Goal: Task Accomplishment & Management: Use online tool/utility

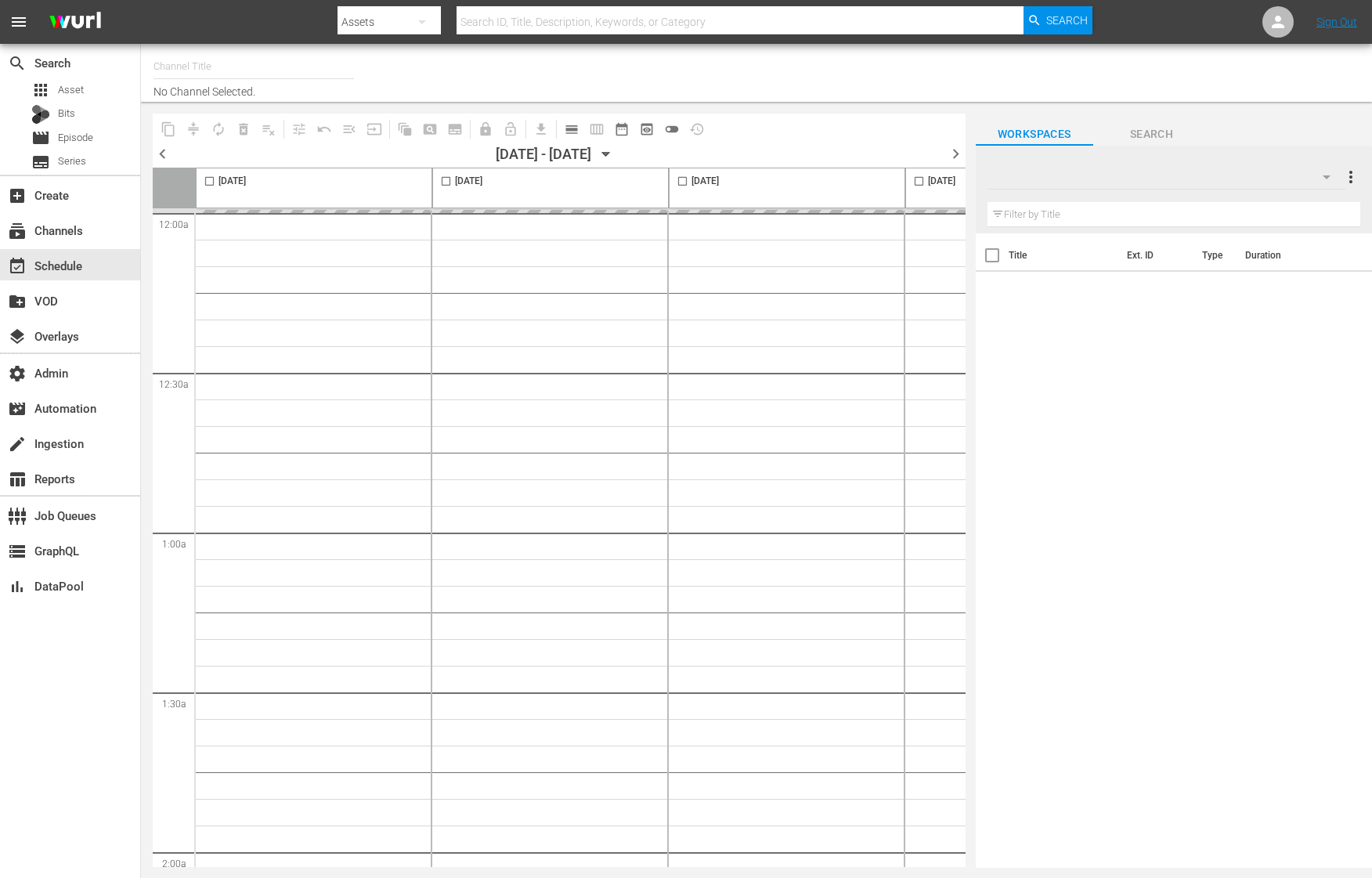
type input "Gardening with [PERSON_NAME] (1271)"
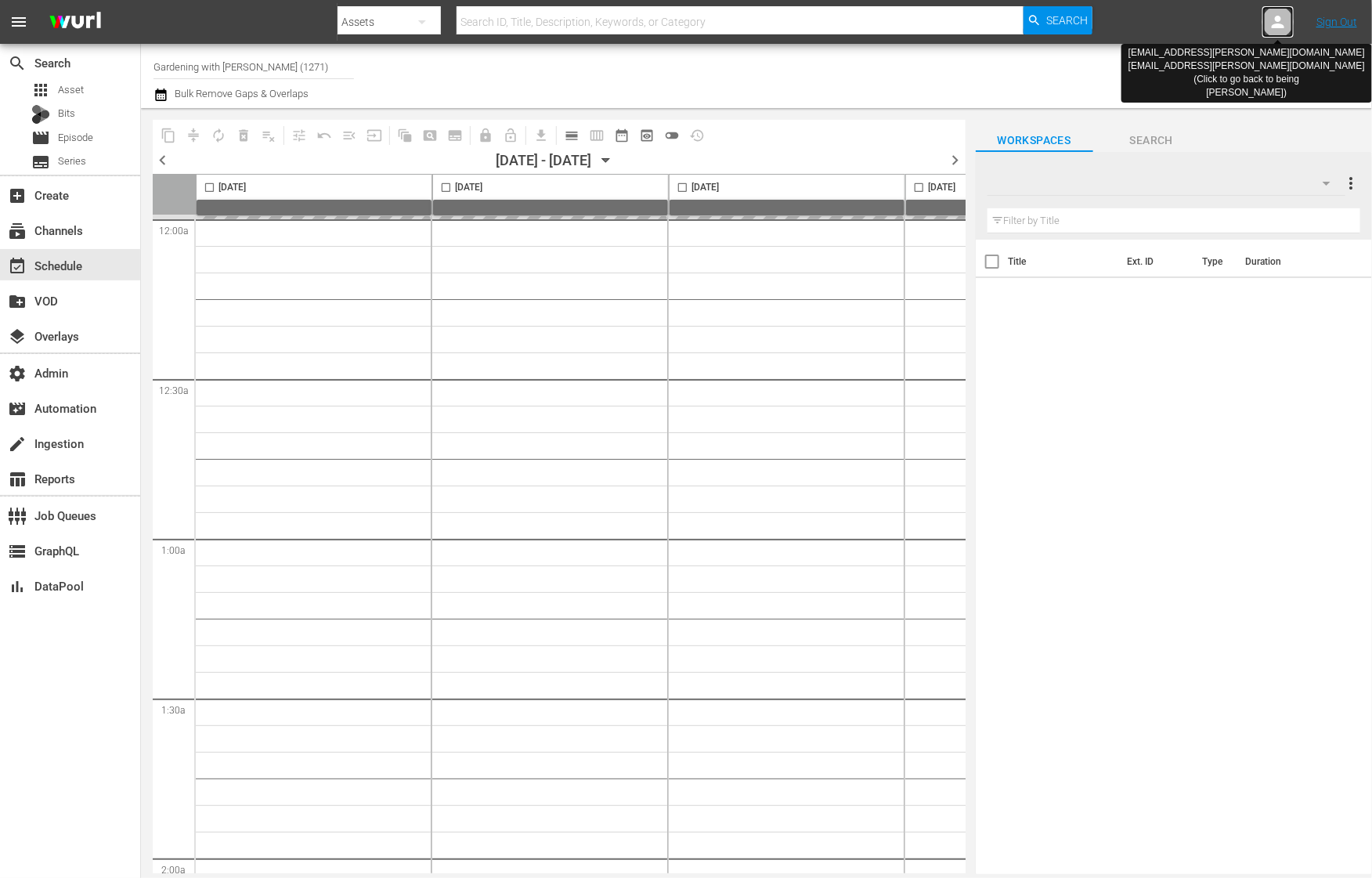
click at [1285, 31] on div at bounding box center [1278, 22] width 31 height 31
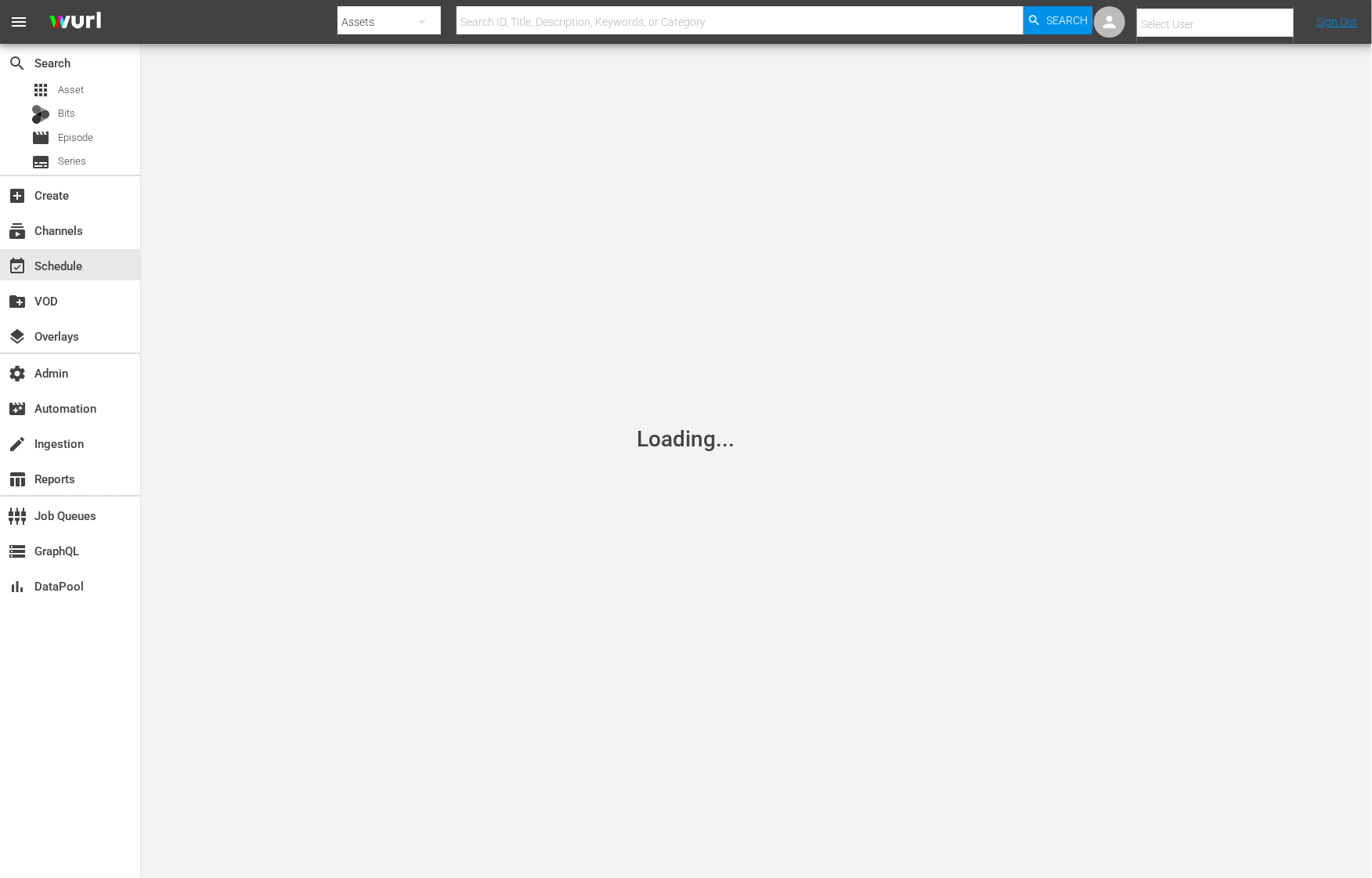
click at [1258, 15] on input "text" at bounding box center [1237, 24] width 201 height 37
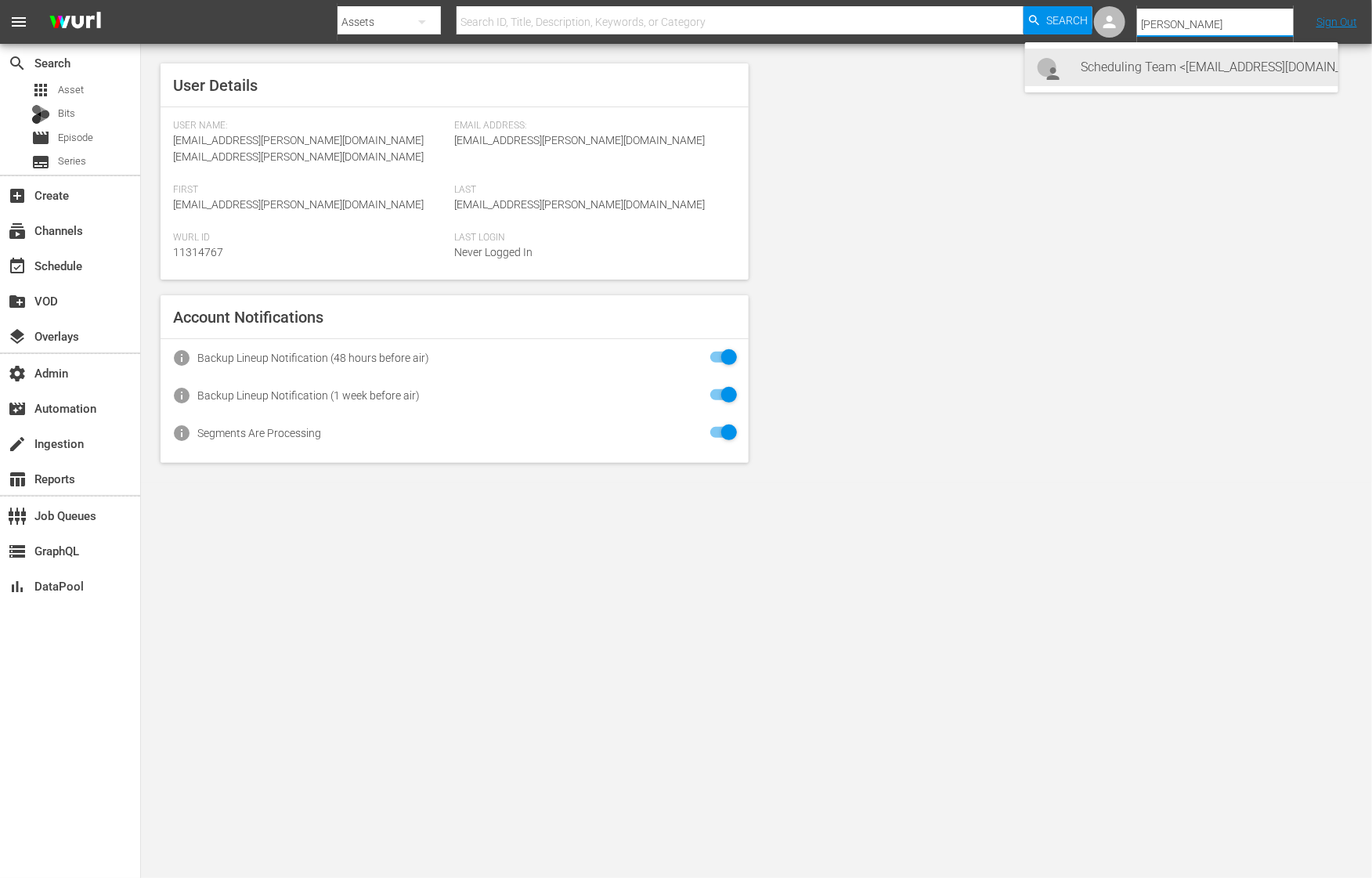
click at [1239, 74] on div "Scheduling Team <MontyDon@All3Media.com>" at bounding box center [1203, 66] width 244 height 37
type input "Scheduling Team (11313727)"
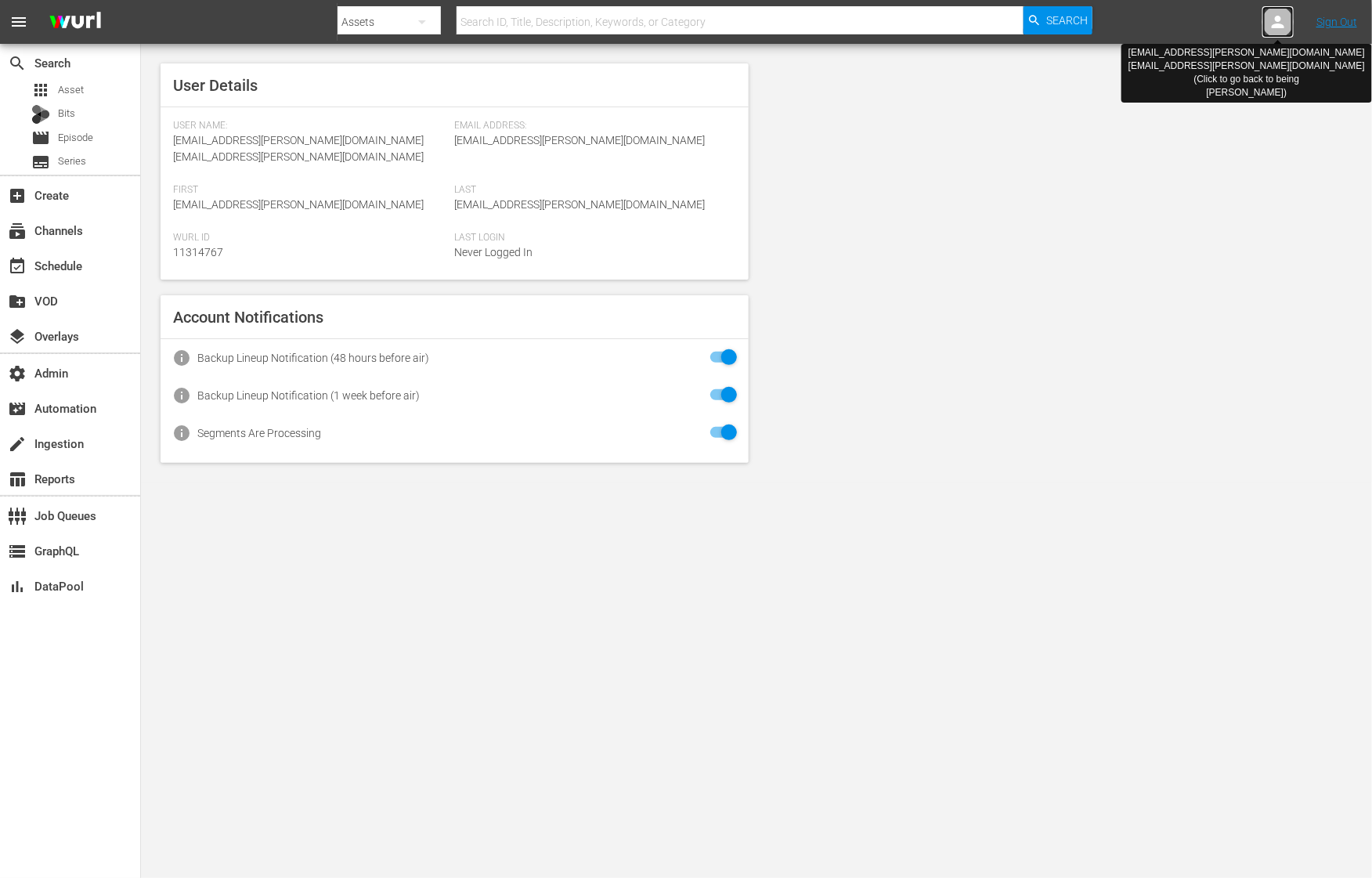
click at [1277, 22] on icon at bounding box center [1278, 22] width 19 height 19
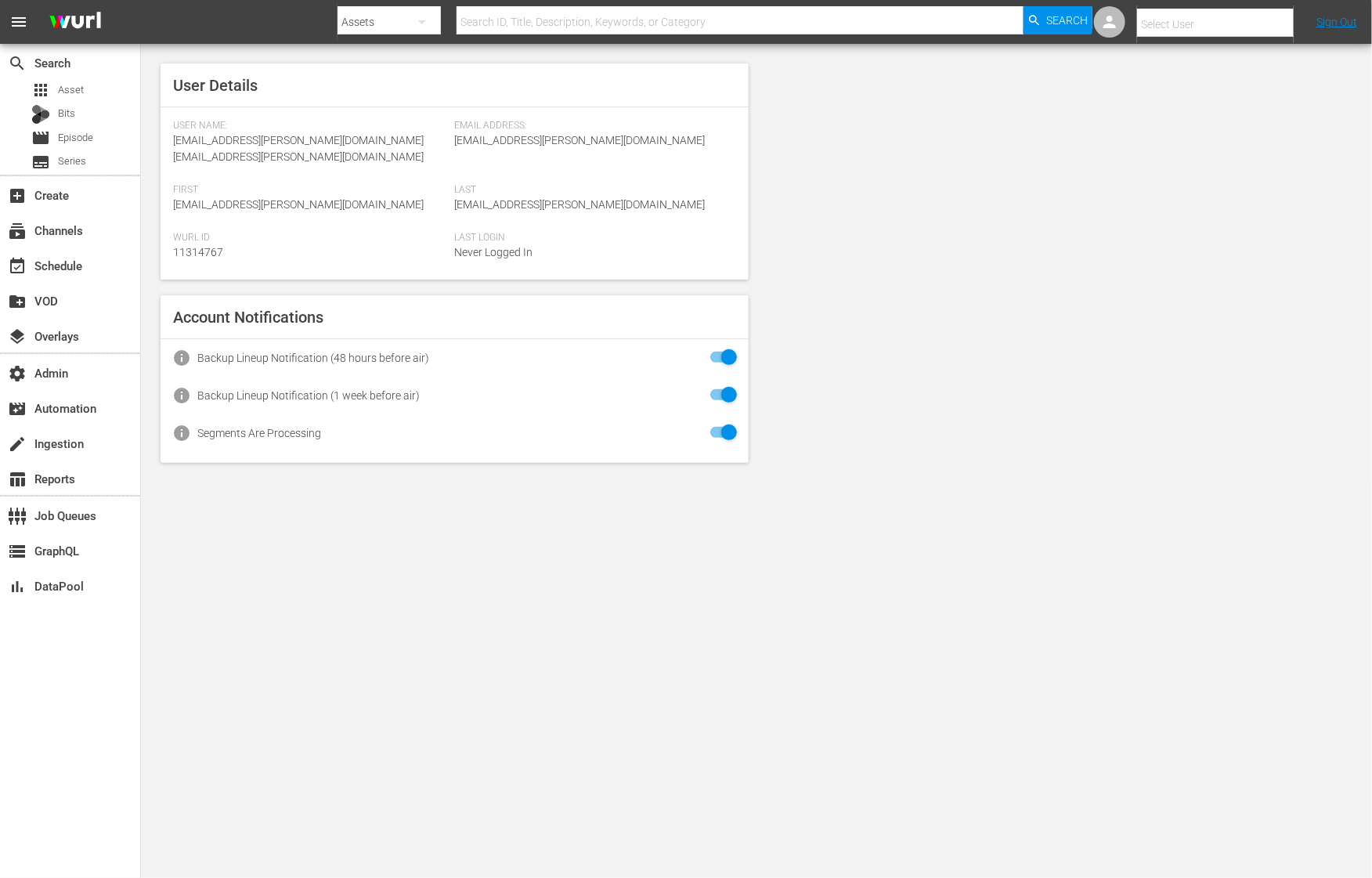
click at [1277, 22] on input "text" at bounding box center [1237, 24] width 201 height 37
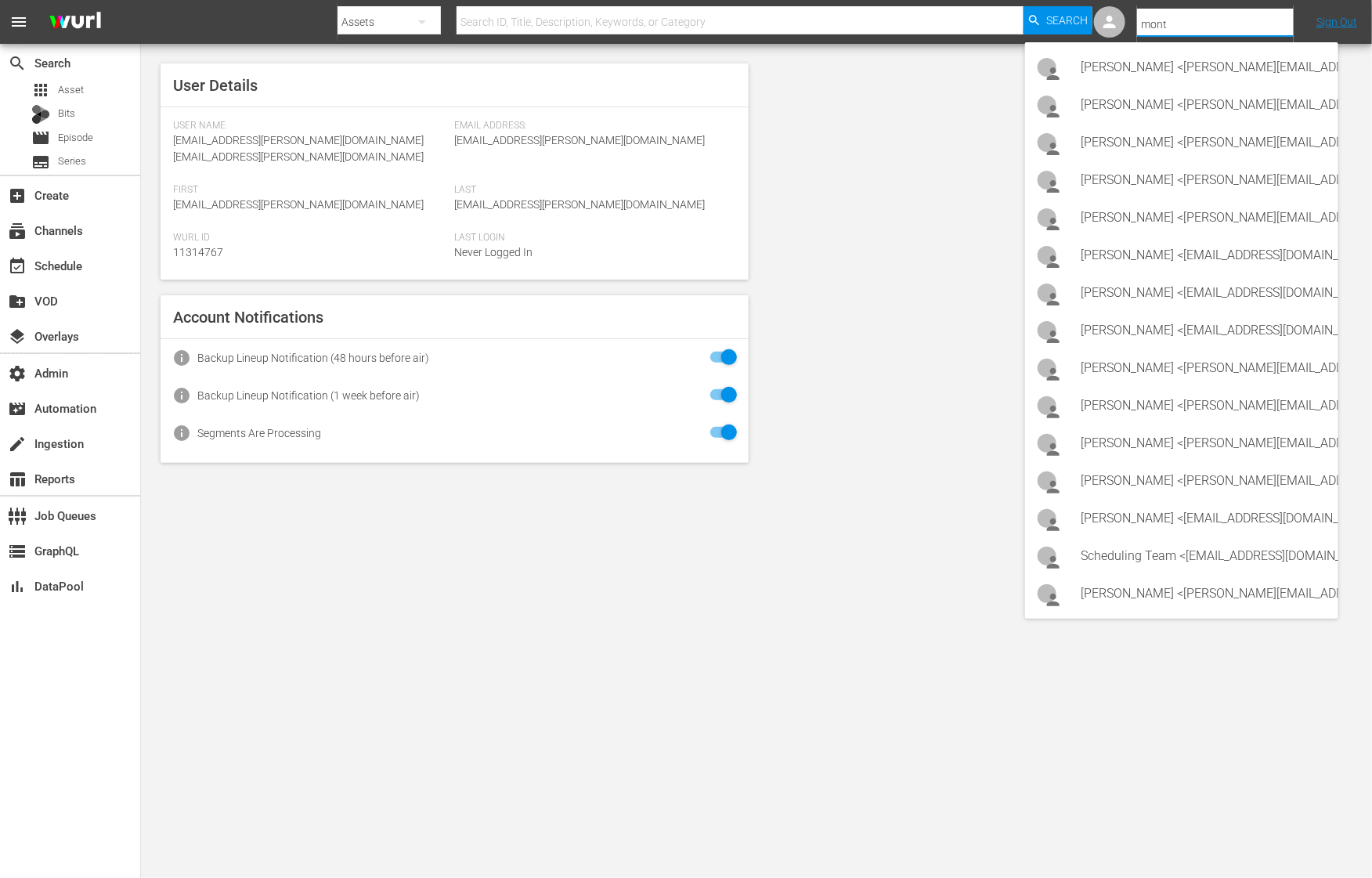
type input "monty"
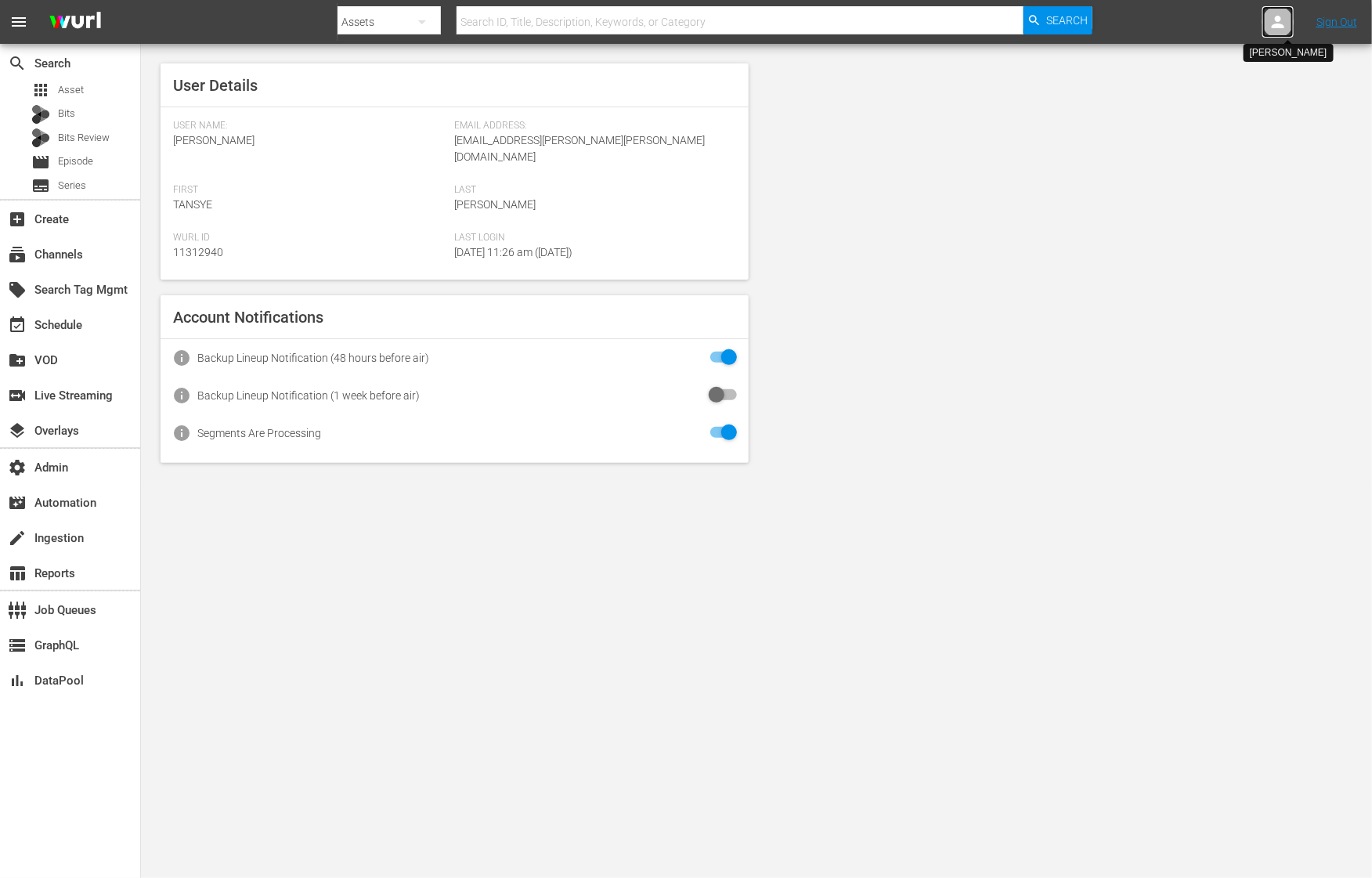
click at [1273, 31] on div at bounding box center [1278, 22] width 31 height 31
click at [1273, 31] on input "text" at bounding box center [1237, 24] width 201 height 37
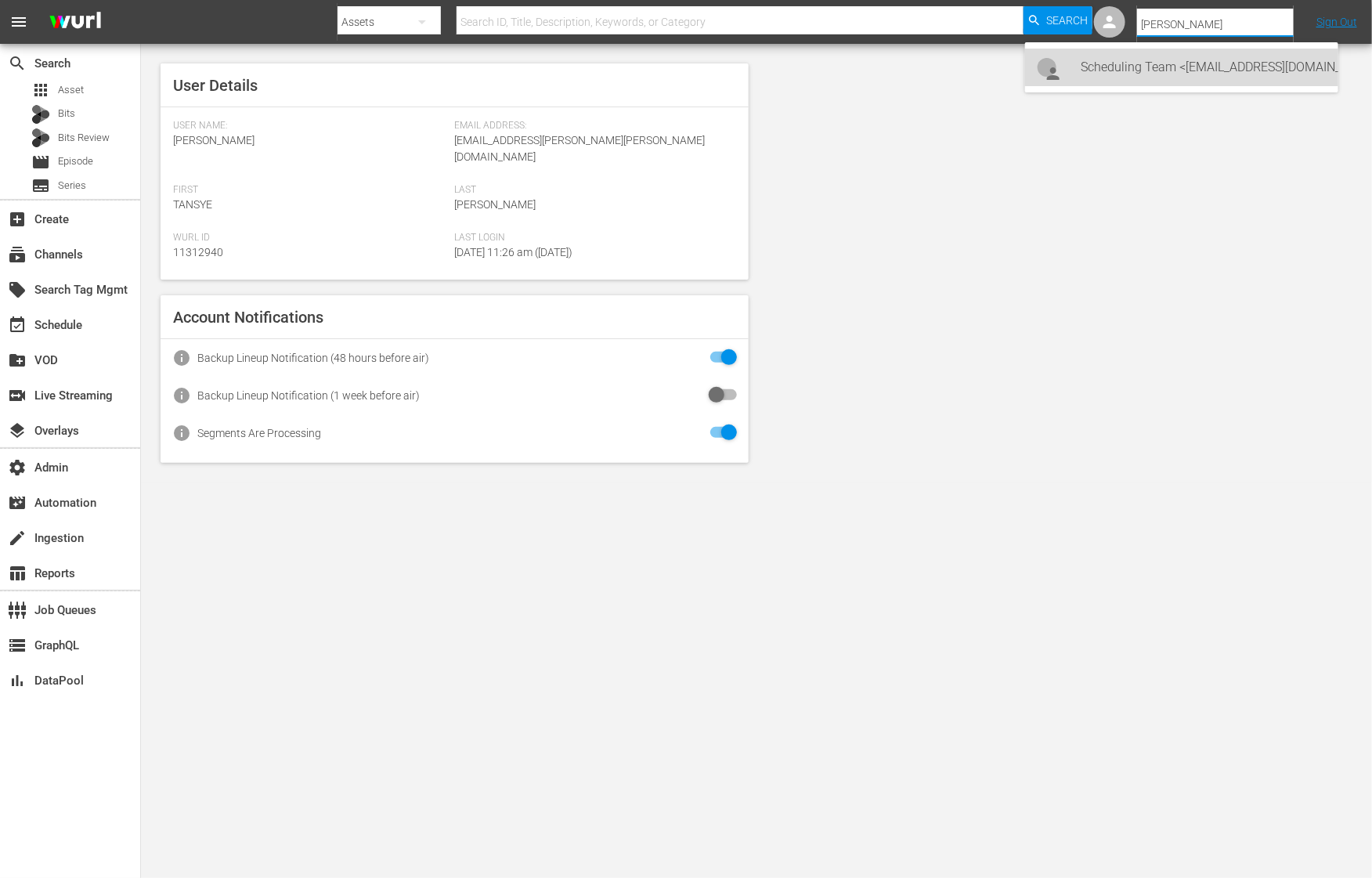
click at [1231, 81] on div "Scheduling Team <MontyDon@All3Media.com>" at bounding box center [1203, 66] width 244 height 37
type input "Scheduling Team (11313727)"
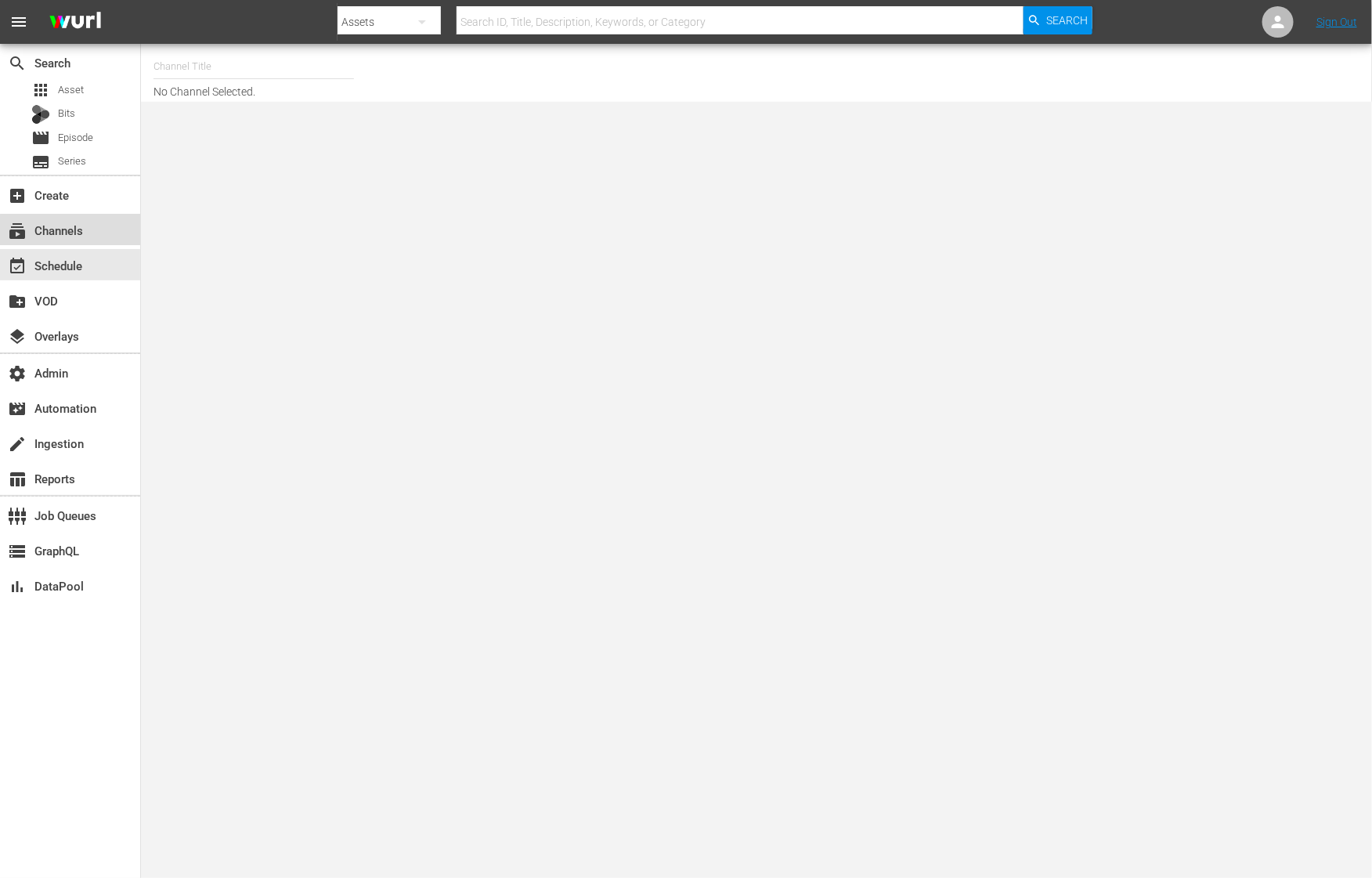
click at [85, 231] on div "subscriptions Channels" at bounding box center [44, 228] width 88 height 15
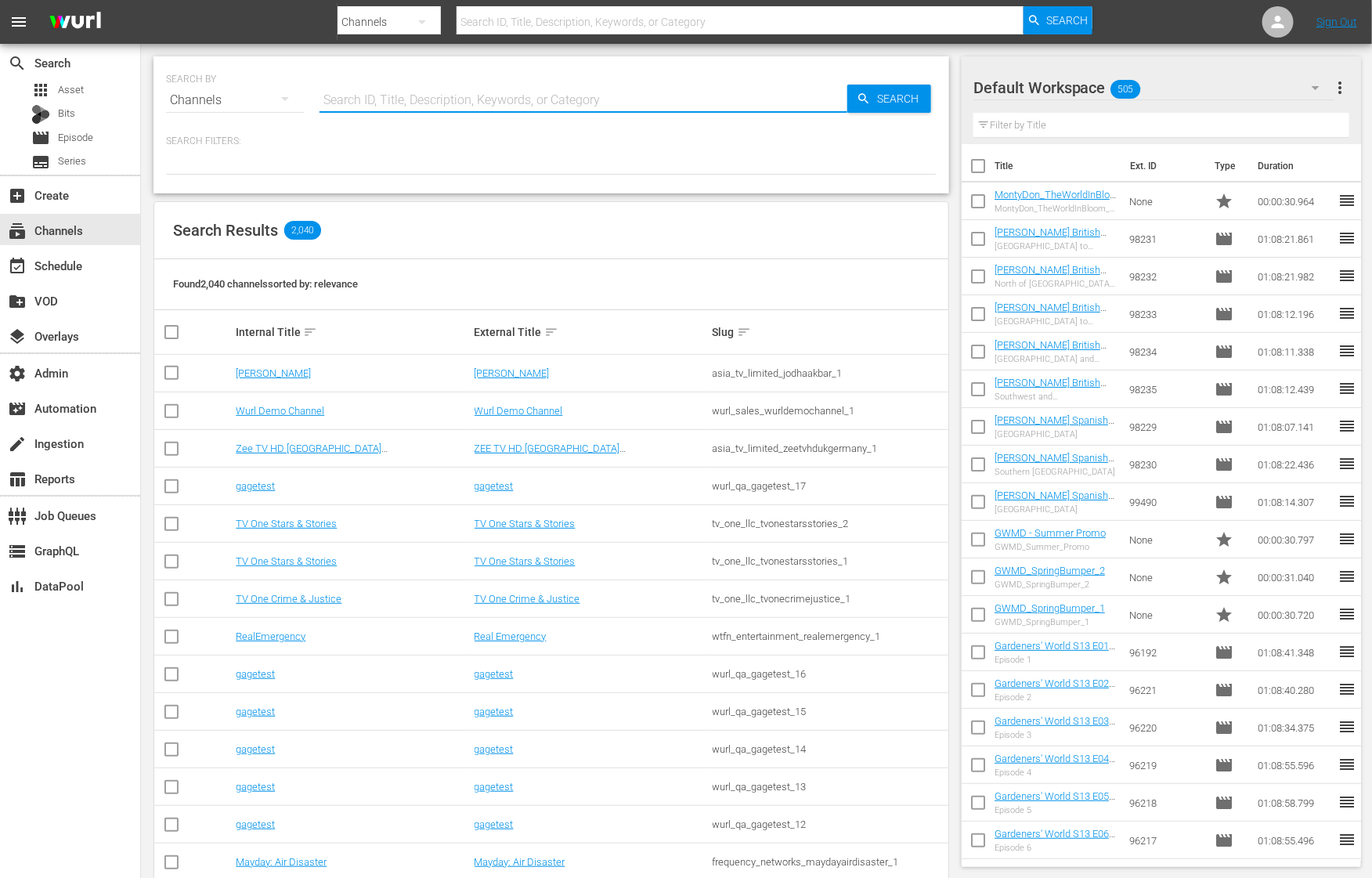
click at [512, 99] on input "text" at bounding box center [583, 100] width 528 height 37
type input "[PERSON_NAME]"
type input "monty"
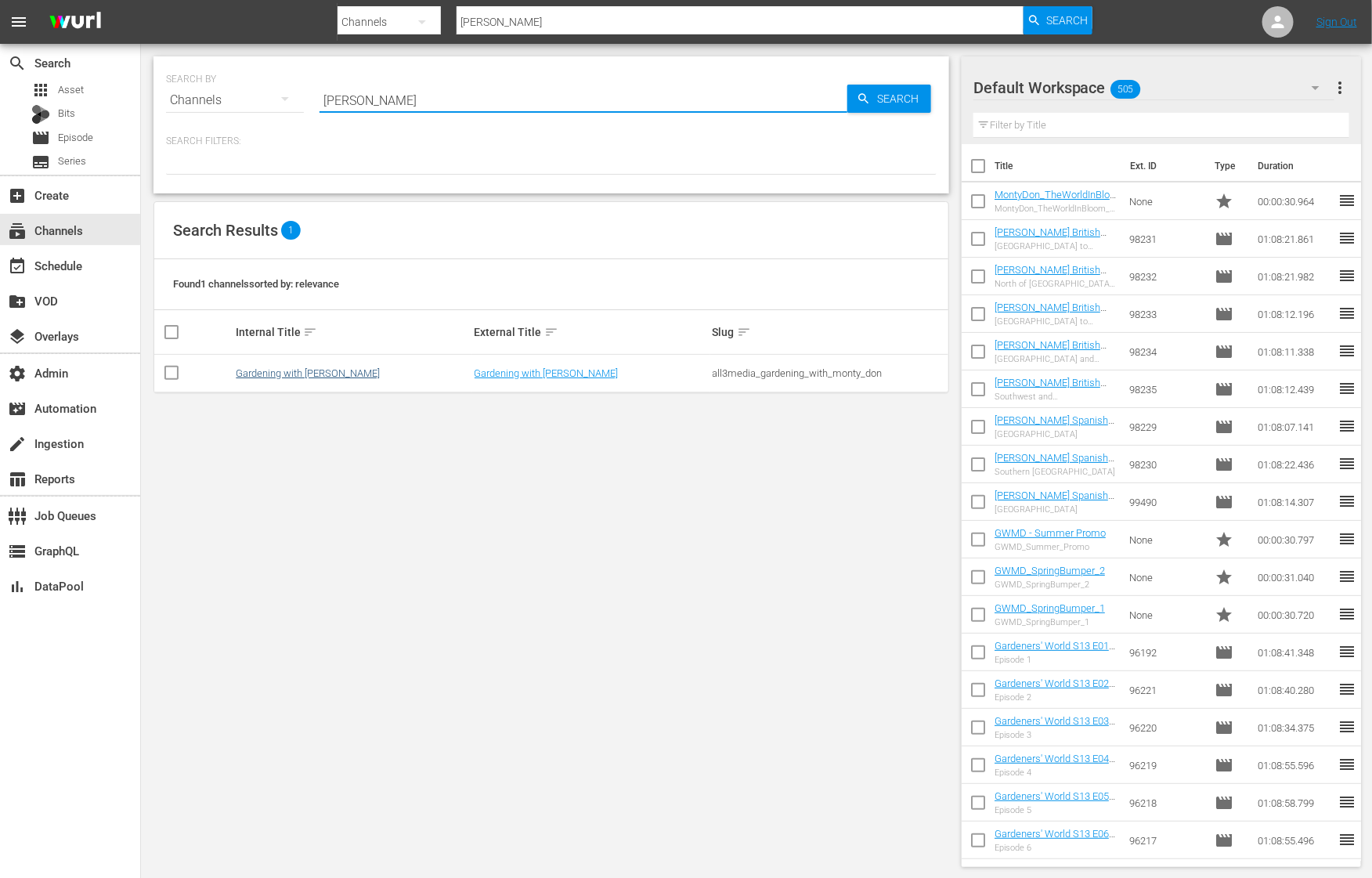
type input "monty"
click at [333, 368] on link "Gardening with Monty Don" at bounding box center [308, 372] width 144 height 12
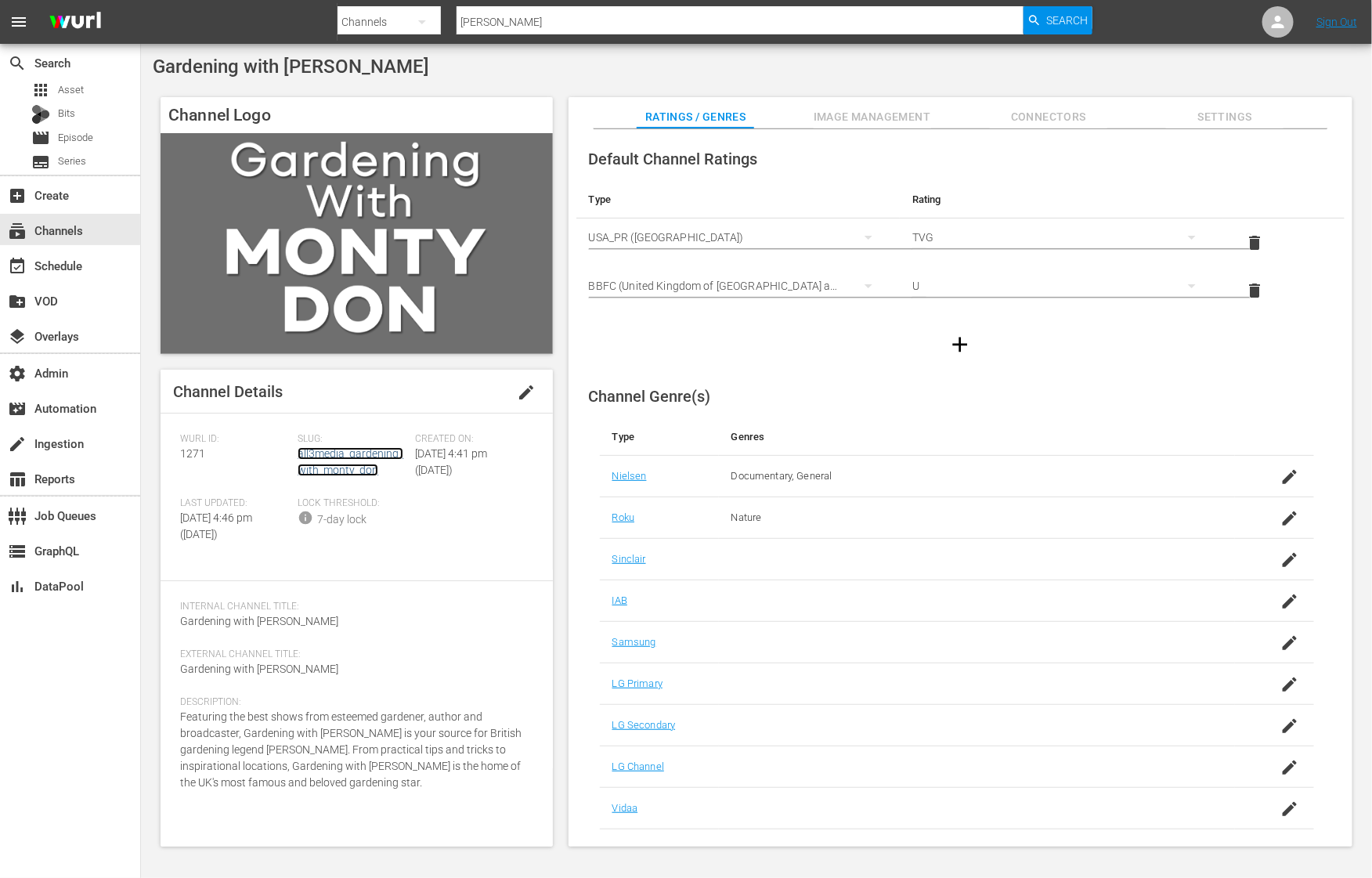
click at [359, 454] on link "all3media_gardening_with_monty_don" at bounding box center [350, 461] width 105 height 29
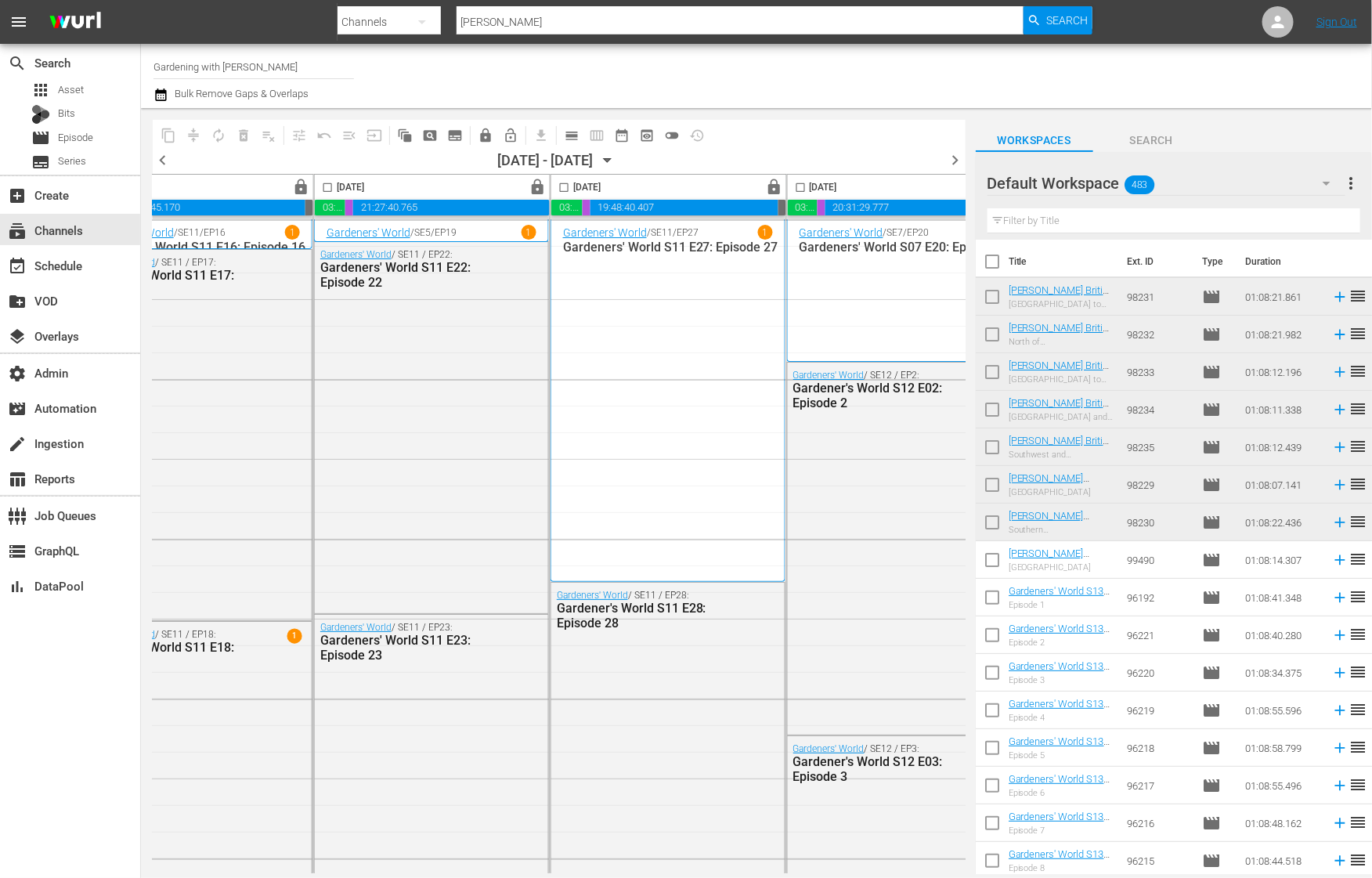
scroll to position [0, 890]
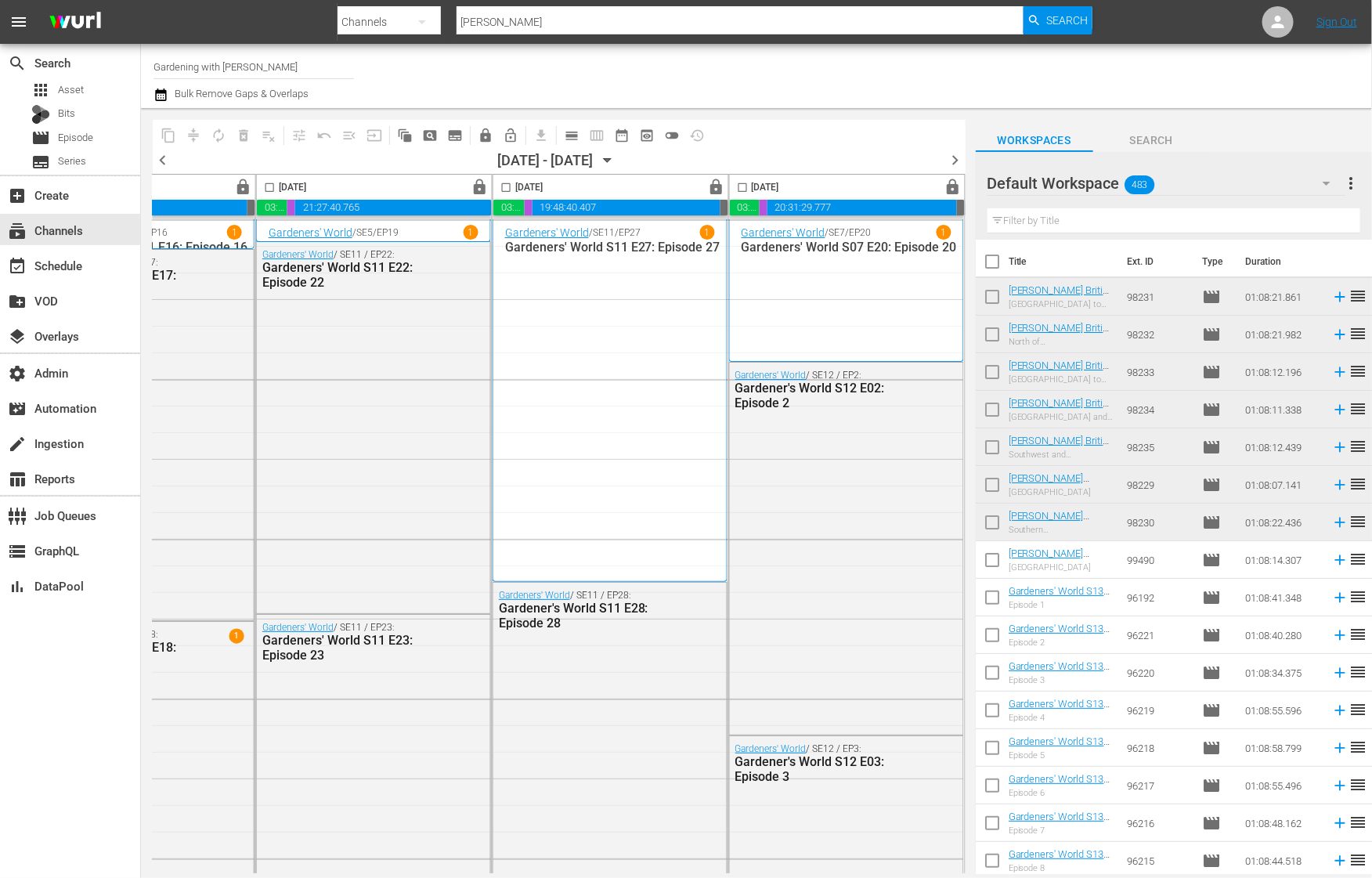
click at [617, 163] on icon "button" at bounding box center [607, 160] width 17 height 17
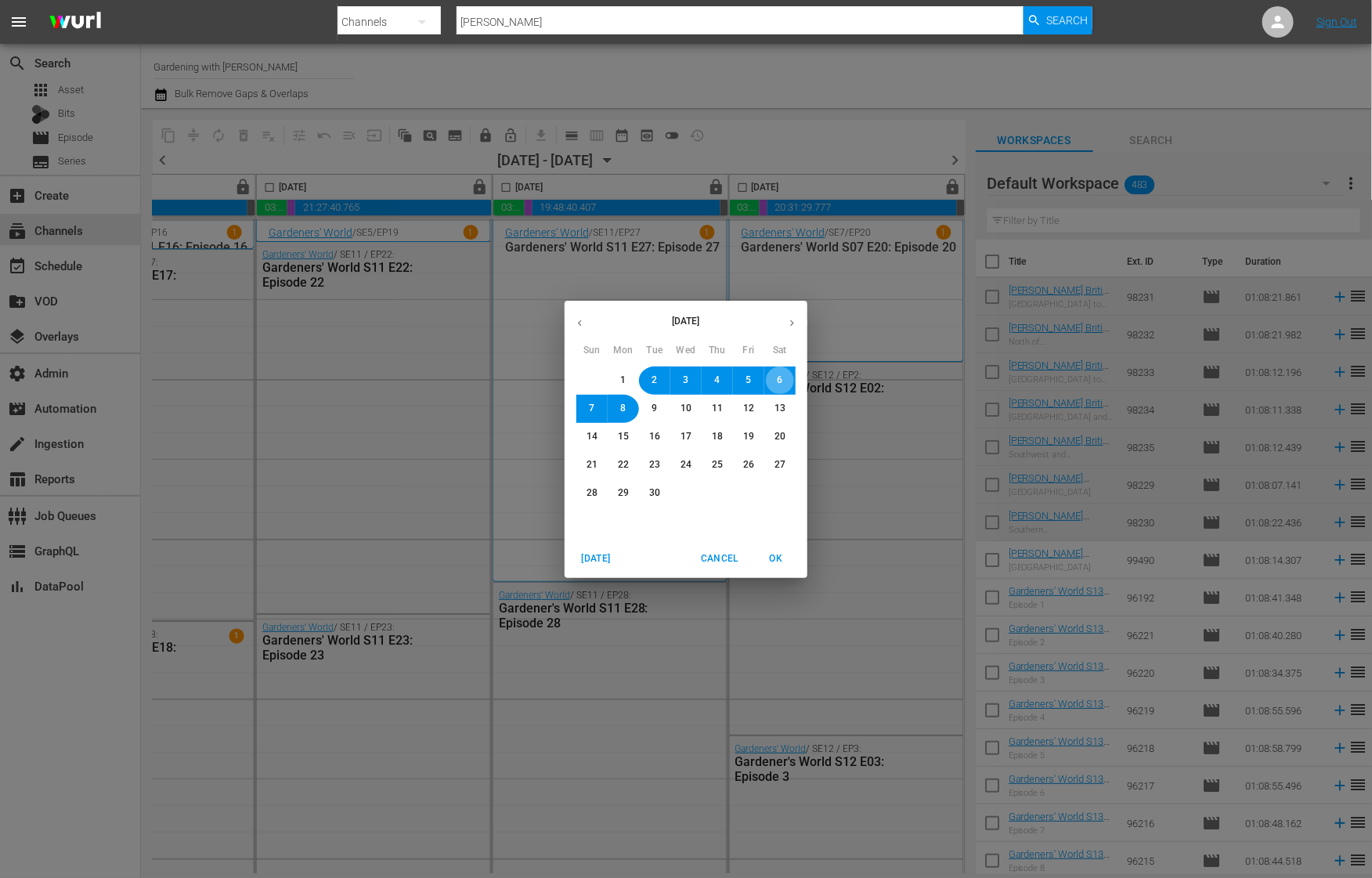
click at [780, 376] on span "6" at bounding box center [780, 380] width 5 height 14
click at [785, 564] on span "OK" at bounding box center [775, 558] width 37 height 16
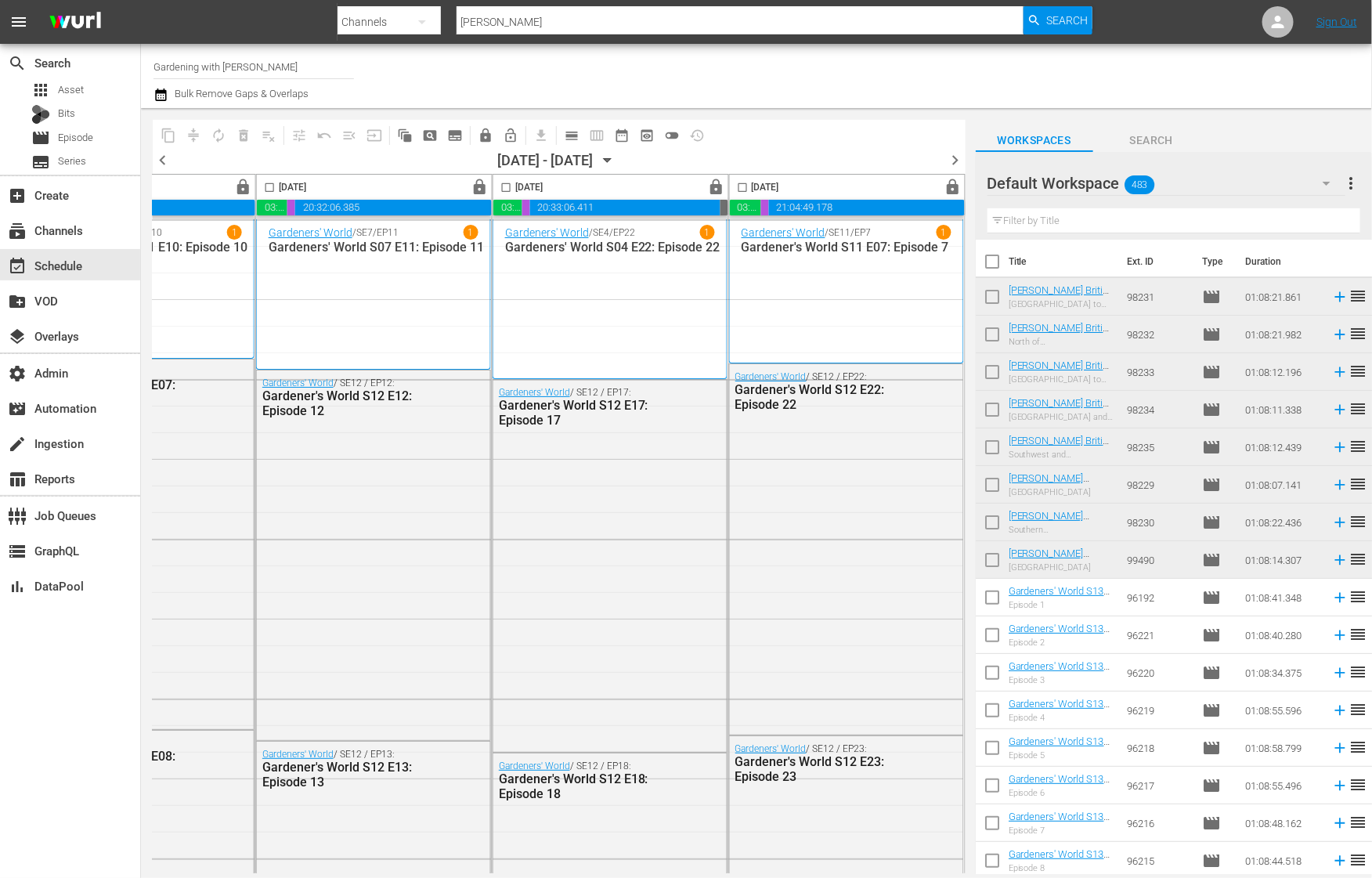
click at [955, 163] on span "chevron_right" at bounding box center [956, 161] width 20 height 20
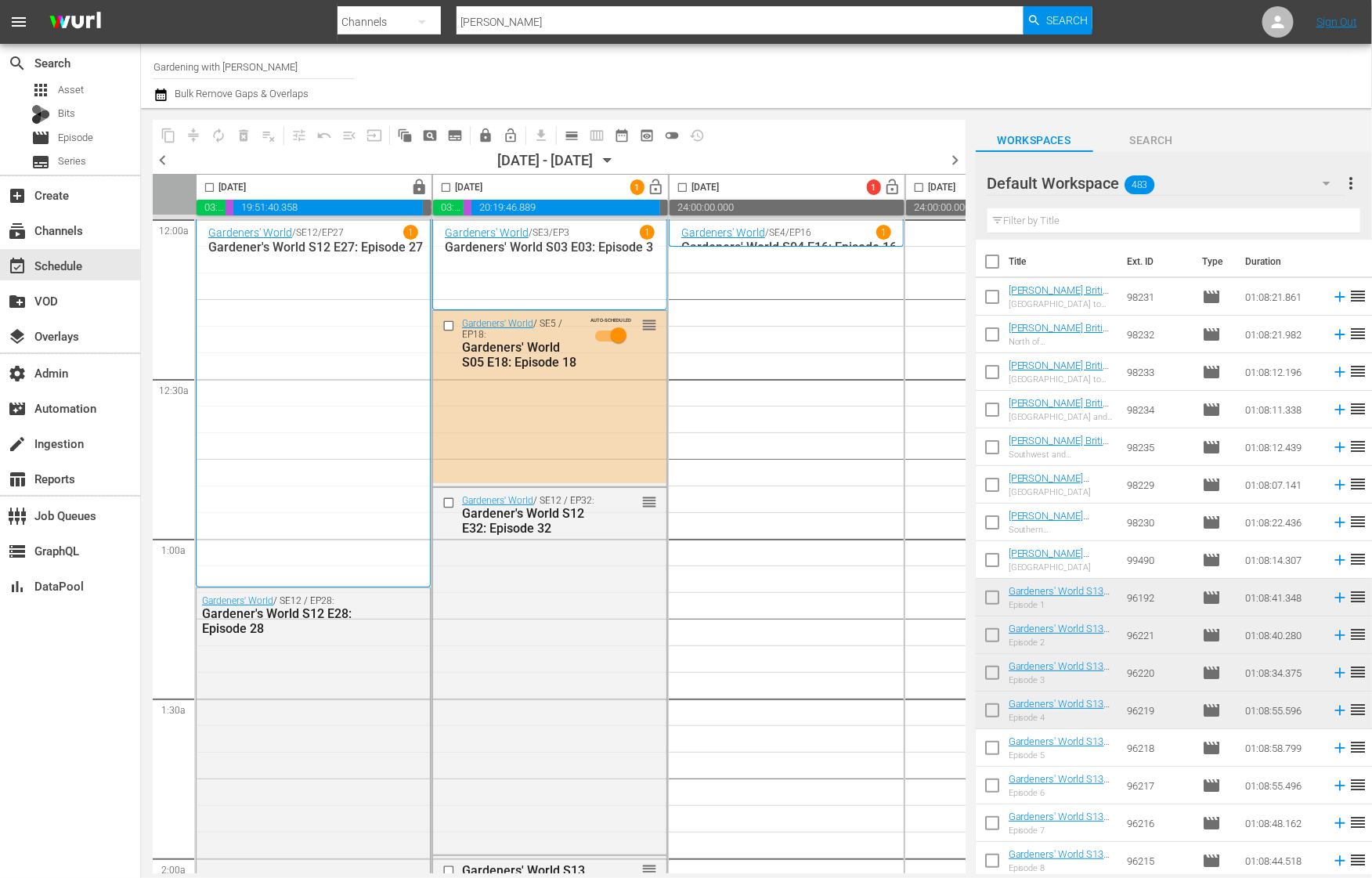
click at [166, 94] on icon "button" at bounding box center [161, 94] width 11 height 13
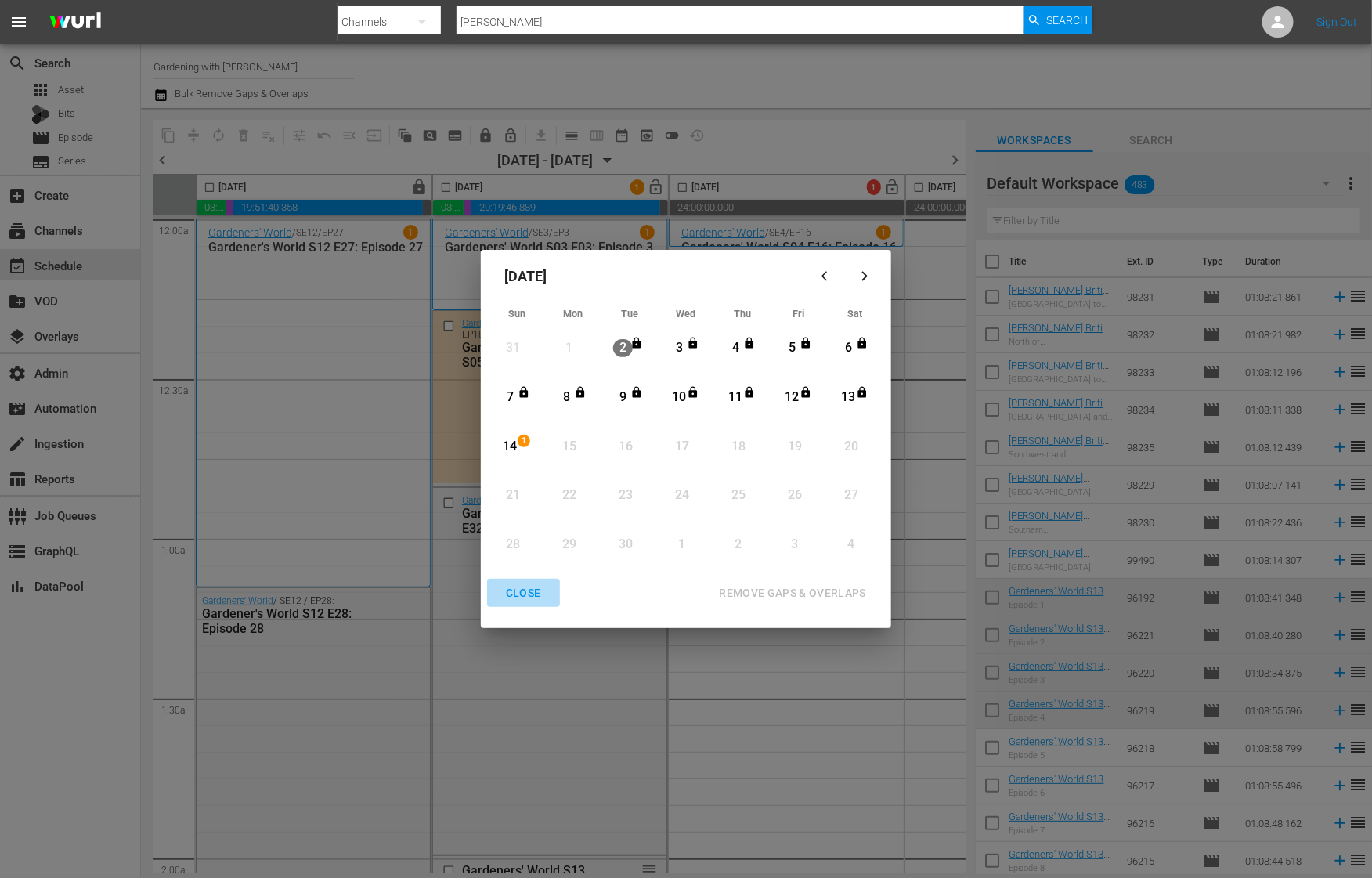
click at [533, 588] on div "CLOSE" at bounding box center [523, 593] width 60 height 20
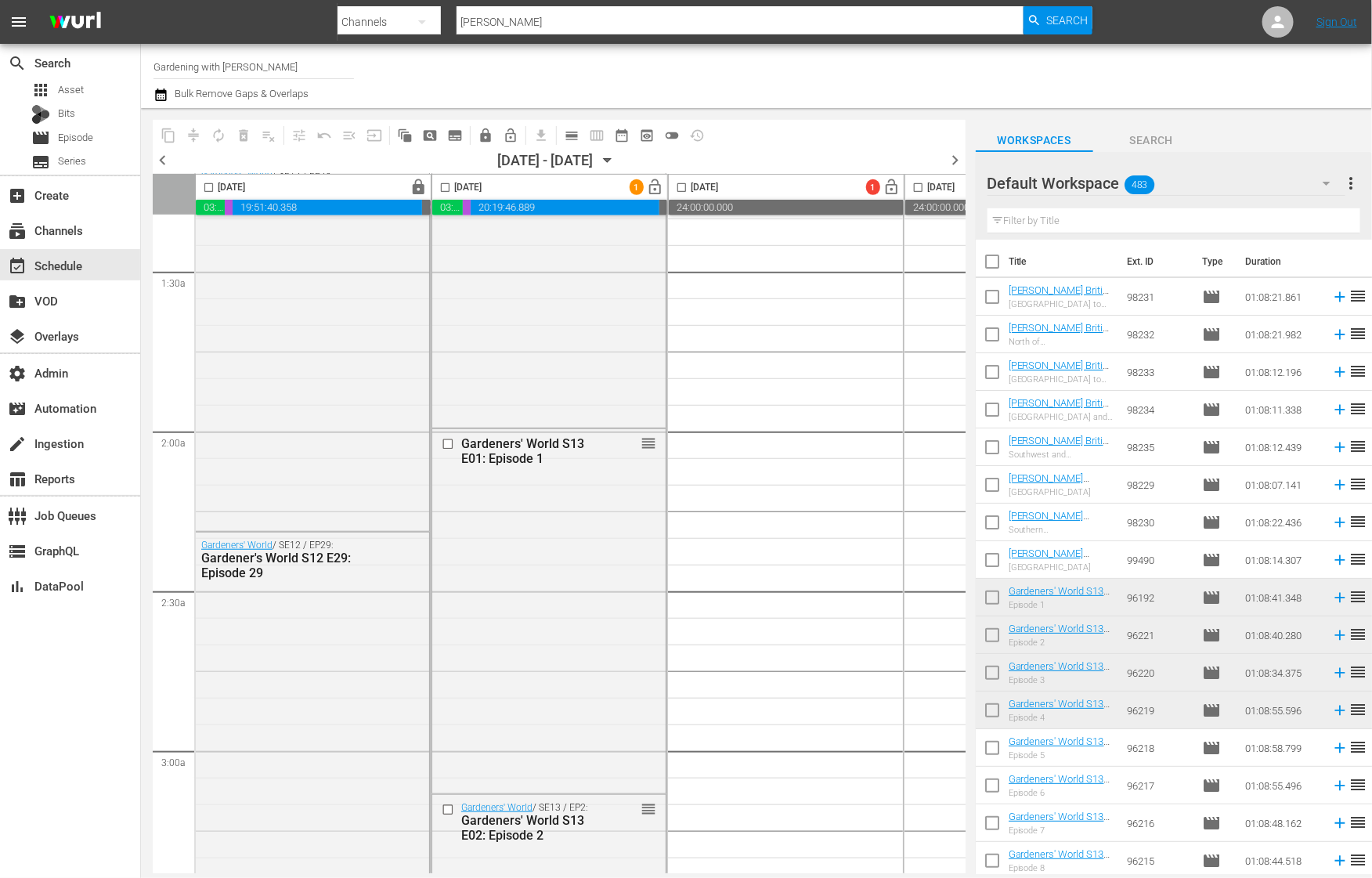
scroll to position [0, 1]
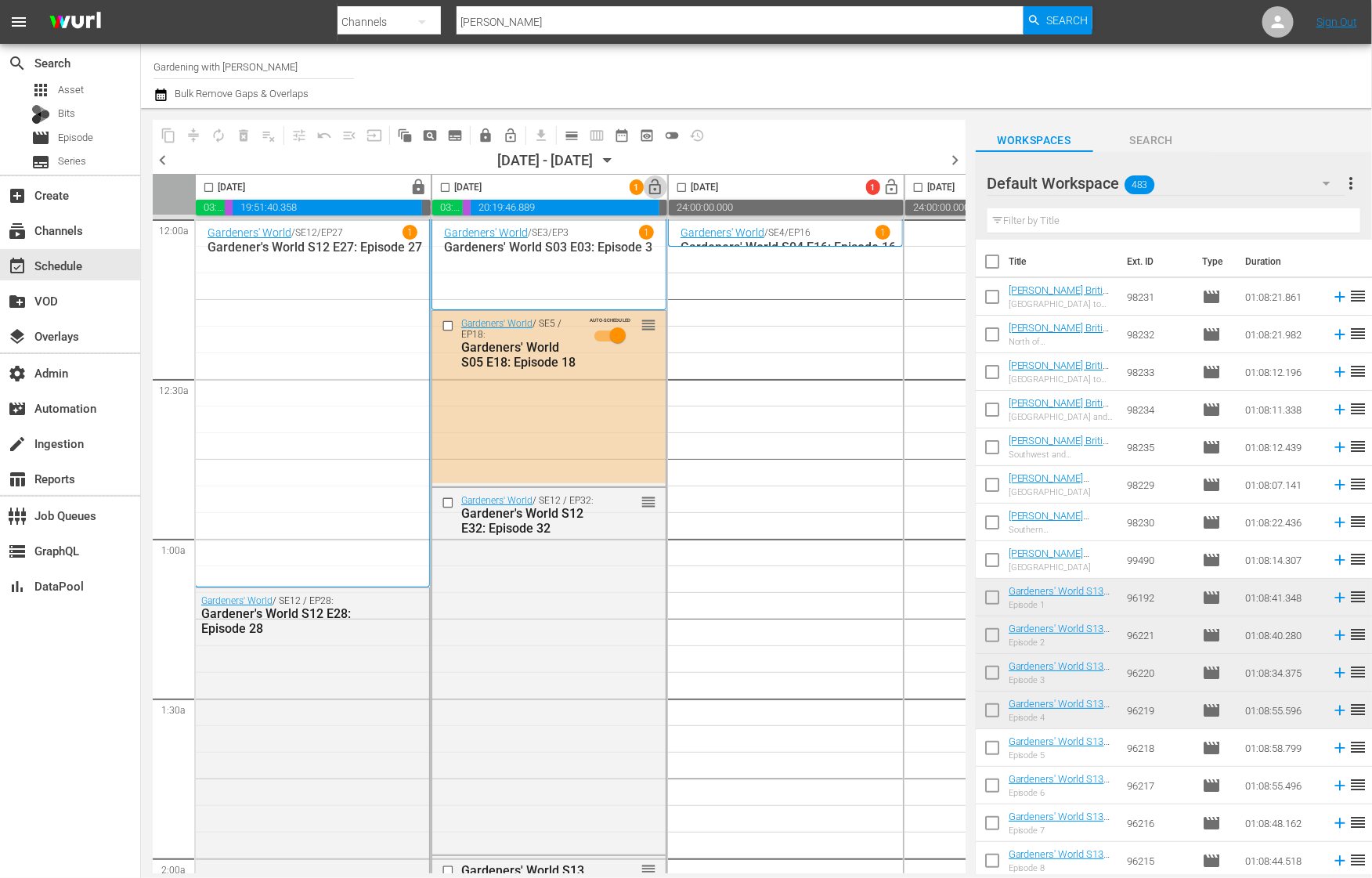
click at [653, 188] on span "lock_open" at bounding box center [656, 188] width 18 height 18
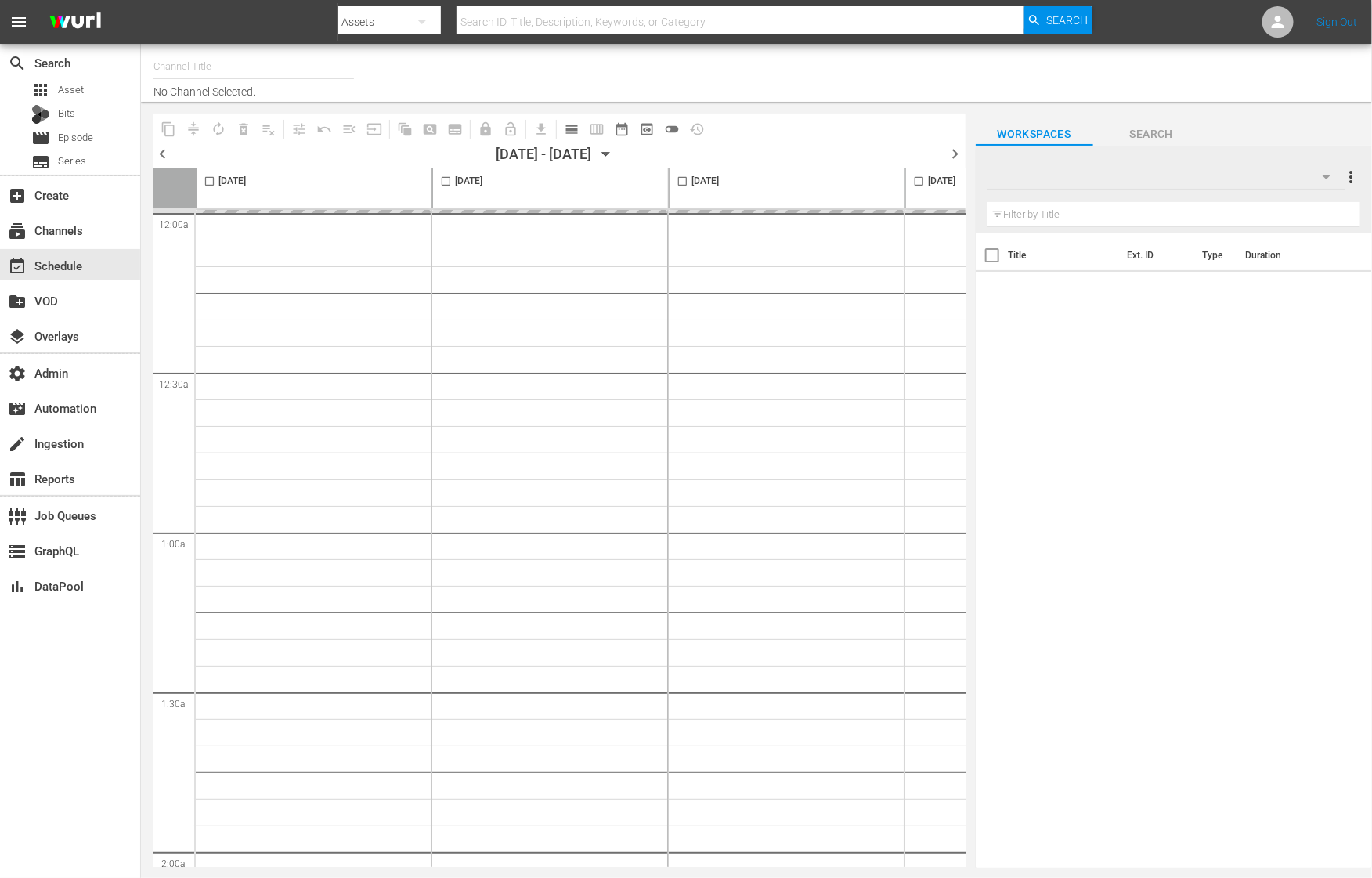
type input "Gardening with Monty Don (1271)"
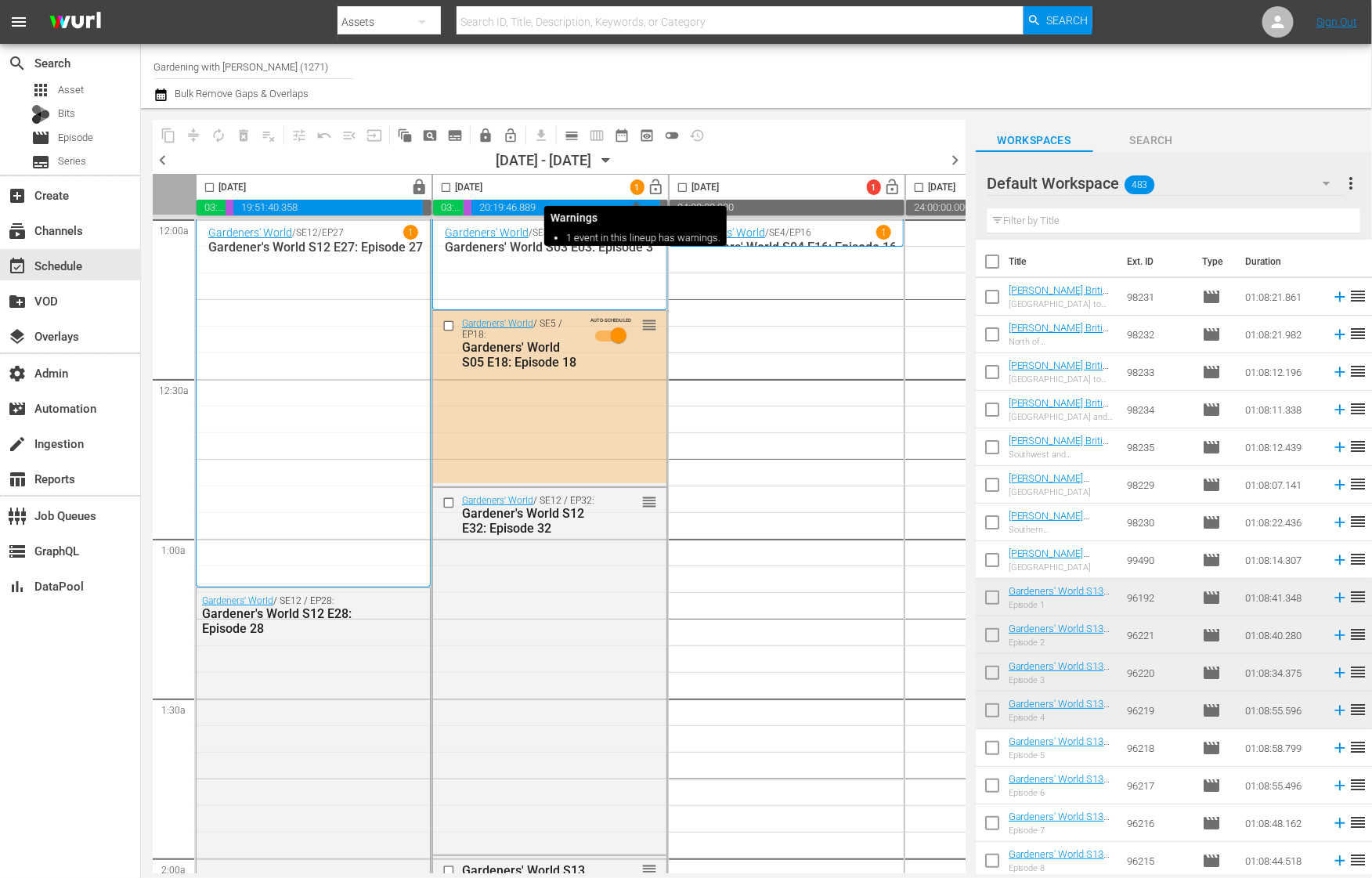
click at [633, 187] on span "1" at bounding box center [637, 187] width 15 height 10
click at [656, 187] on span "lock_open" at bounding box center [656, 188] width 18 height 18
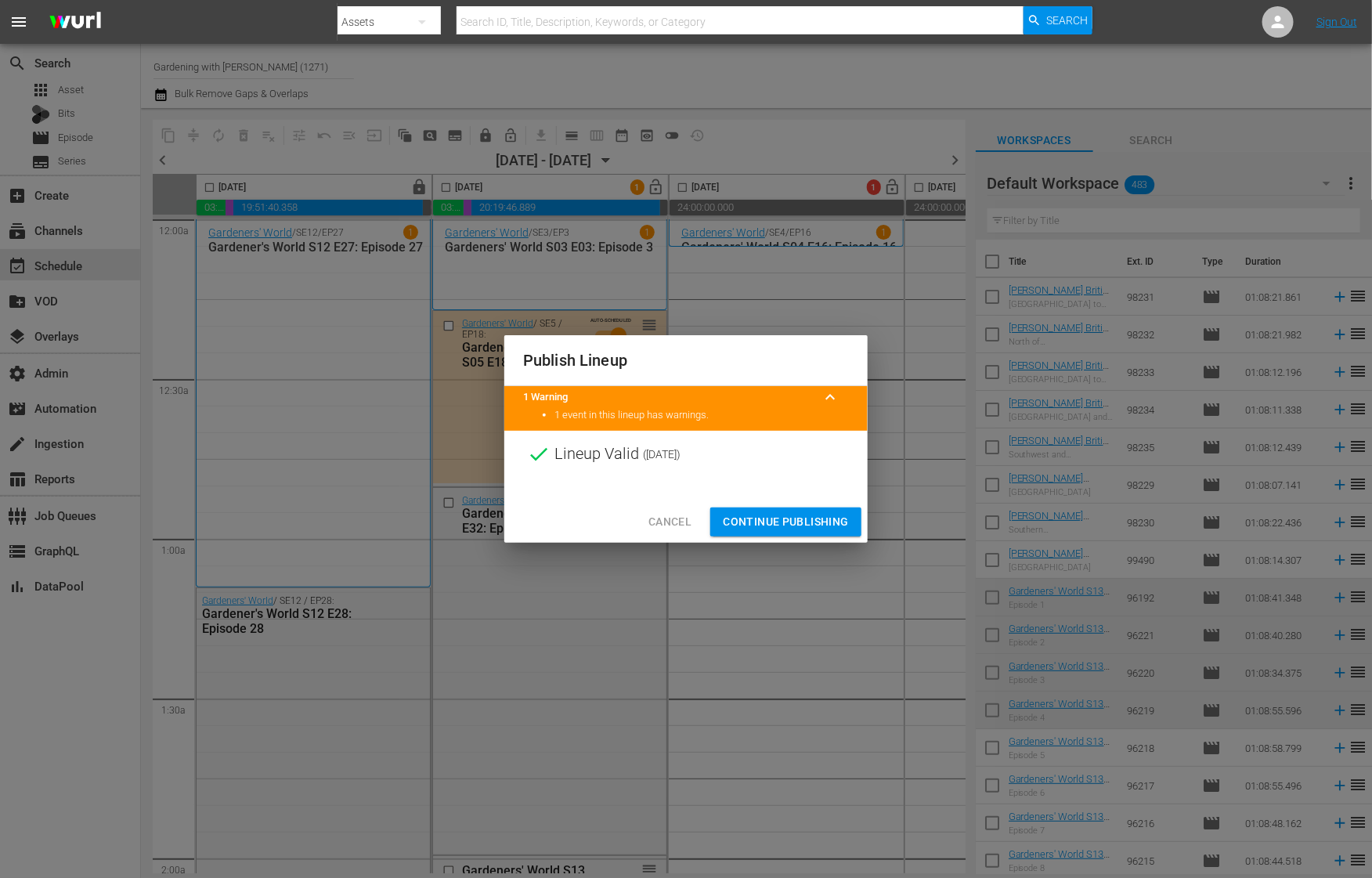
click at [752, 516] on span "Continue Publishing" at bounding box center [785, 522] width 126 height 20
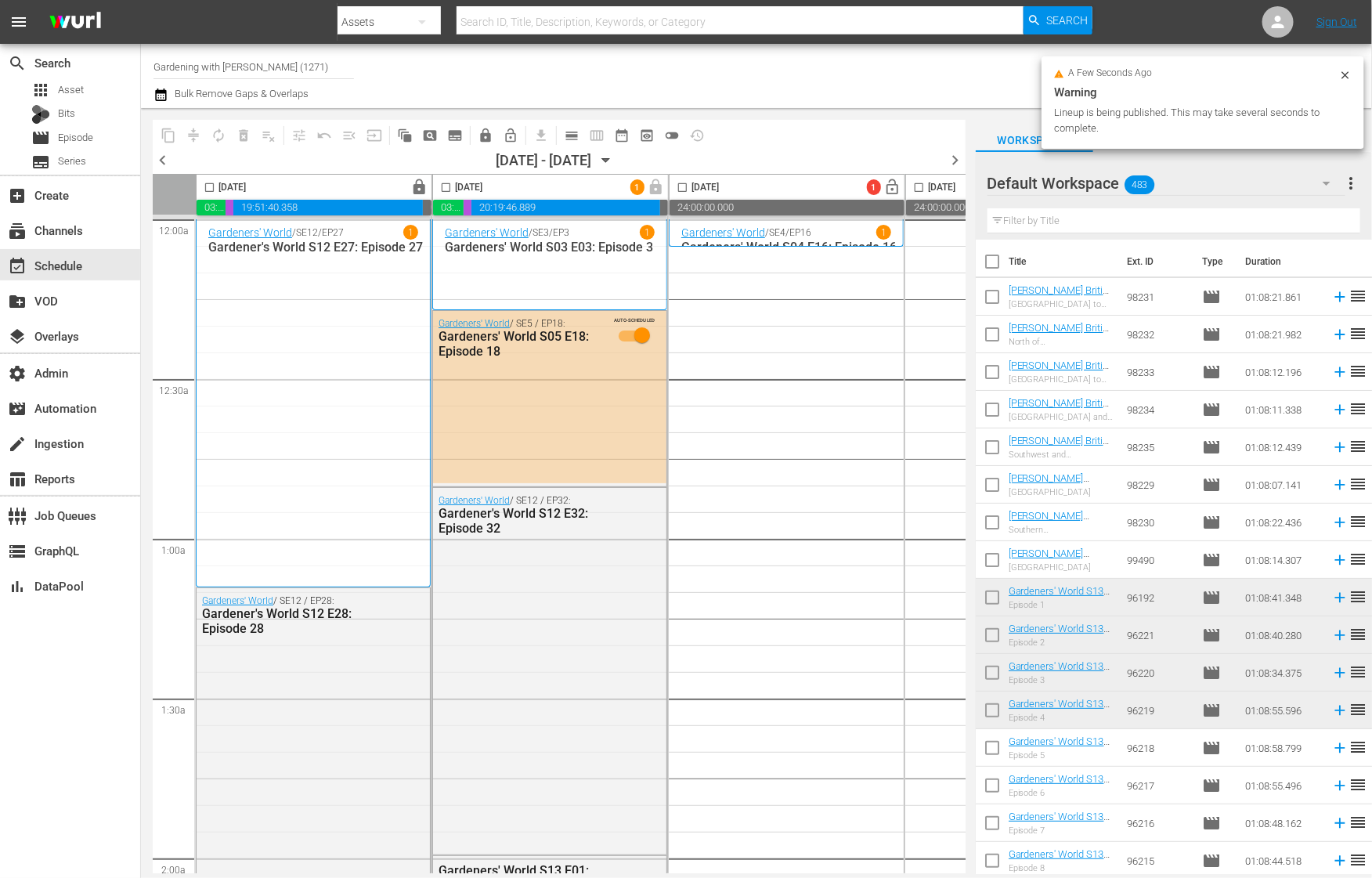
click at [1064, 201] on div at bounding box center [1043, 183] width 113 height 39
click at [1064, 212] on input "text" at bounding box center [1173, 221] width 372 height 25
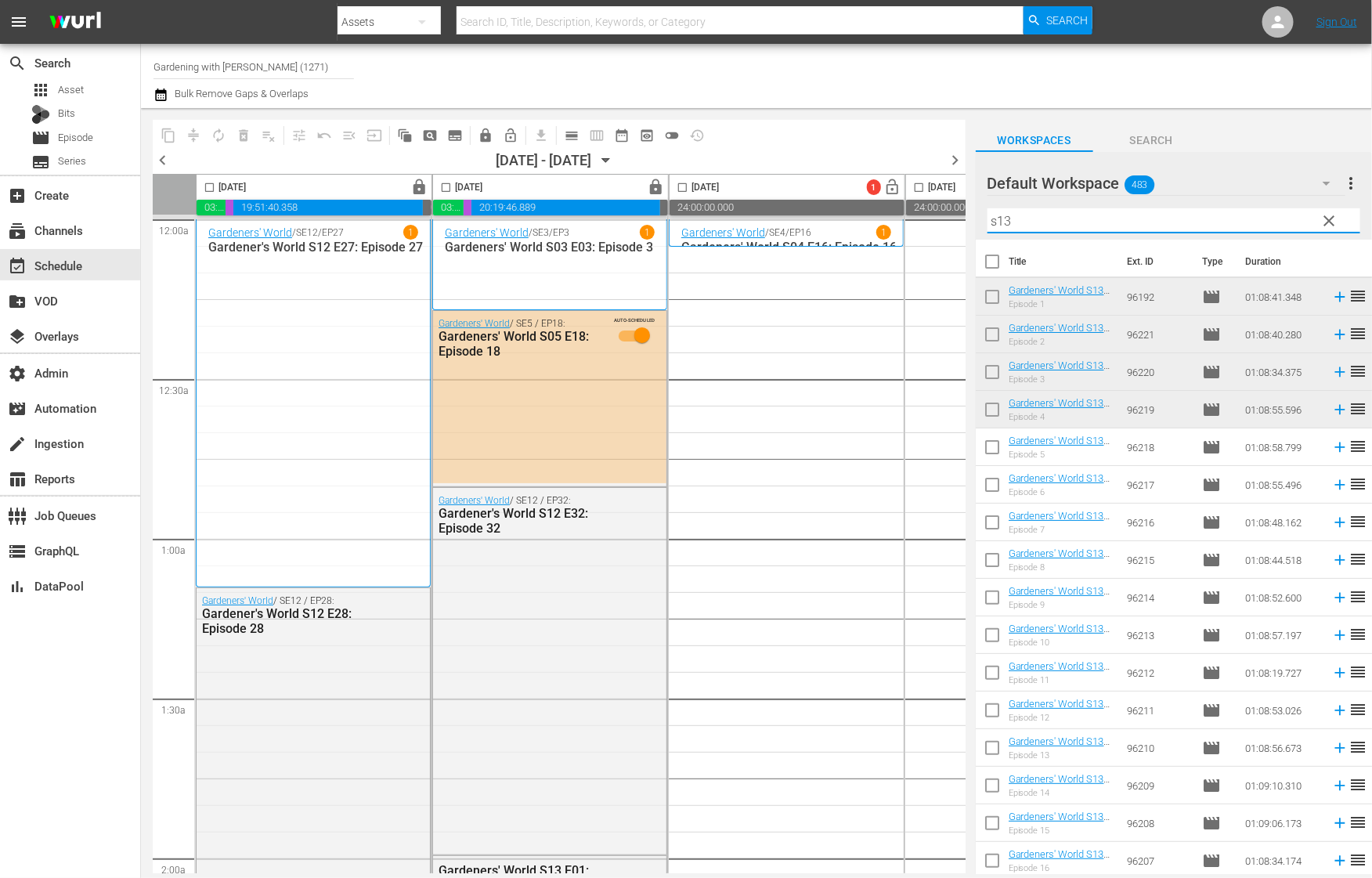
type input "s13"
click at [996, 447] on input "checkbox" at bounding box center [992, 450] width 33 height 33
checkbox input "true"
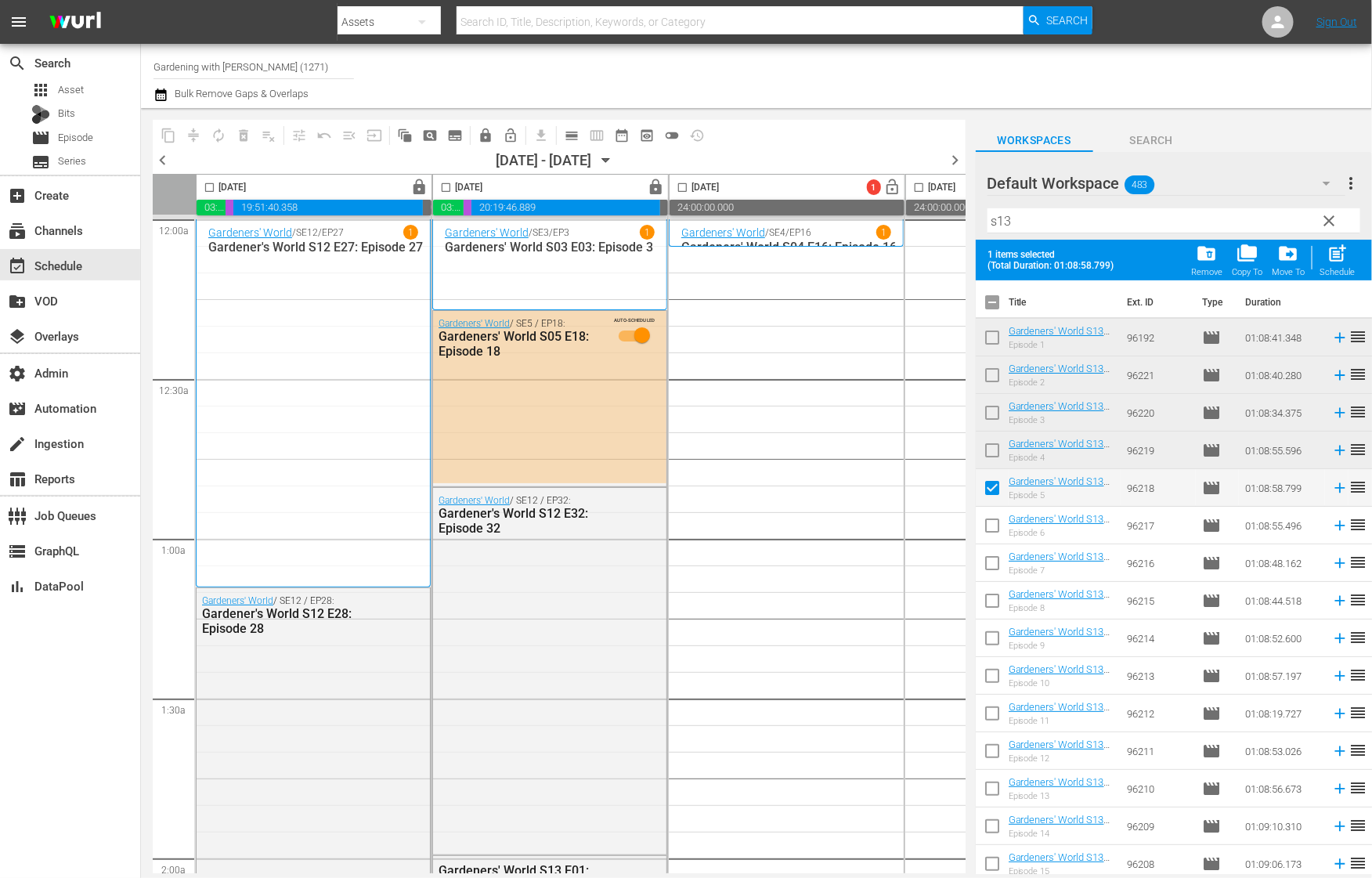
click at [995, 526] on input "checkbox" at bounding box center [992, 528] width 33 height 33
checkbox input "true"
click at [996, 569] on input "checkbox" at bounding box center [992, 566] width 33 height 33
checkbox input "true"
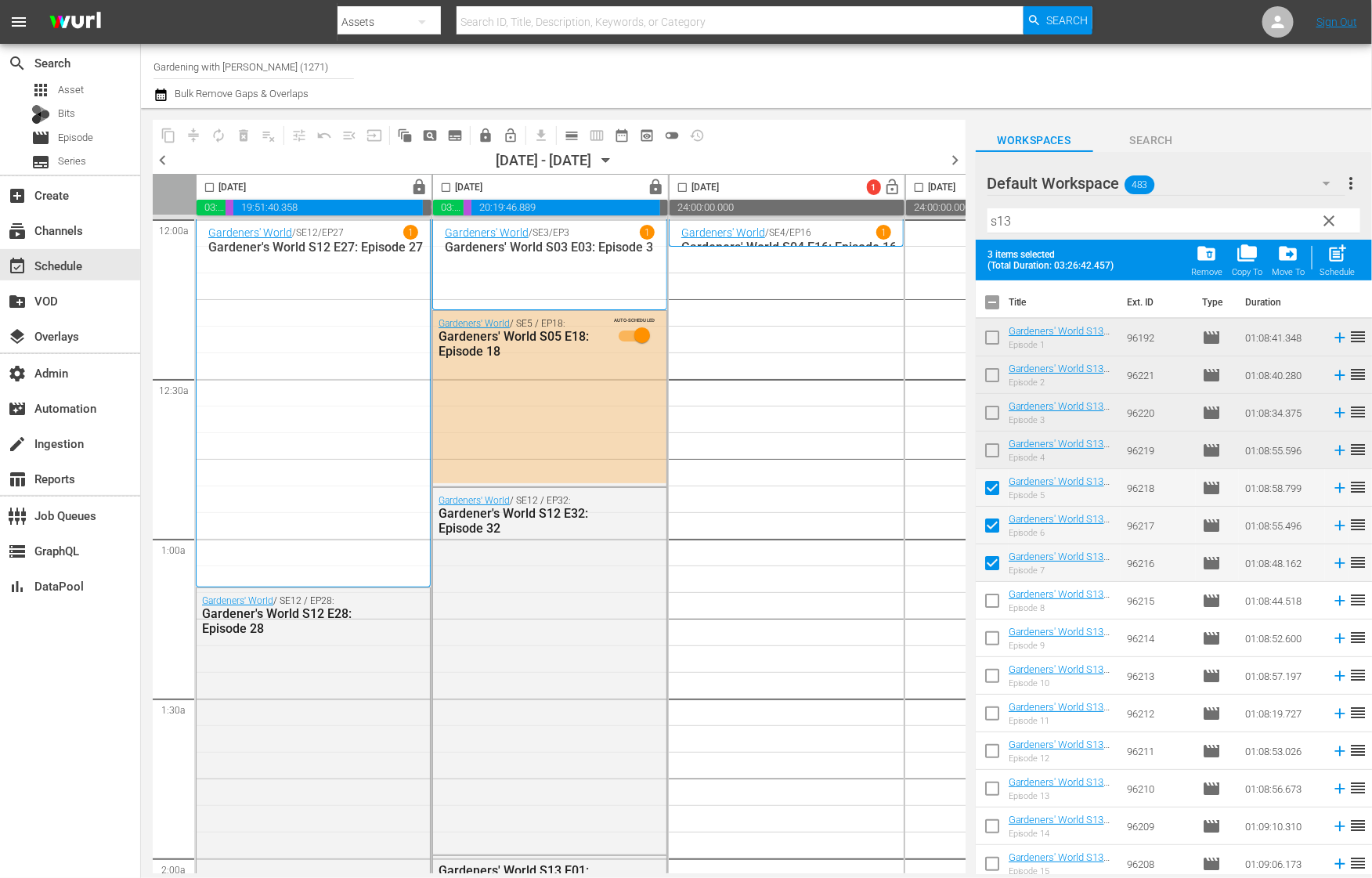
click at [996, 597] on input "checkbox" at bounding box center [992, 604] width 33 height 33
checkbox input "true"
click at [996, 634] on input "checkbox" at bounding box center [992, 641] width 33 height 33
checkbox input "true"
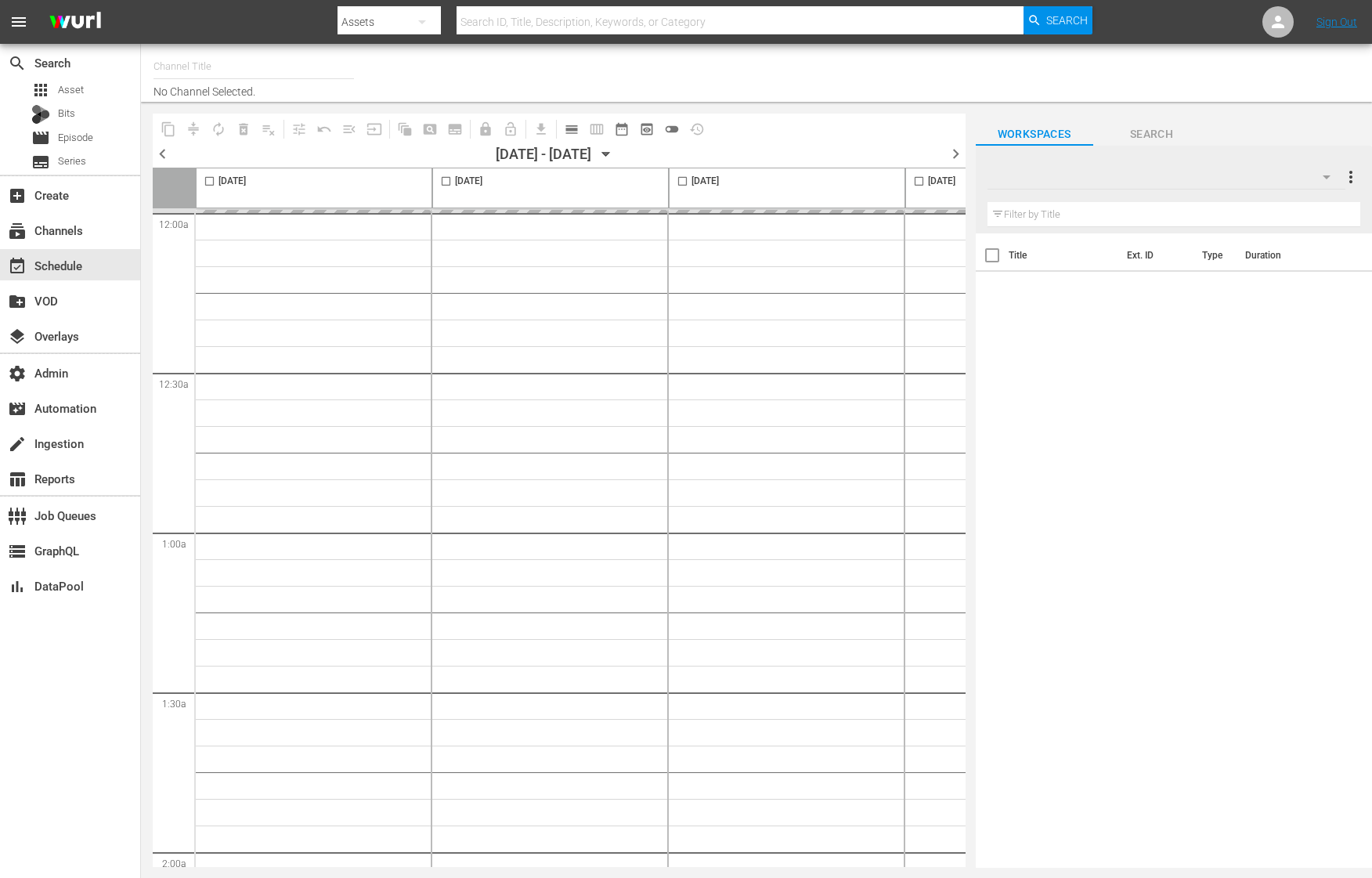
type input "Gardening with [PERSON_NAME] (1271)"
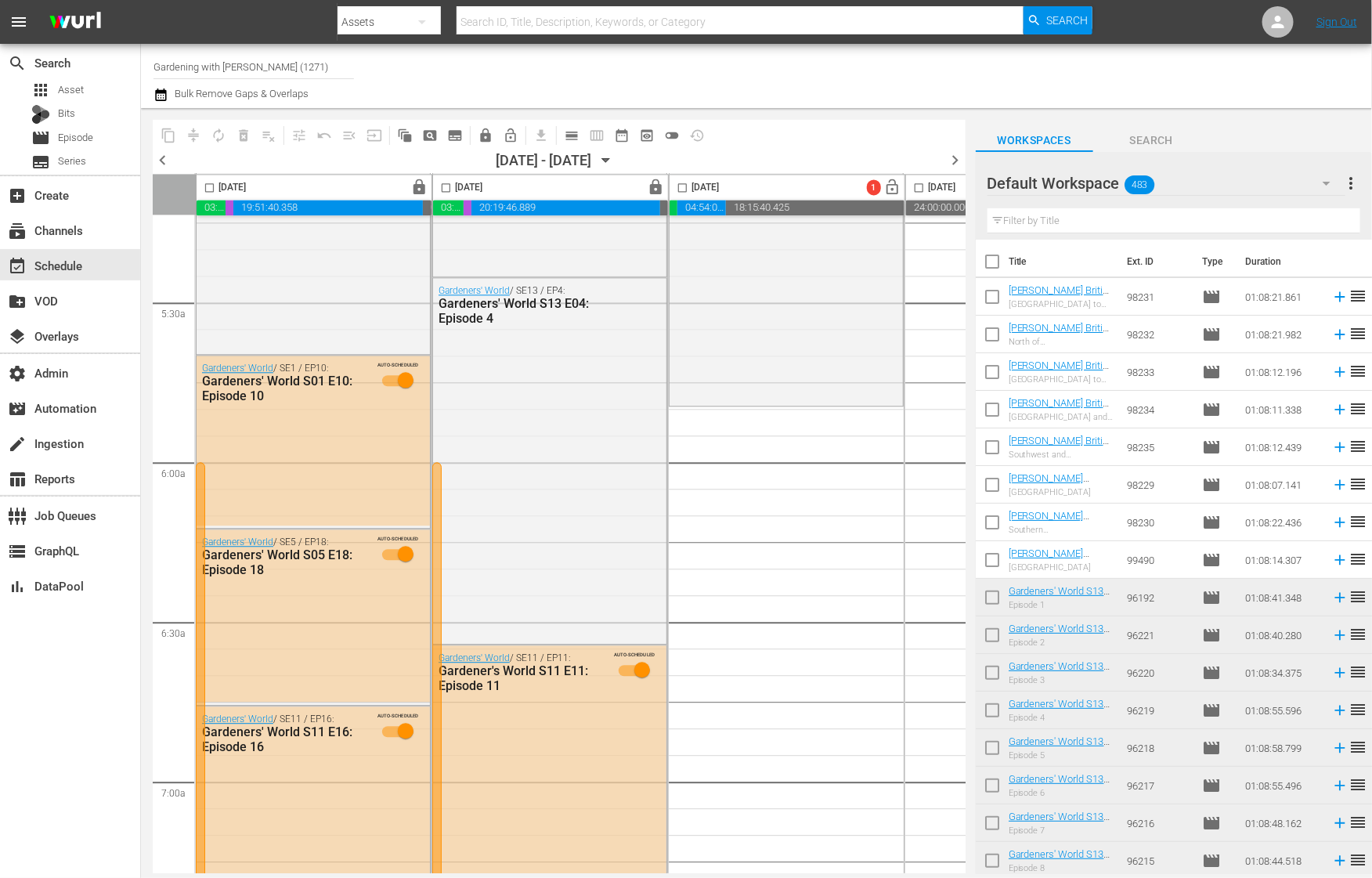
click at [1140, 224] on input "text" at bounding box center [1173, 221] width 372 height 25
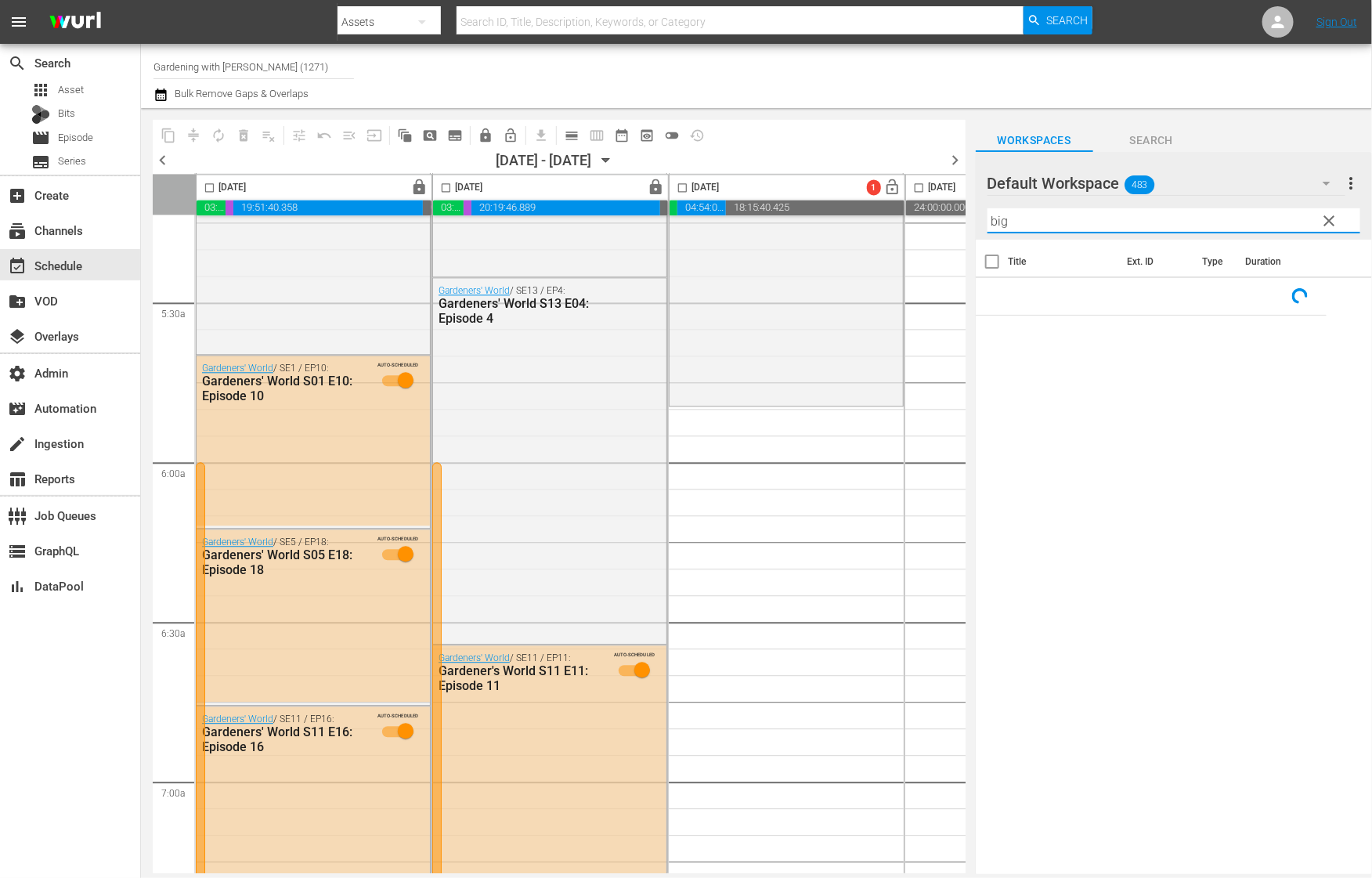
type input "big"
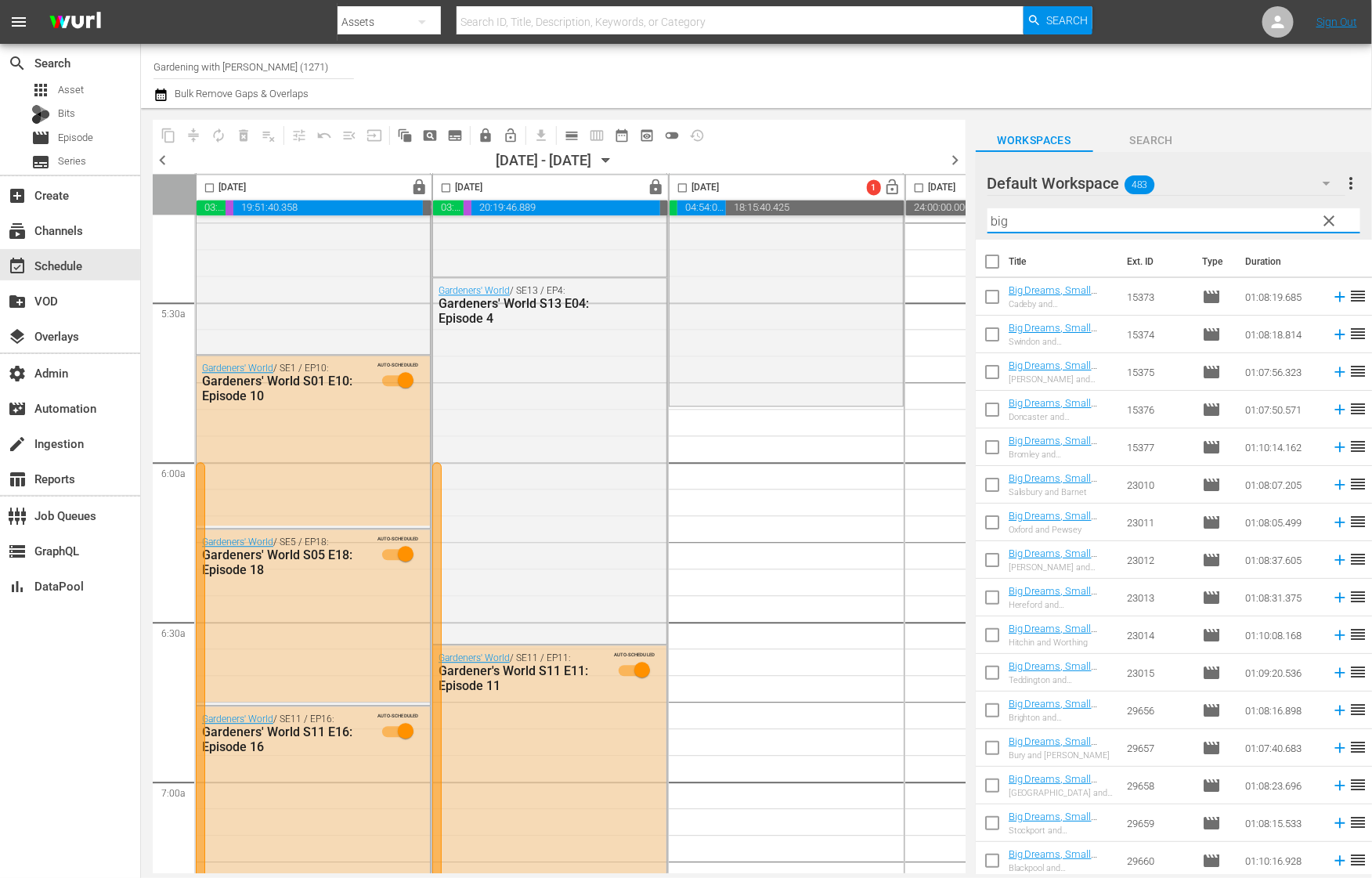
scroll to position [40, 0]
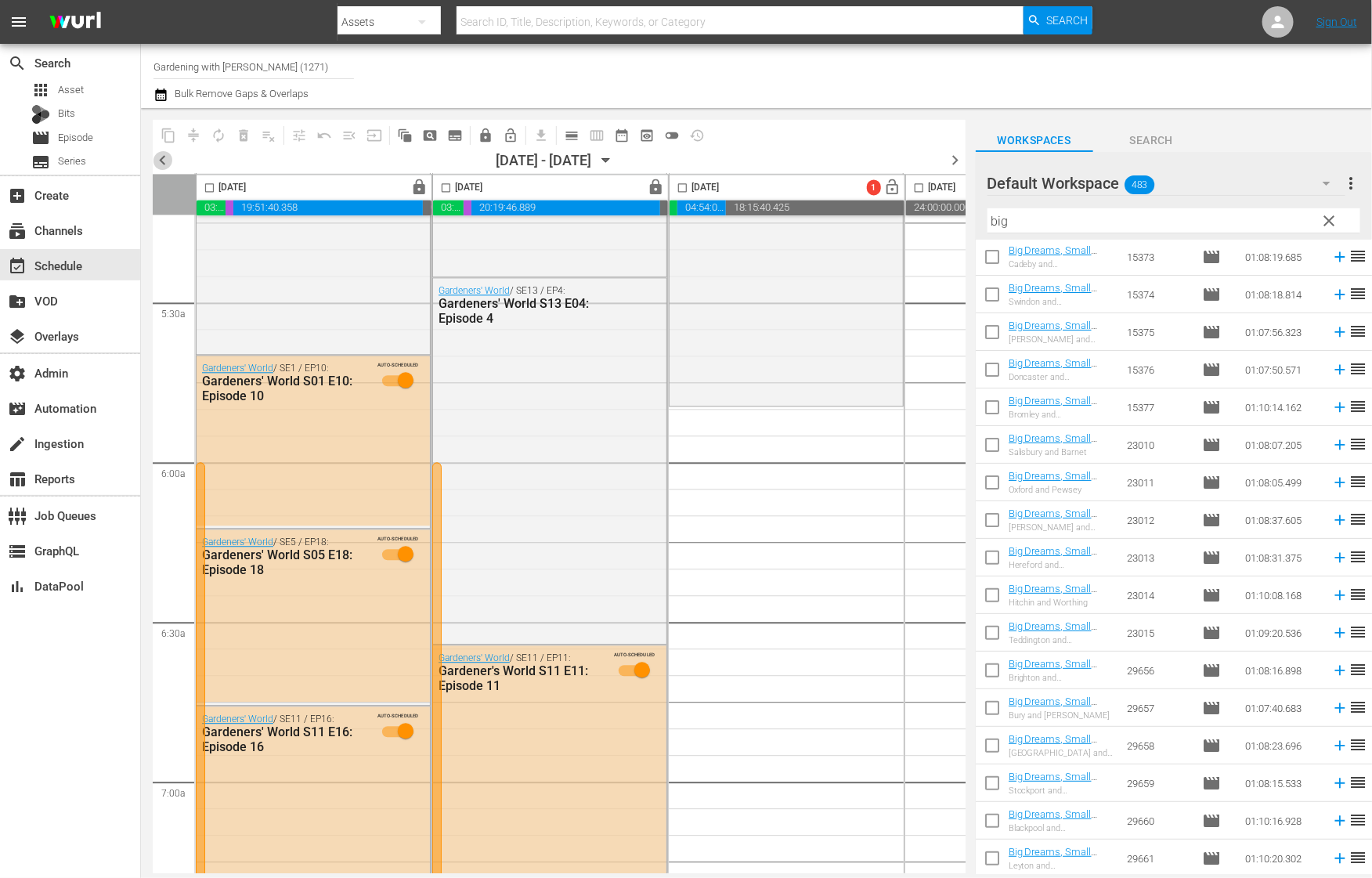
click at [160, 161] on span "chevron_left" at bounding box center [163, 161] width 20 height 20
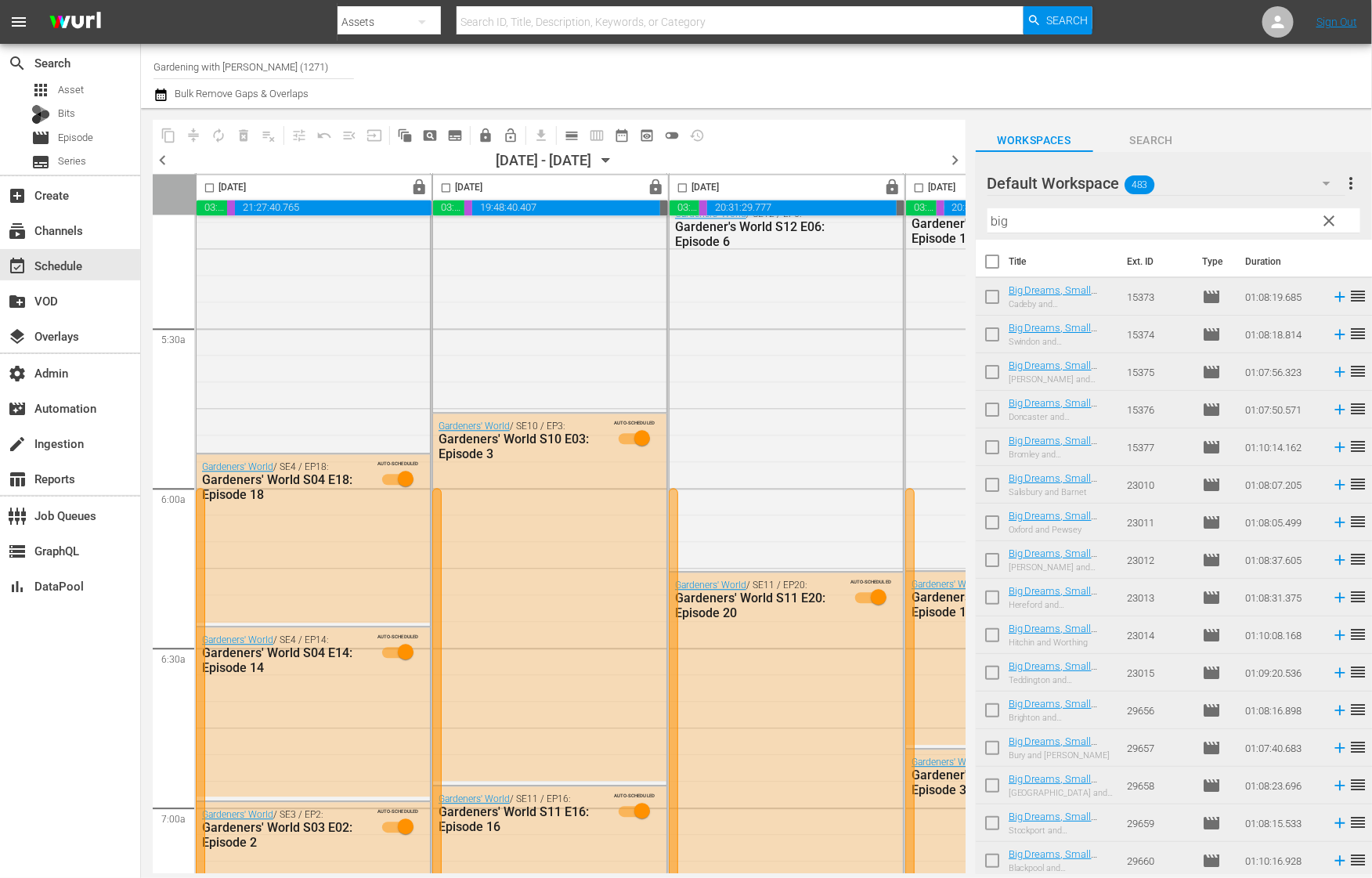
scroll to position [40, 0]
click at [639, 151] on div "chevron_left 09/06/2025 - 09/12/2025 September 6th chevron_right" at bounding box center [558, 163] width 813 height 24
click at [615, 163] on icon "button" at bounding box center [606, 160] width 17 height 17
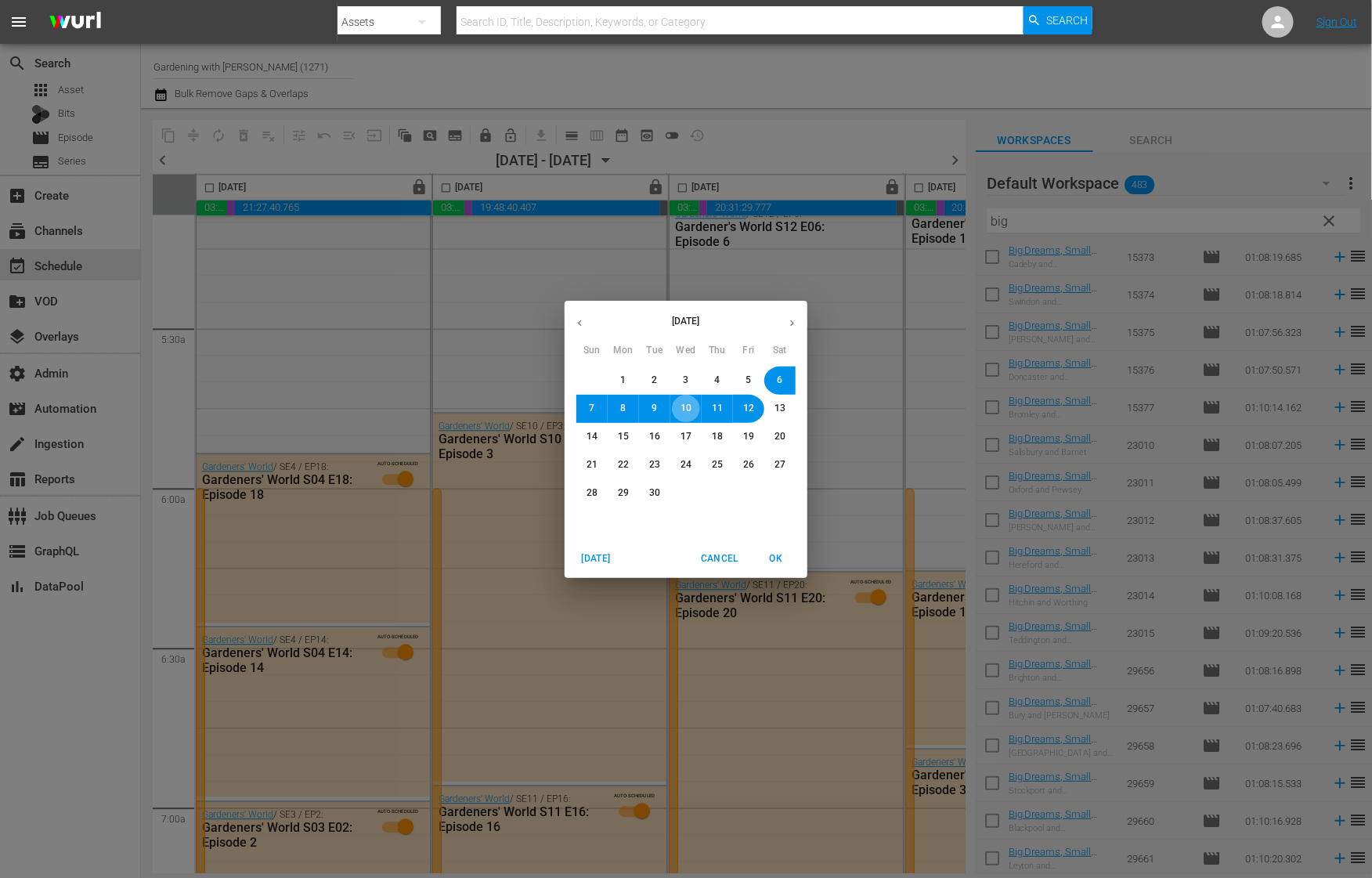
click at [686, 408] on span "10" at bounding box center [686, 408] width 11 height 14
click at [775, 562] on span "OK" at bounding box center [775, 558] width 37 height 16
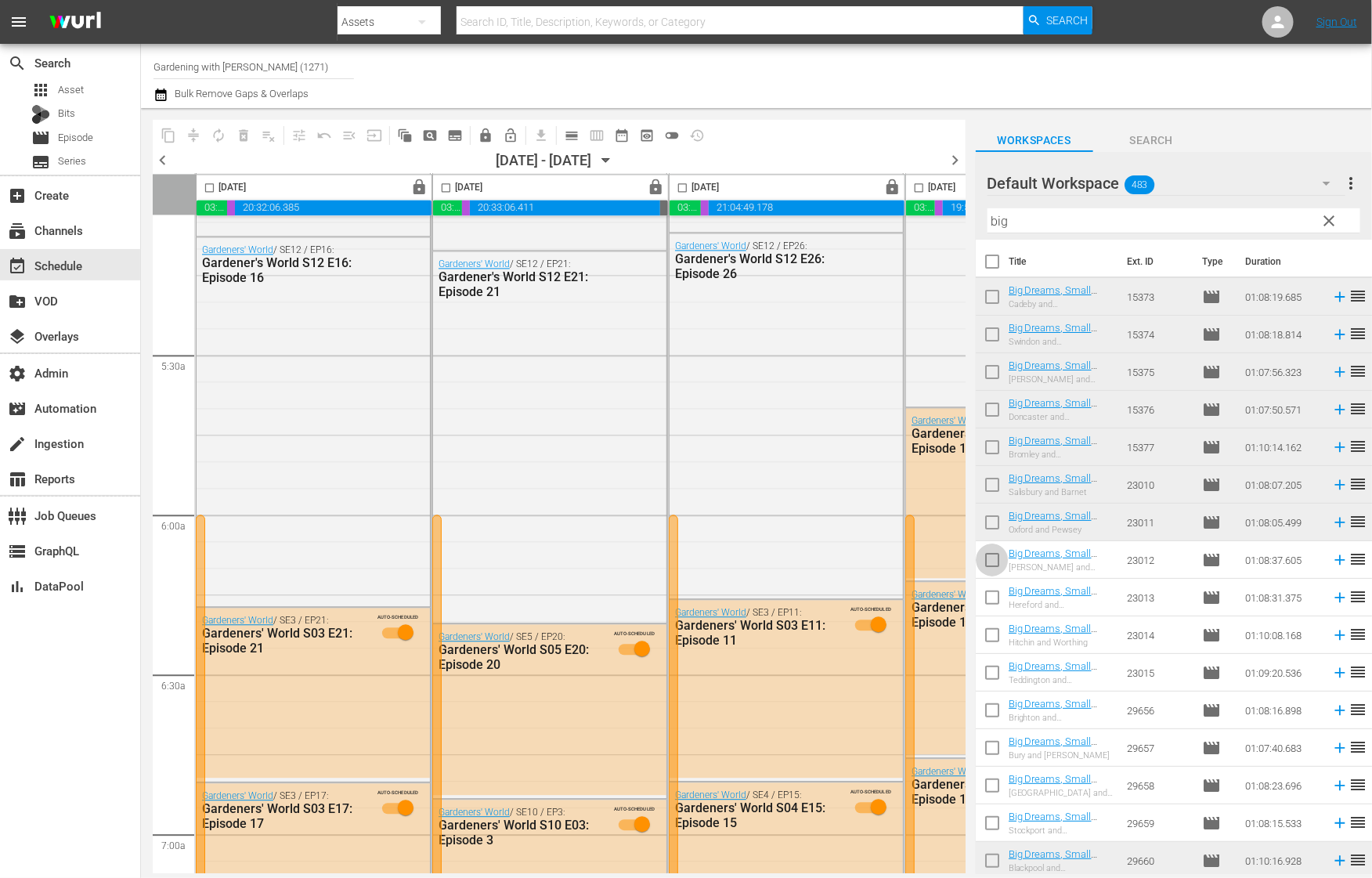
click at [992, 558] on input "checkbox" at bounding box center [992, 563] width 33 height 33
checkbox input "true"
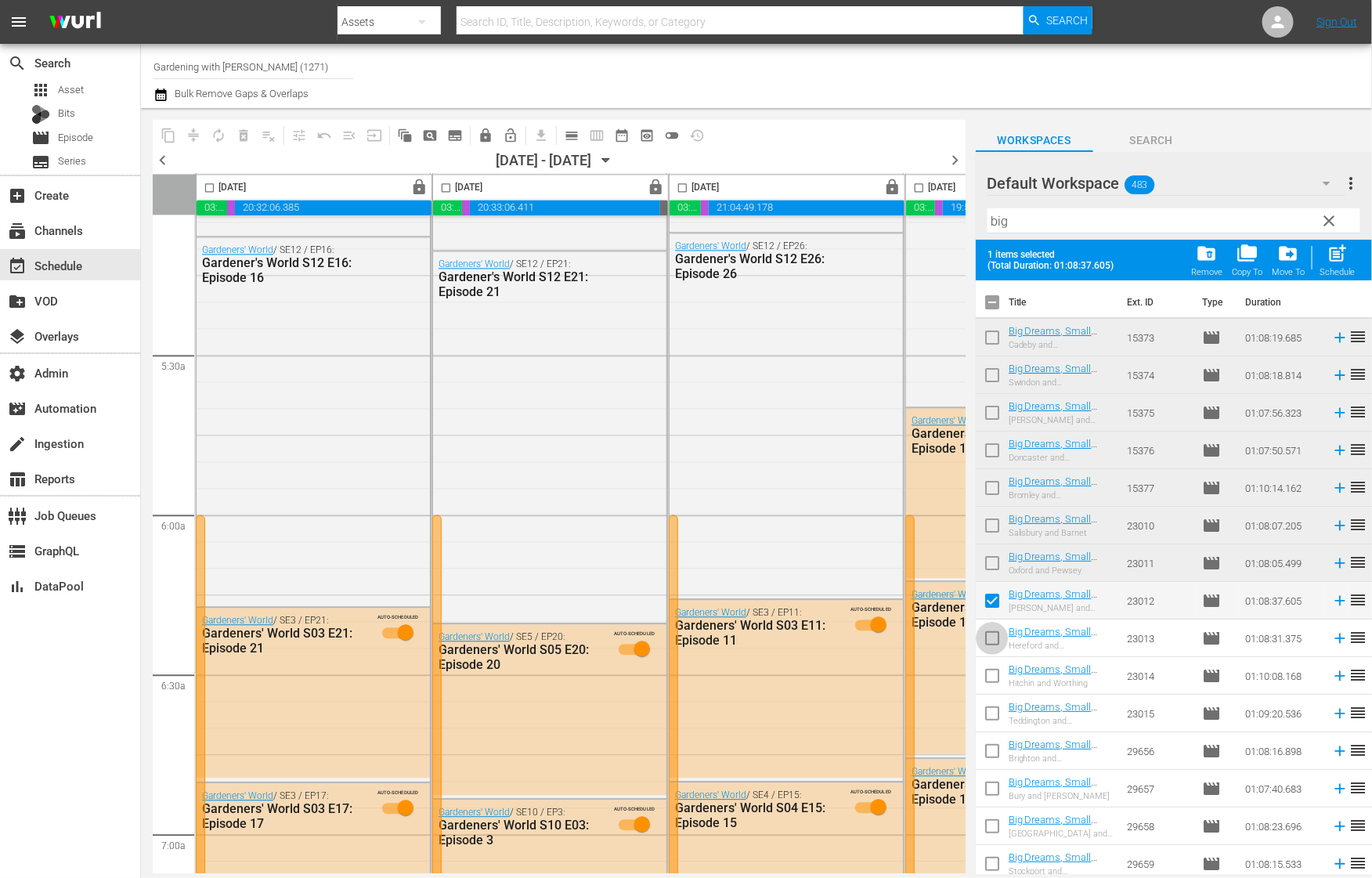
click at [989, 641] on input "checkbox" at bounding box center [992, 641] width 33 height 33
checkbox input "true"
click at [994, 674] on input "checkbox" at bounding box center [992, 679] width 33 height 33
checkbox input "true"
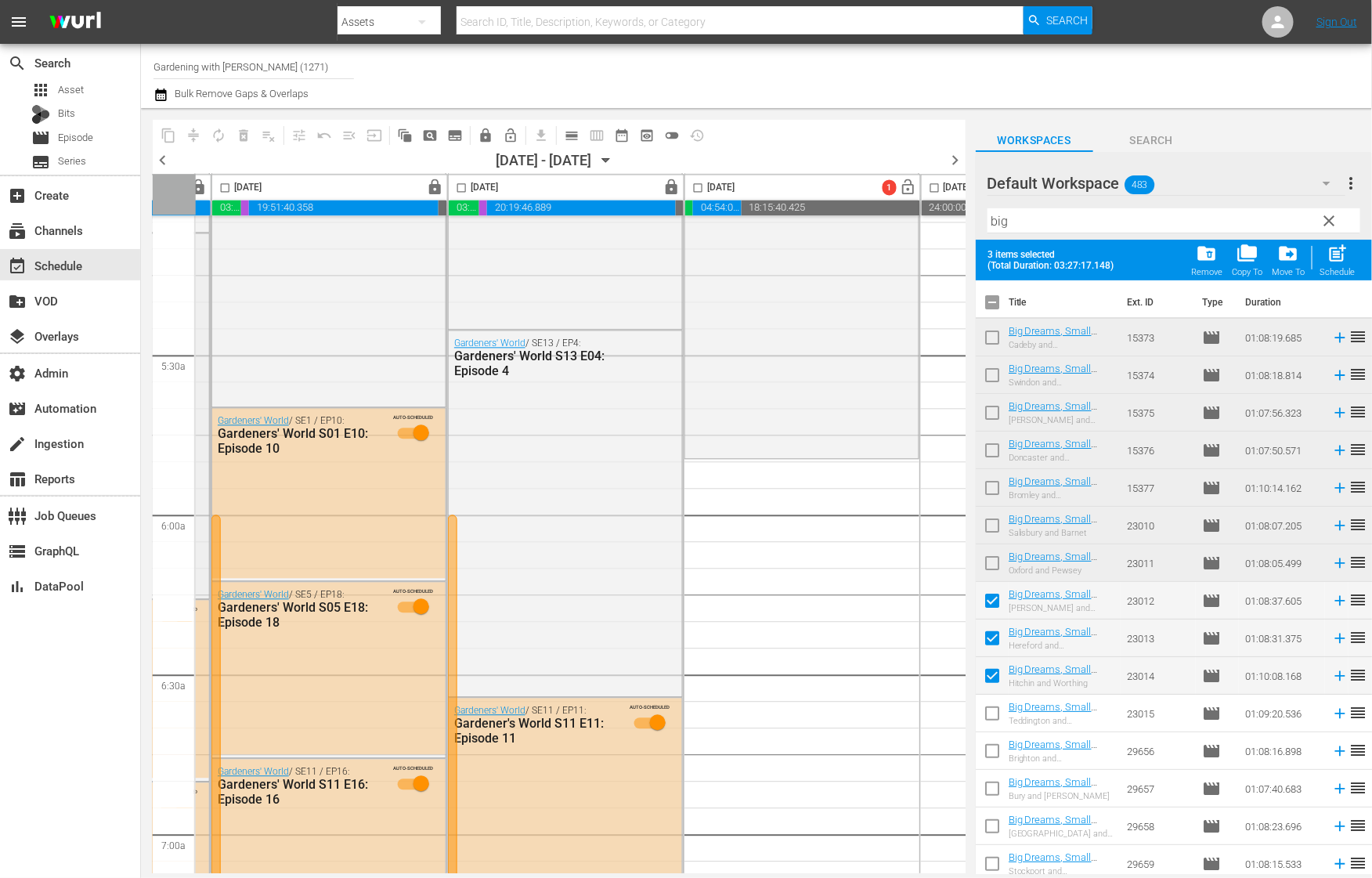
scroll to position [1622, 702]
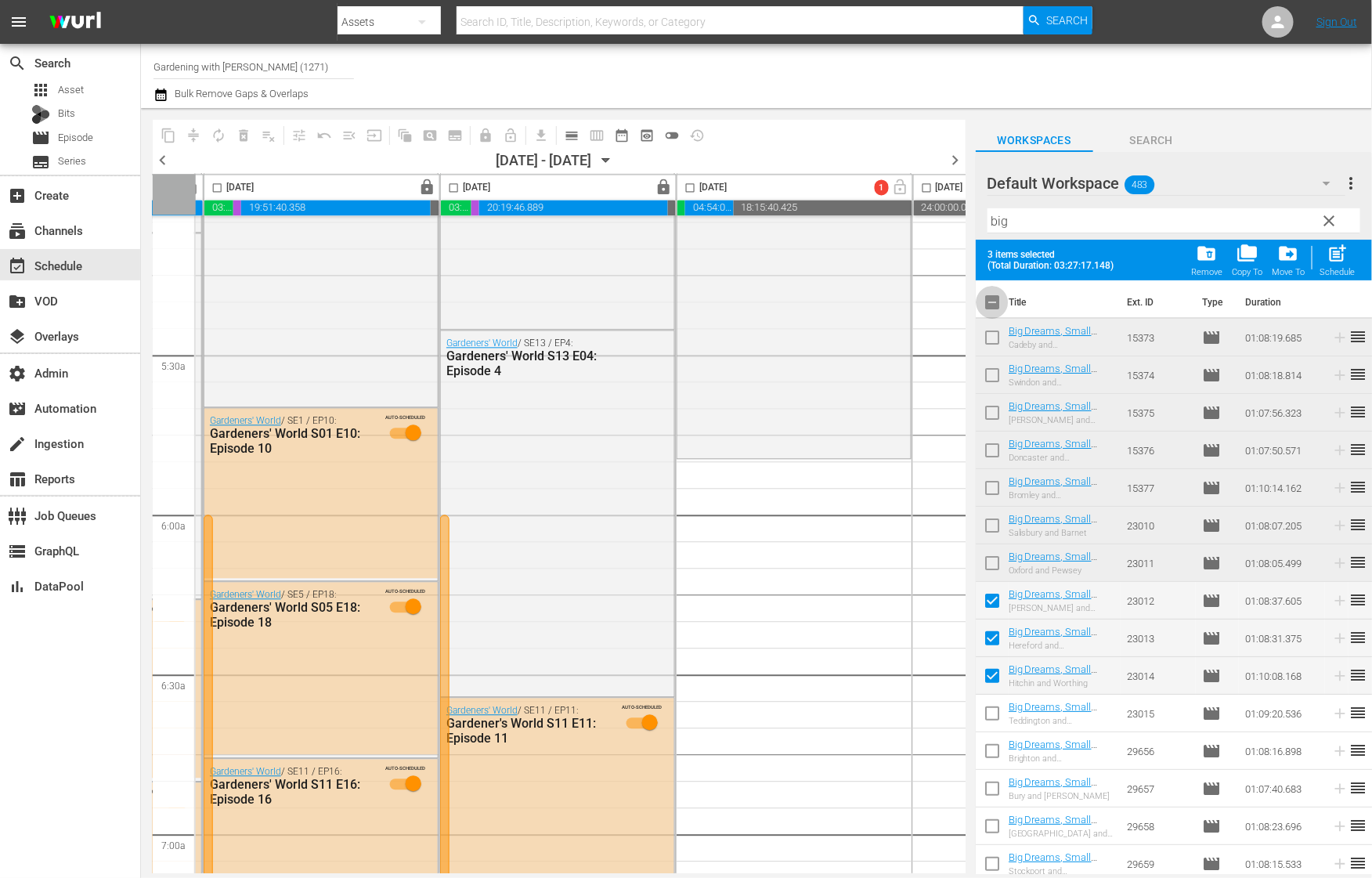
click at [993, 301] on input "checkbox" at bounding box center [992, 305] width 33 height 33
checkbox input "true"
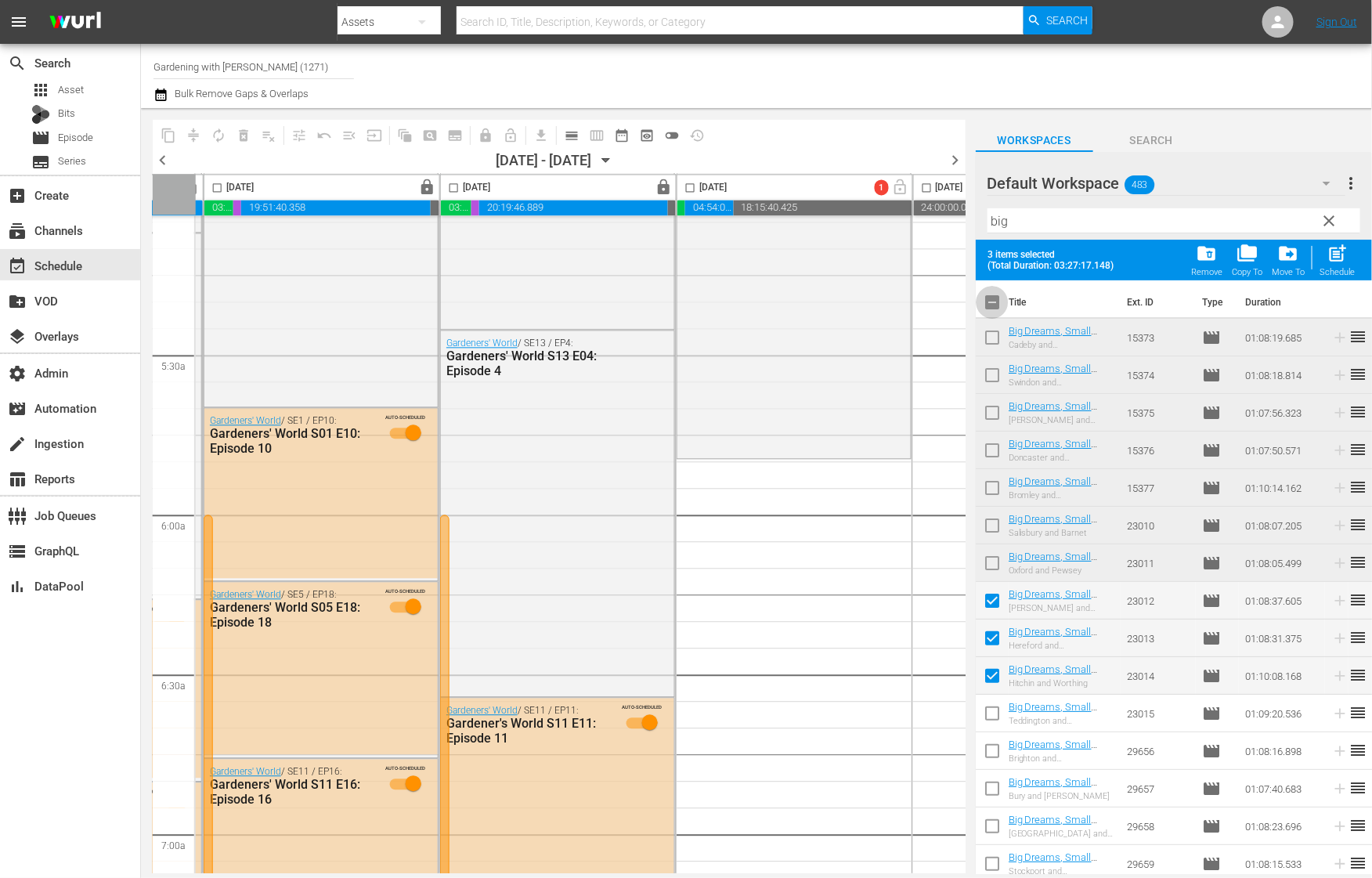
checkbox input "true"
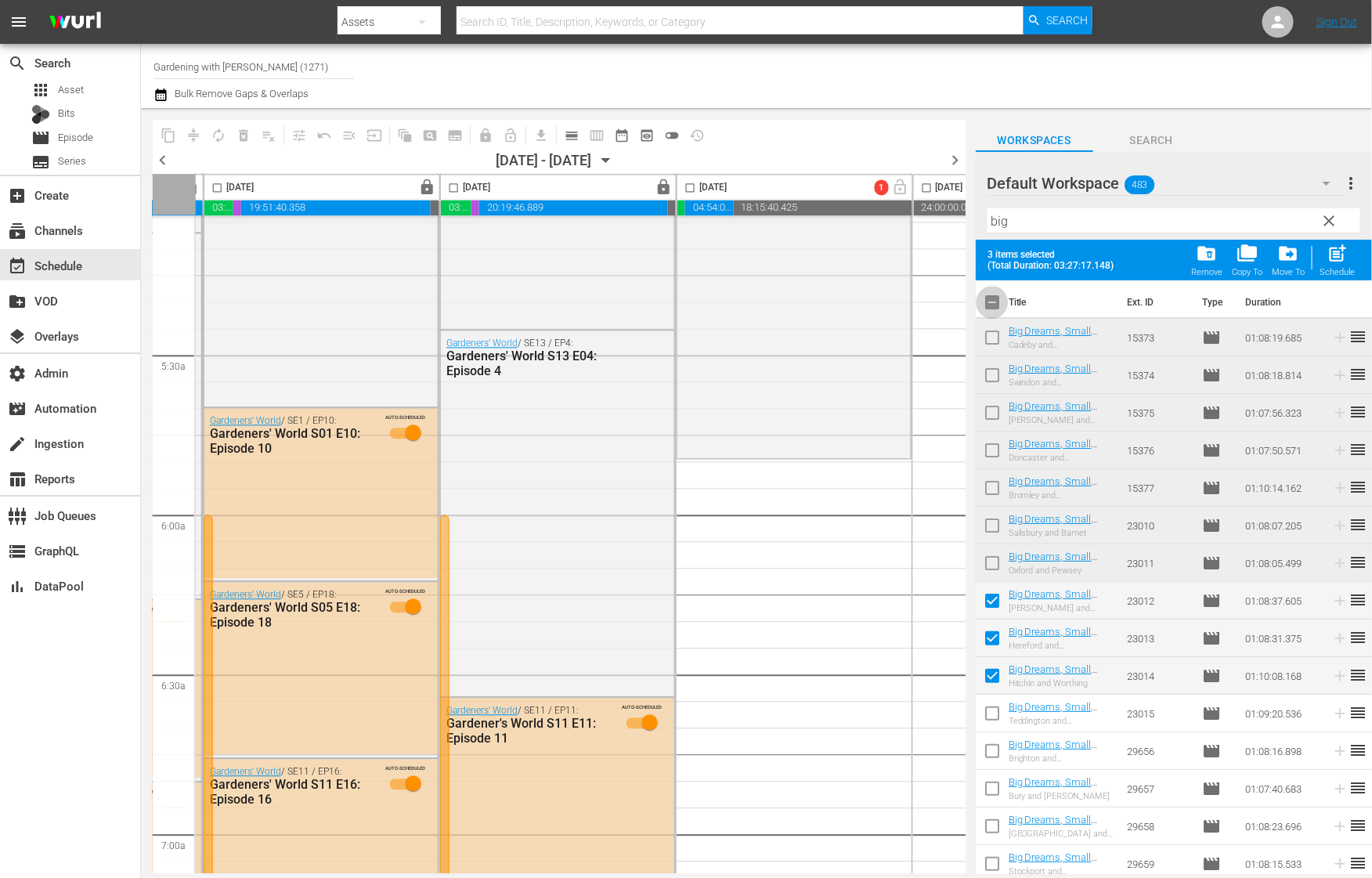
checkbox input "true"
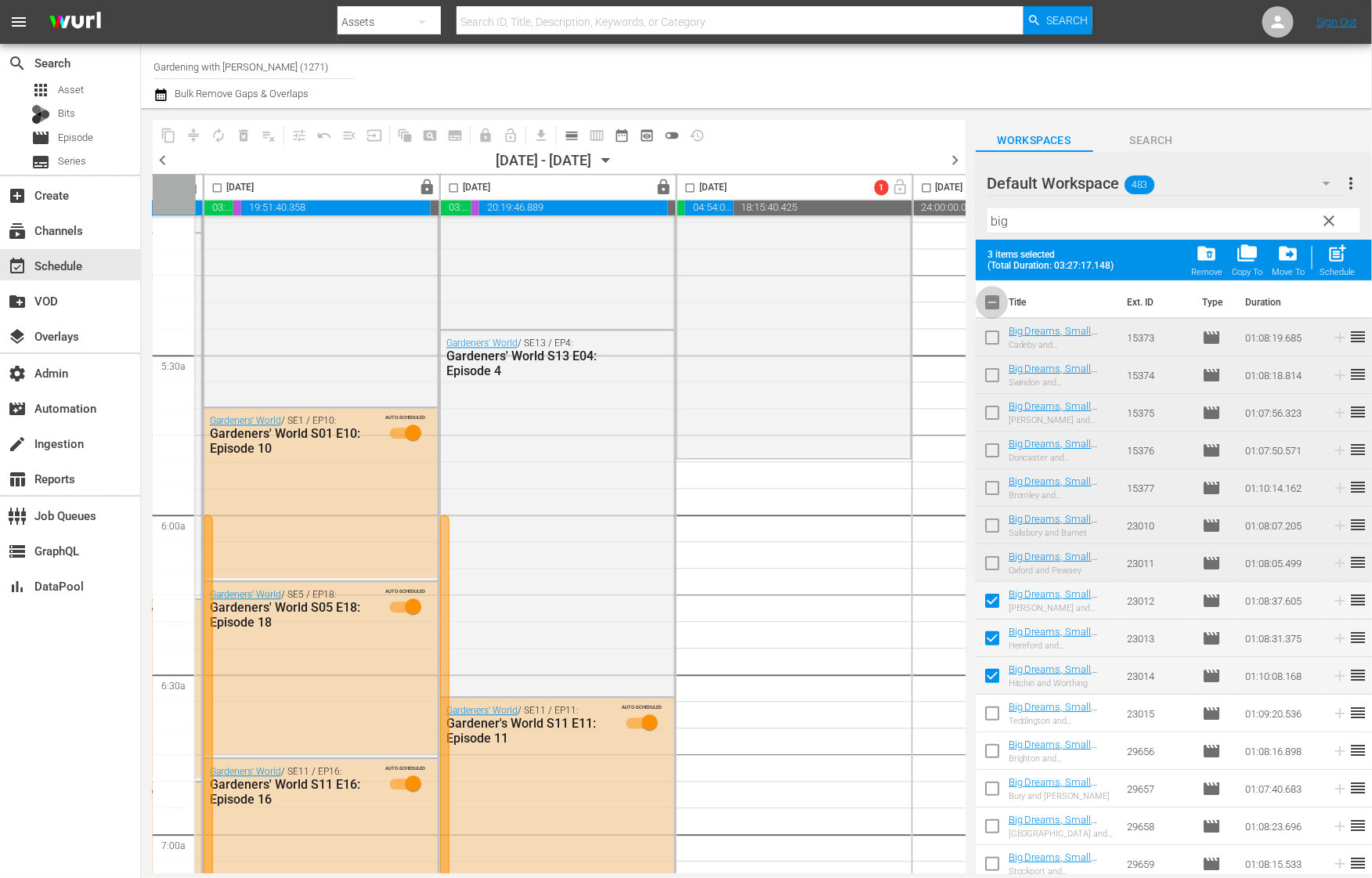
checkbox input "true"
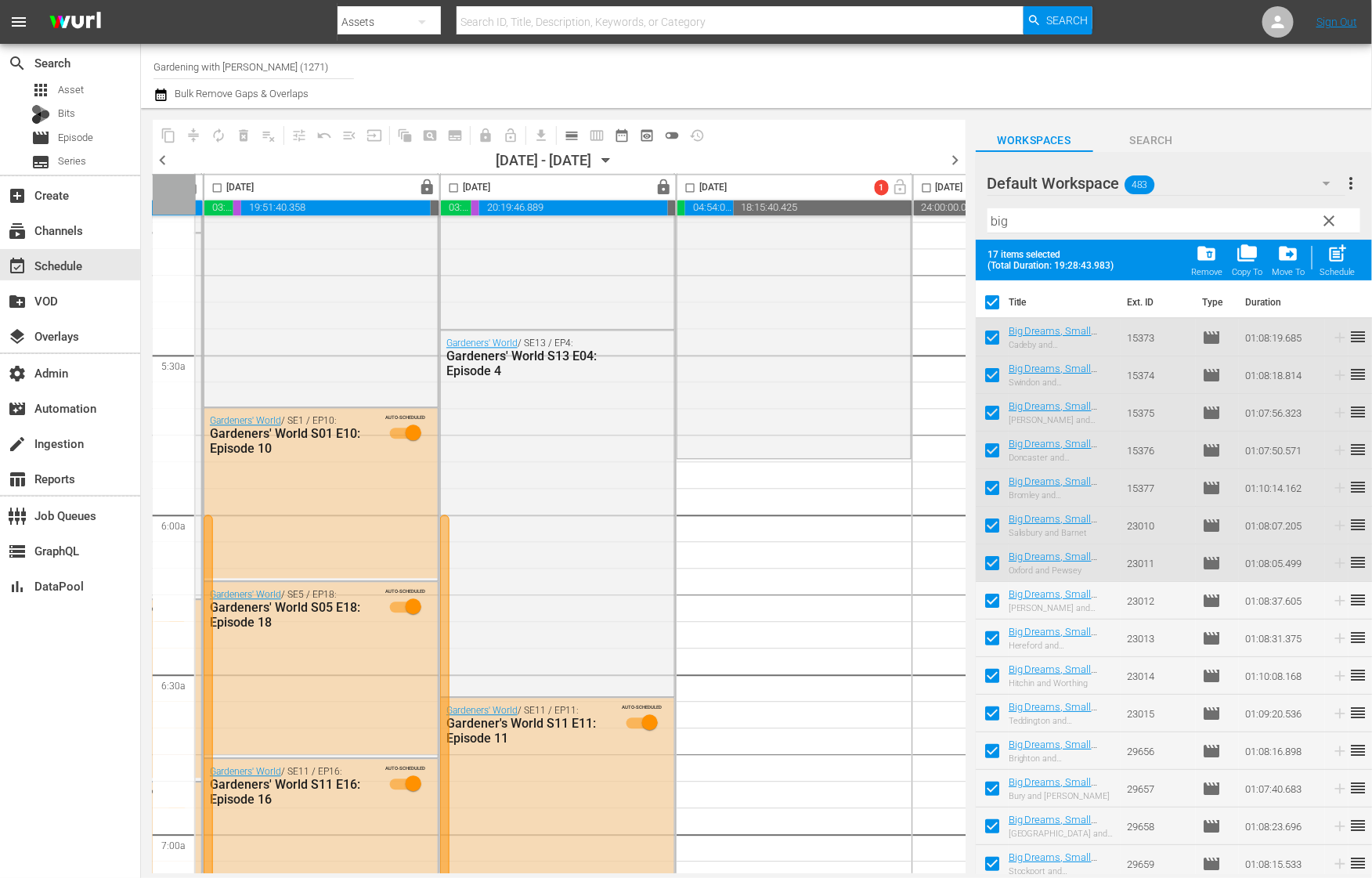
click at [993, 301] on input "checkbox" at bounding box center [992, 305] width 33 height 33
checkbox input "false"
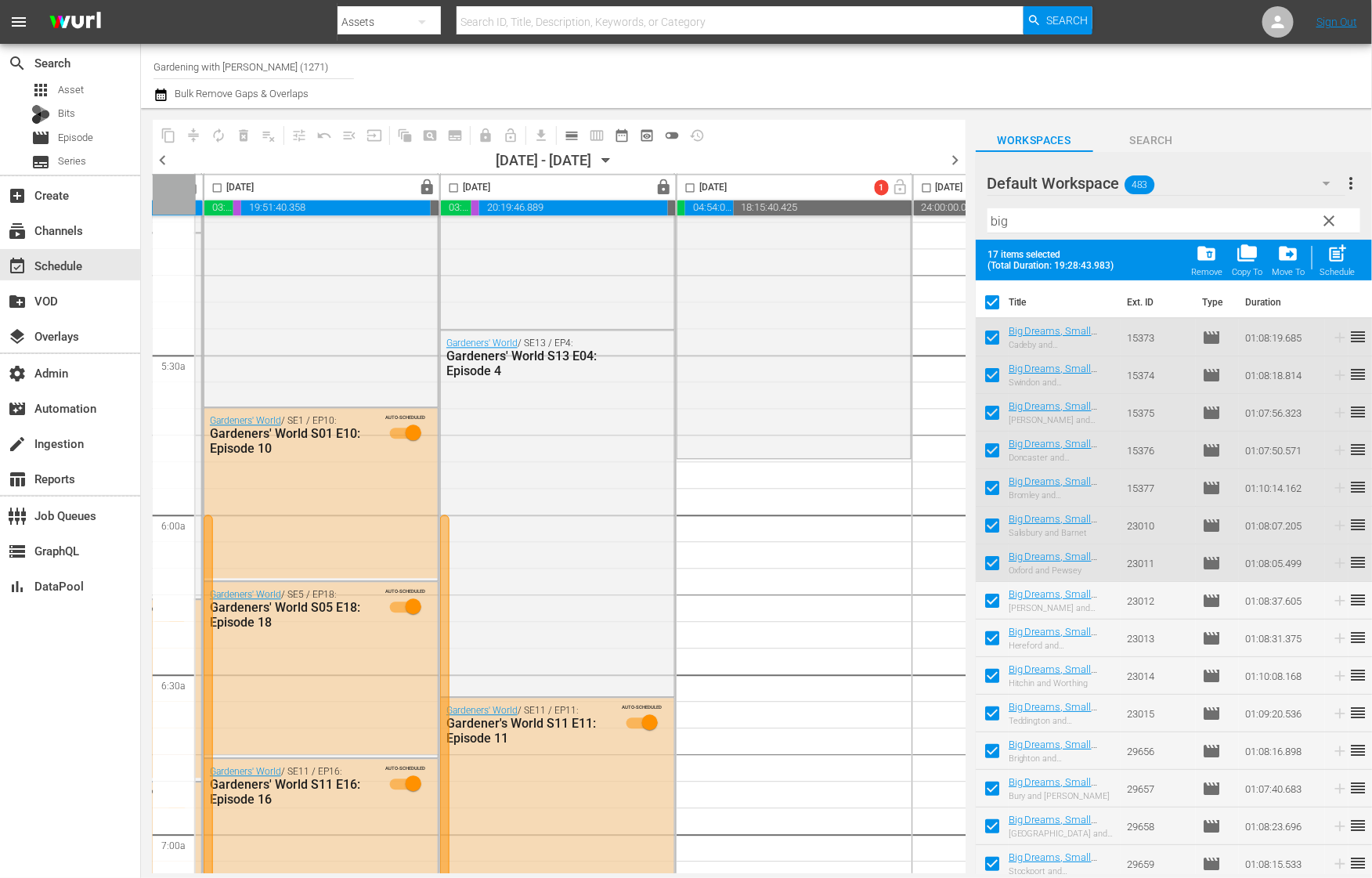
checkbox input "false"
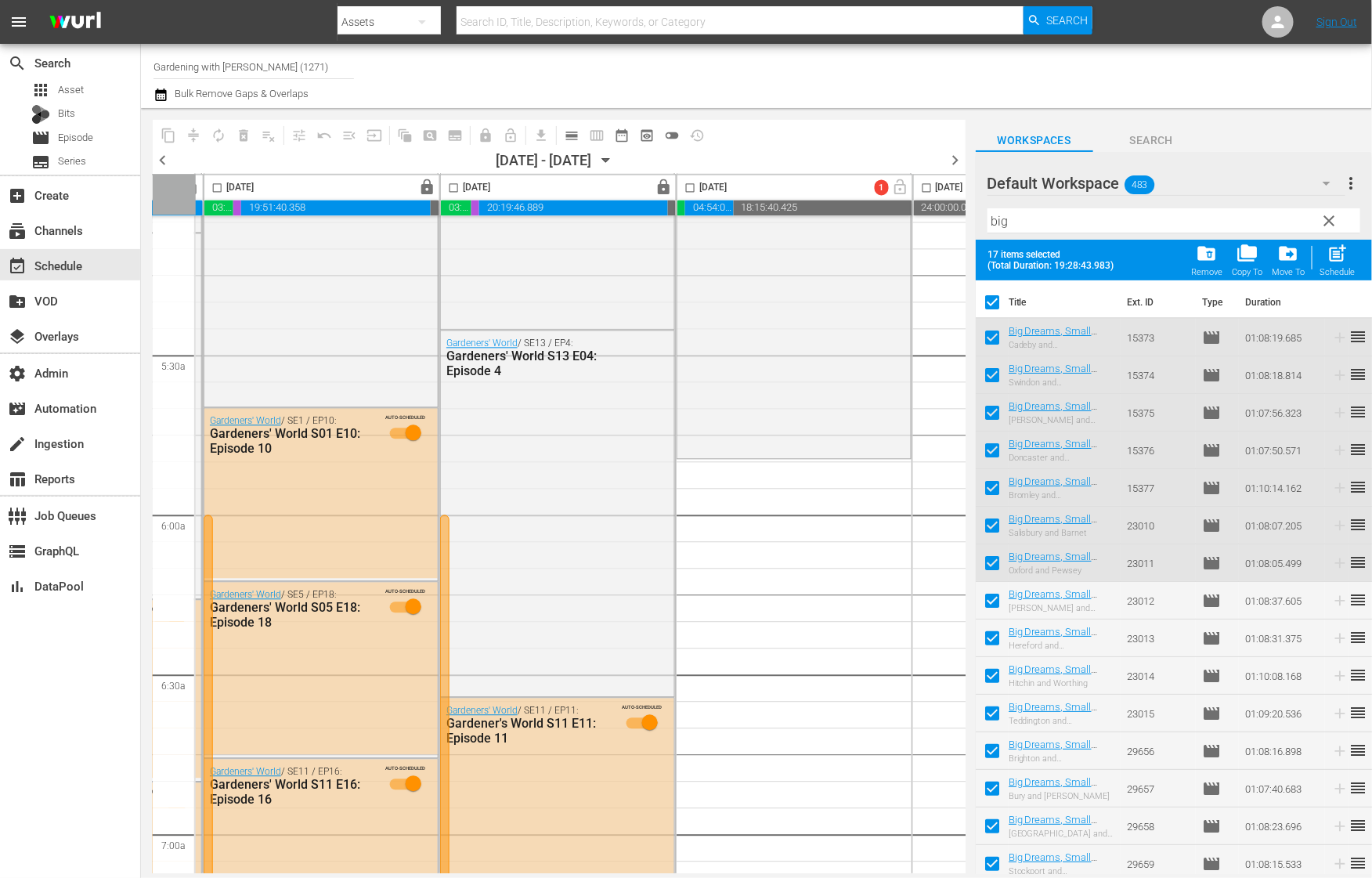
checkbox input "false"
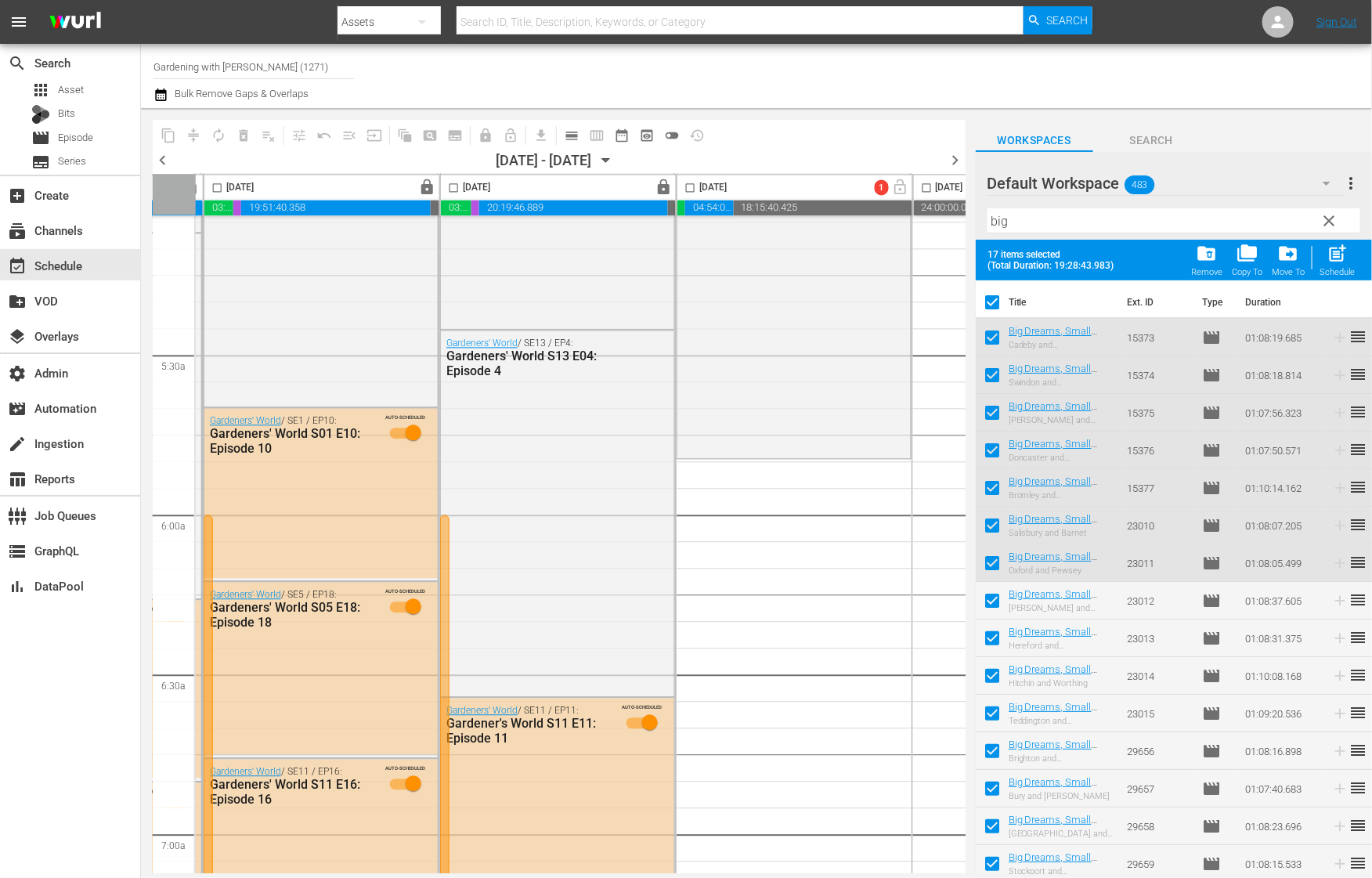
checkbox input "false"
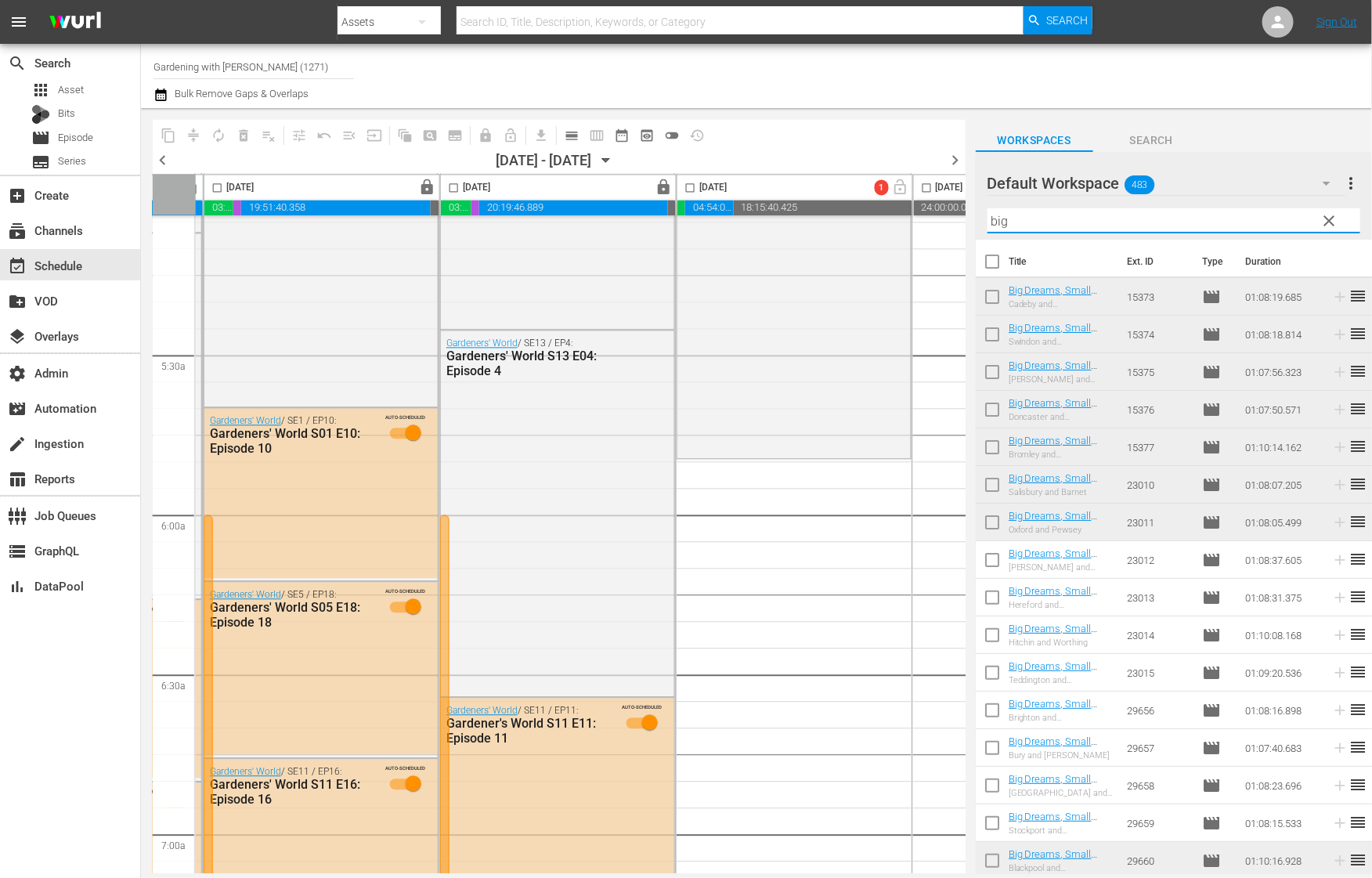
click at [1096, 219] on input "big" at bounding box center [1173, 221] width 372 height 25
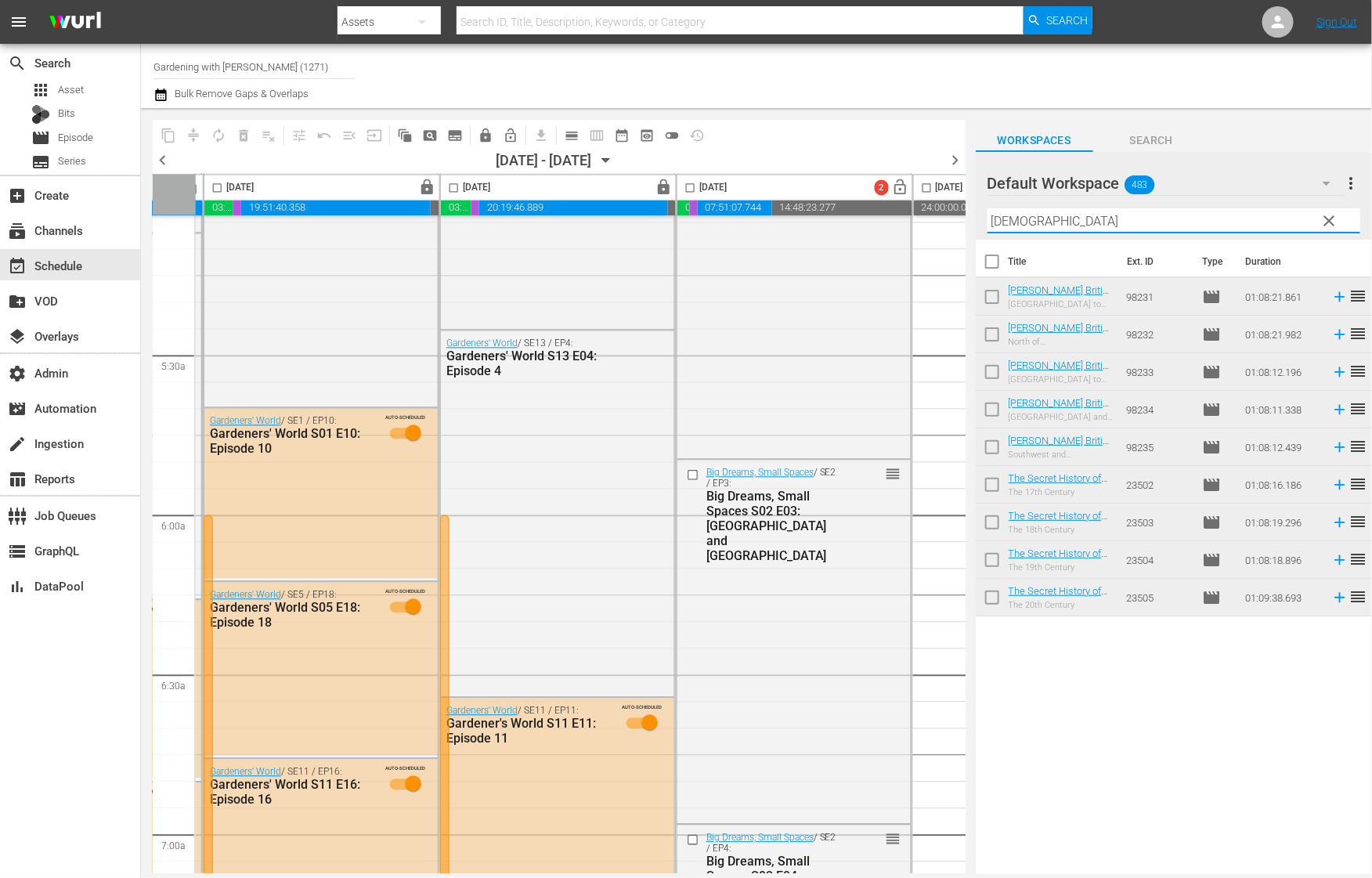
type input "briti"
click at [994, 294] on input "checkbox" at bounding box center [992, 300] width 33 height 33
checkbox input "true"
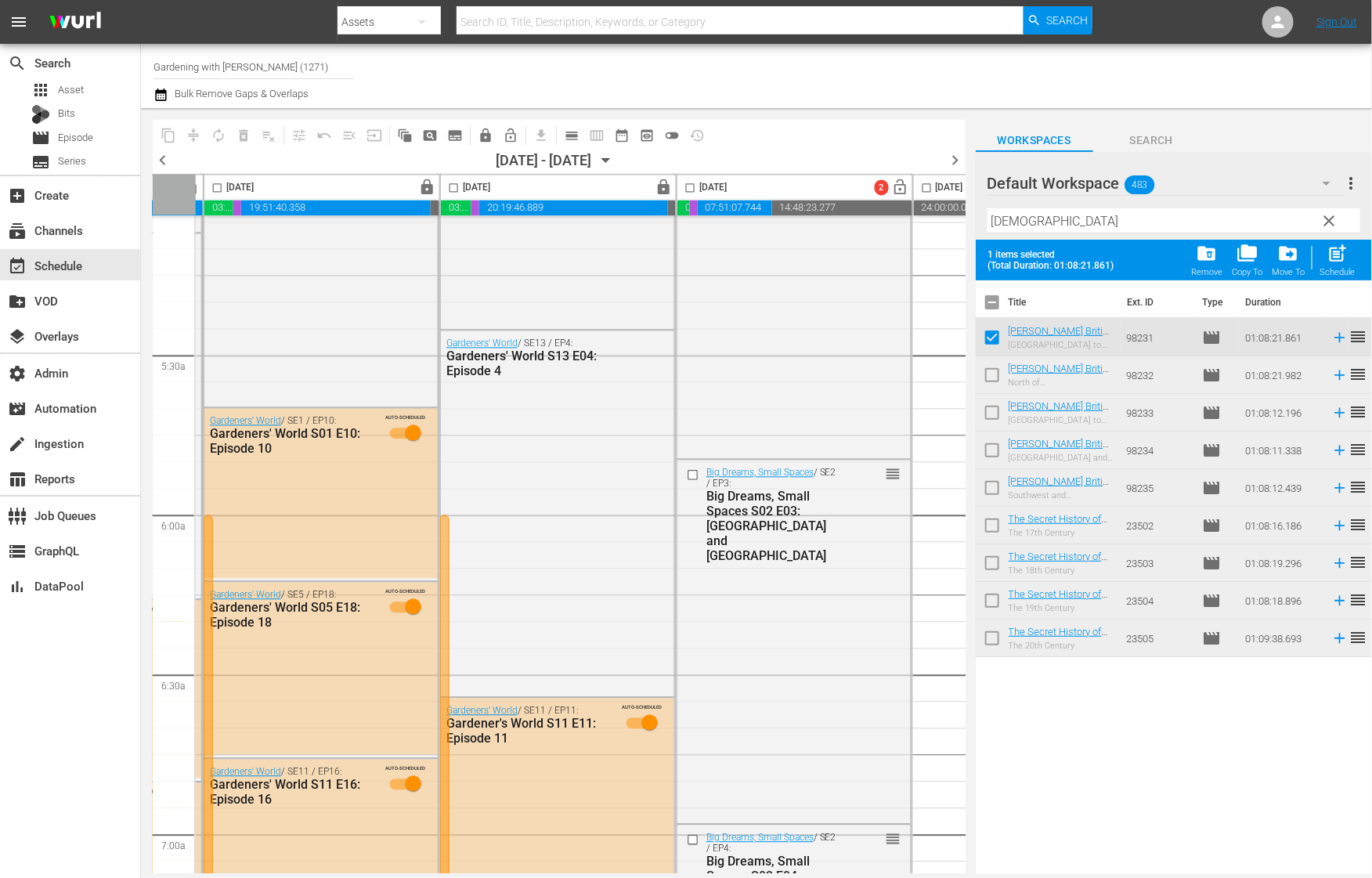
click at [991, 371] on input "checkbox" at bounding box center [992, 378] width 33 height 33
checkbox input "true"
click at [993, 415] on input "checkbox" at bounding box center [992, 416] width 33 height 33
checkbox input "true"
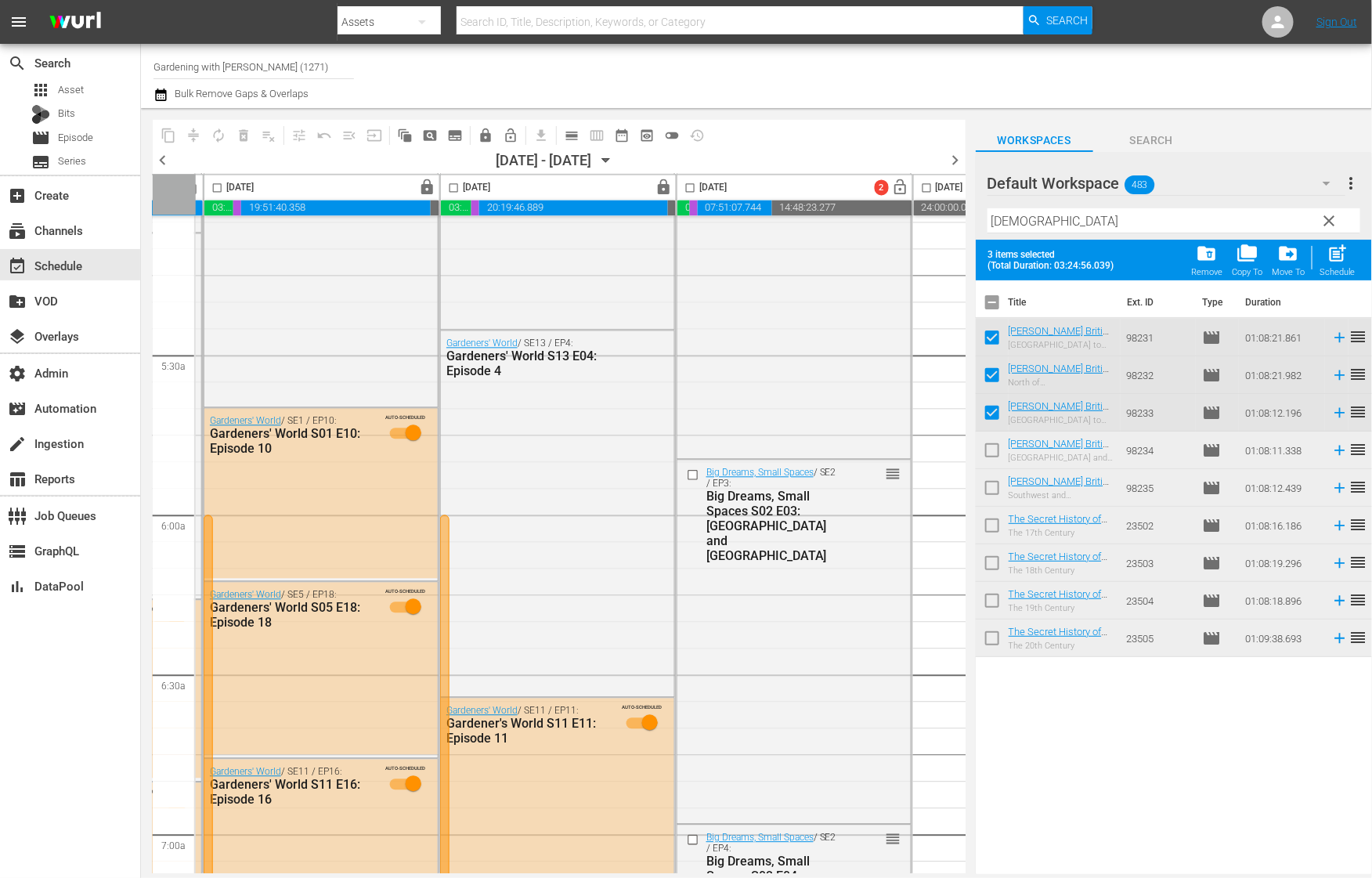
click at [991, 456] on input "checkbox" at bounding box center [992, 453] width 33 height 33
checkbox input "true"
click at [987, 490] on input "checkbox" at bounding box center [992, 491] width 33 height 33
checkbox input "true"
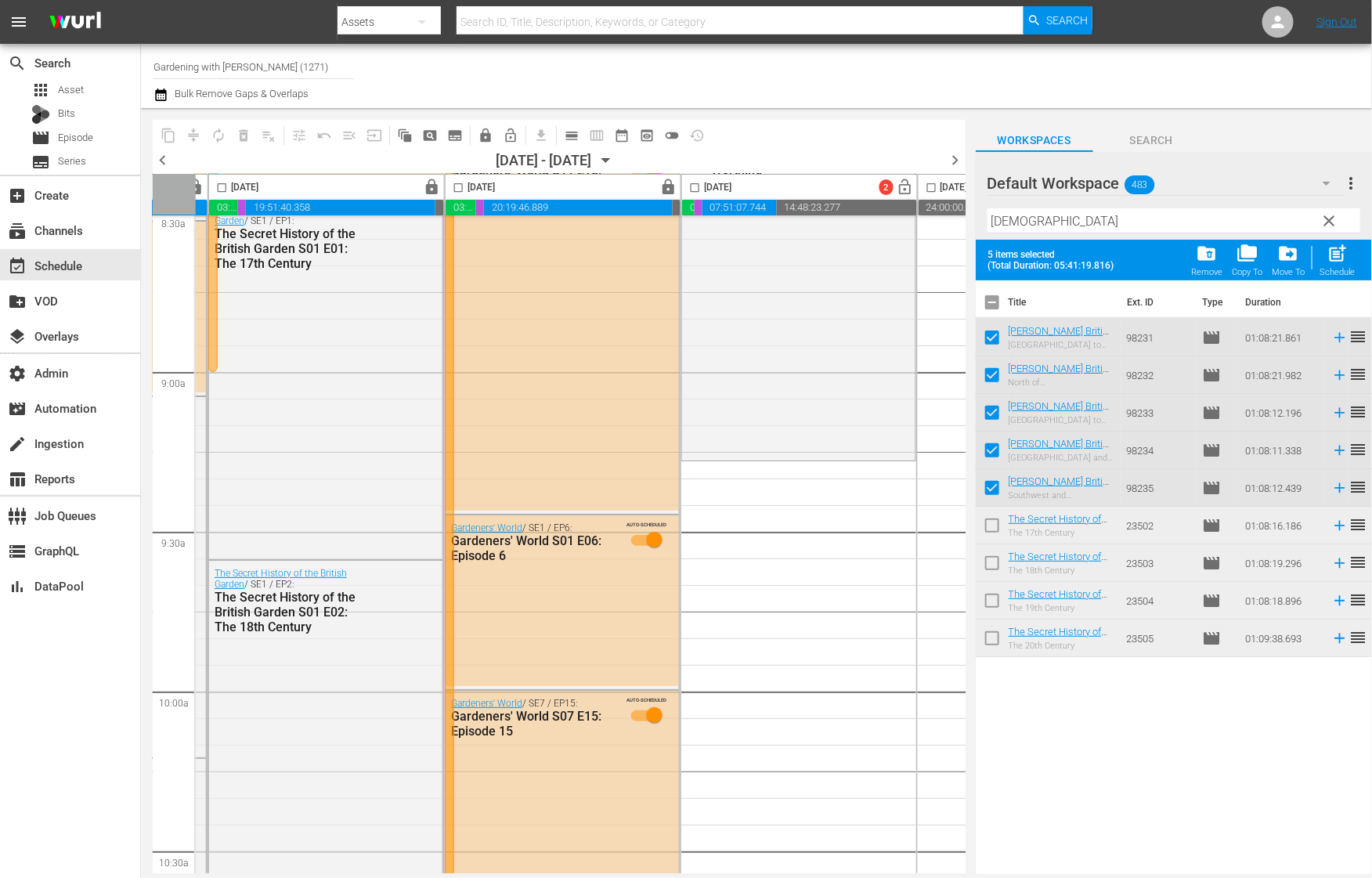
scroll to position [2721, 696]
click at [788, 457] on div "Big Dreams, Small Spaces / SE2 / EP5: Big Dreams, Small Spaces S02 E05: Hitchin…" at bounding box center [800, 274] width 233 height 369
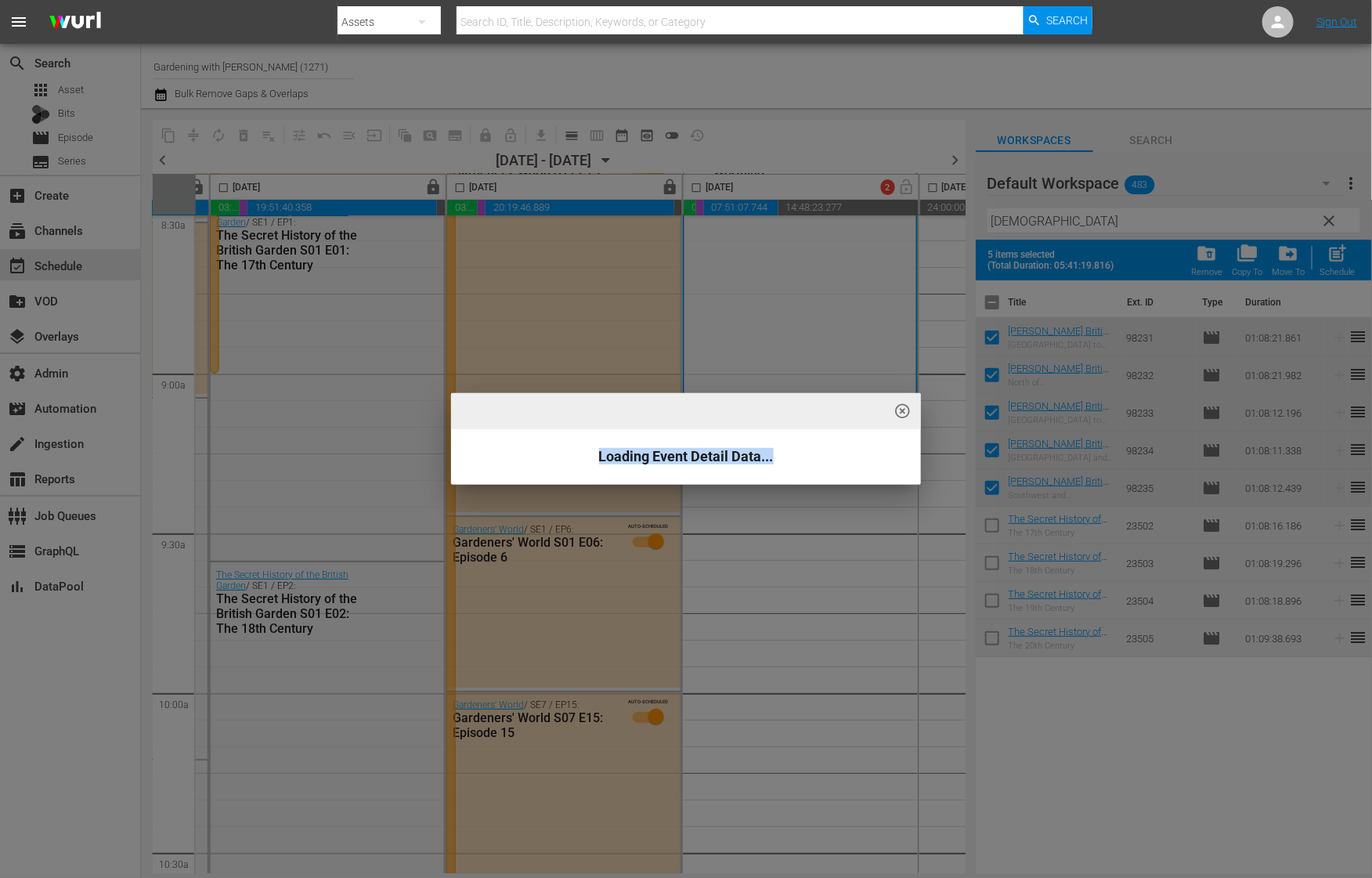
click at [997, 304] on div "highlight_off_icon Loading Event Detail Data..." at bounding box center [686, 439] width 1372 height 878
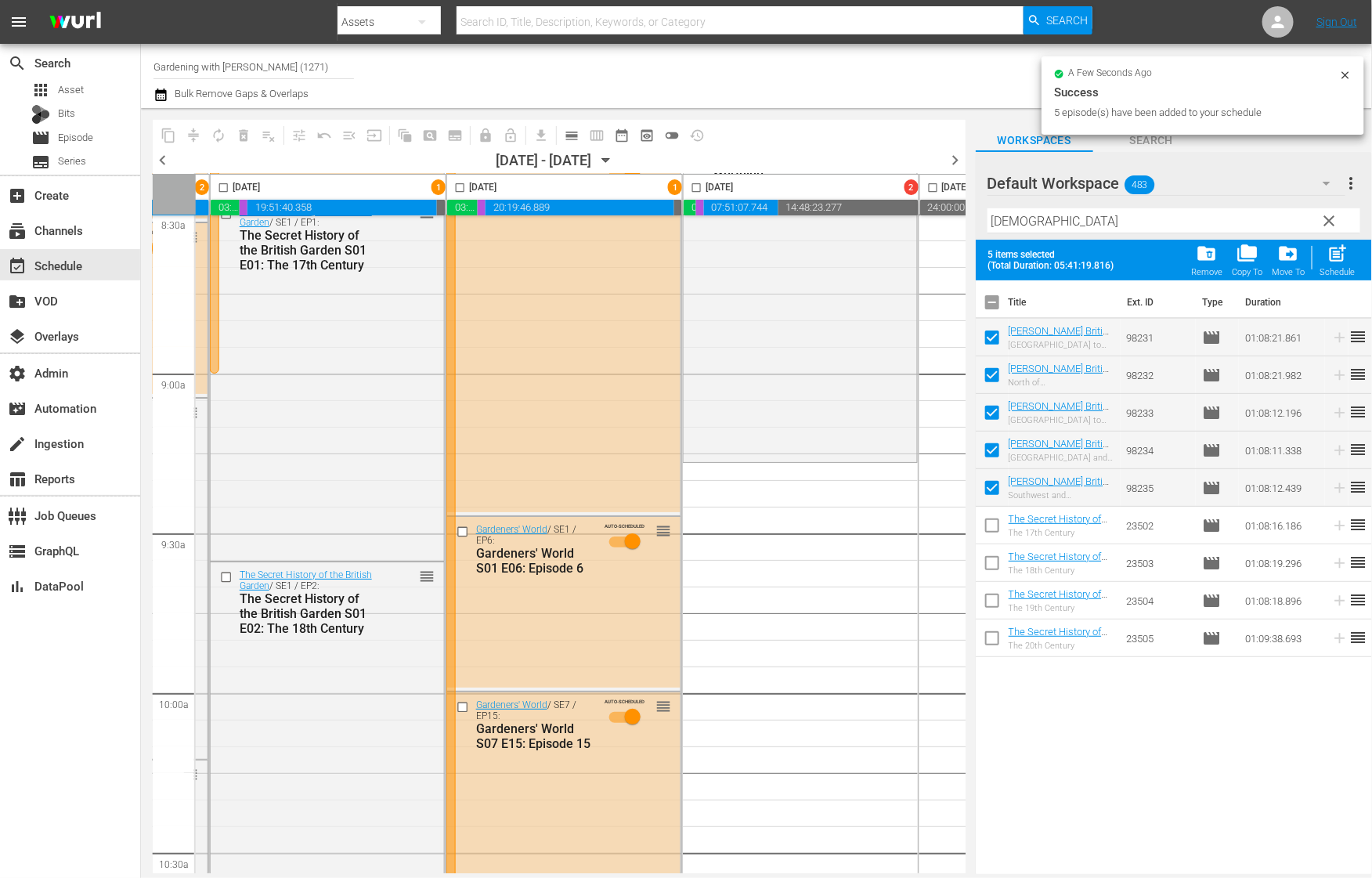
click at [903, 412] on span "highlight_off_icon" at bounding box center [903, 411] width 18 height 18
click at [992, 301] on input "checkbox" at bounding box center [992, 305] width 33 height 33
checkbox input "false"
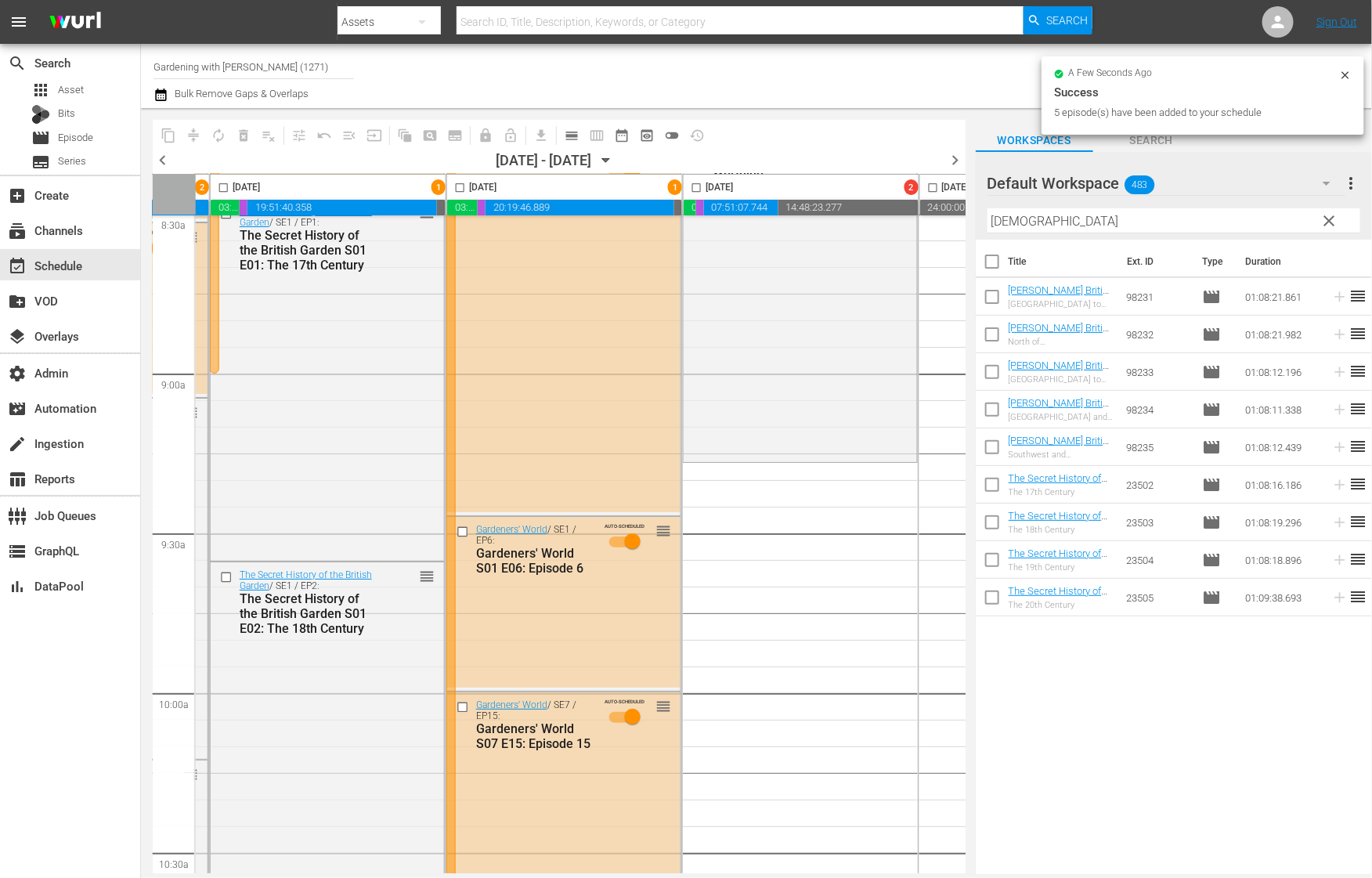
checkbox input "false"
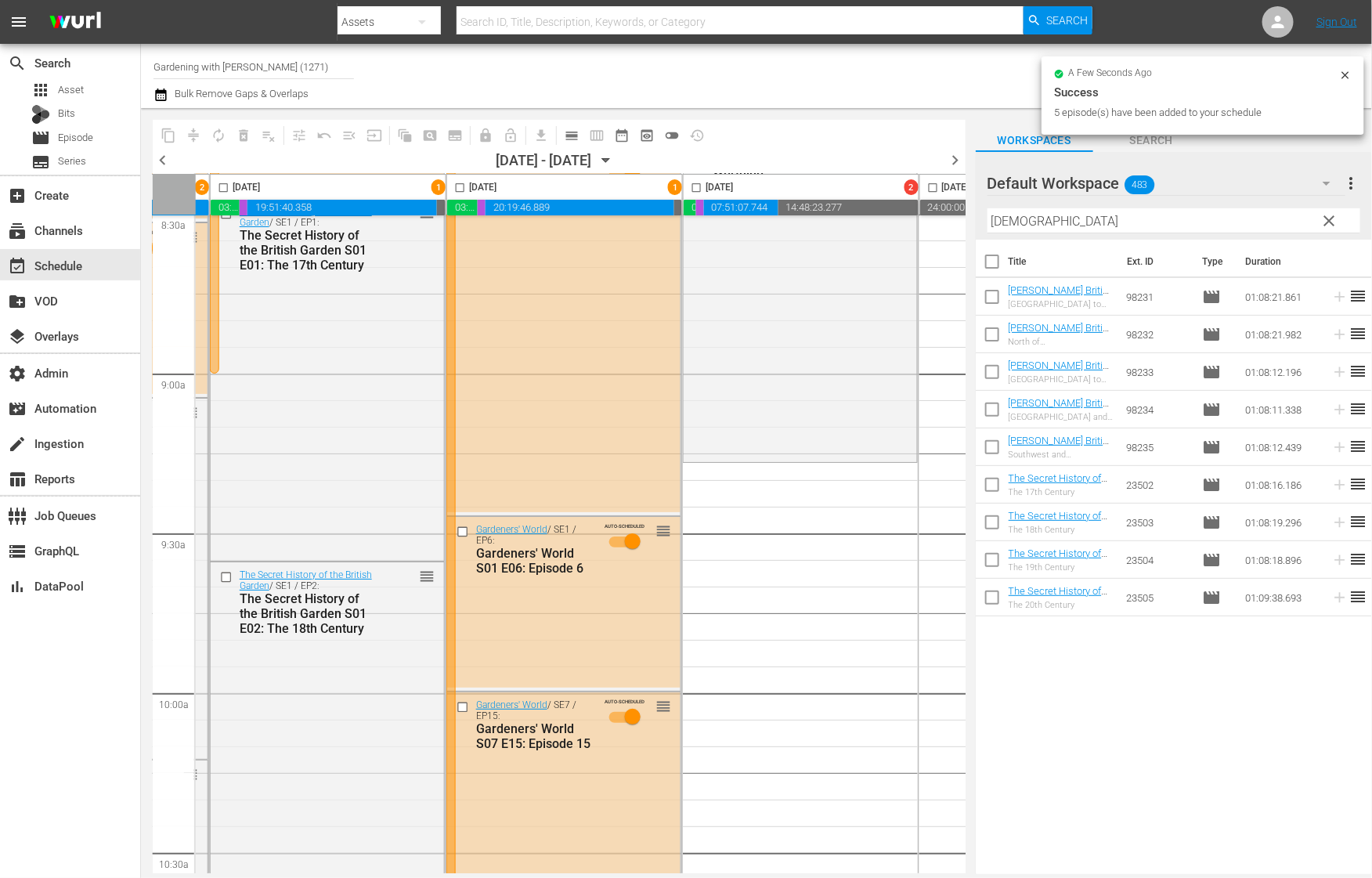
checkbox input "false"
click at [1035, 221] on input "briti" at bounding box center [1173, 221] width 372 height 25
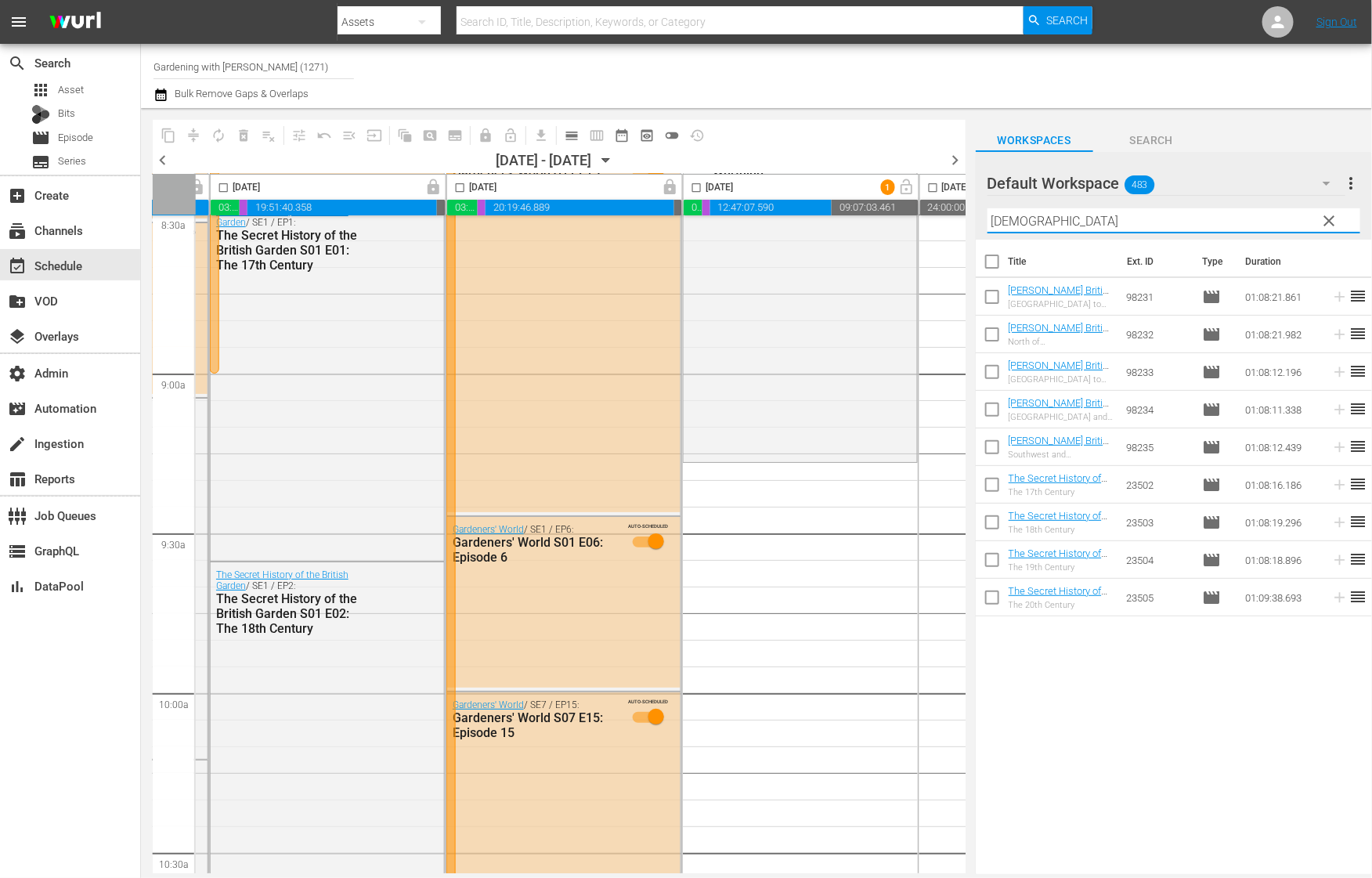
click at [1035, 221] on input "briti" at bounding box center [1173, 221] width 372 height 25
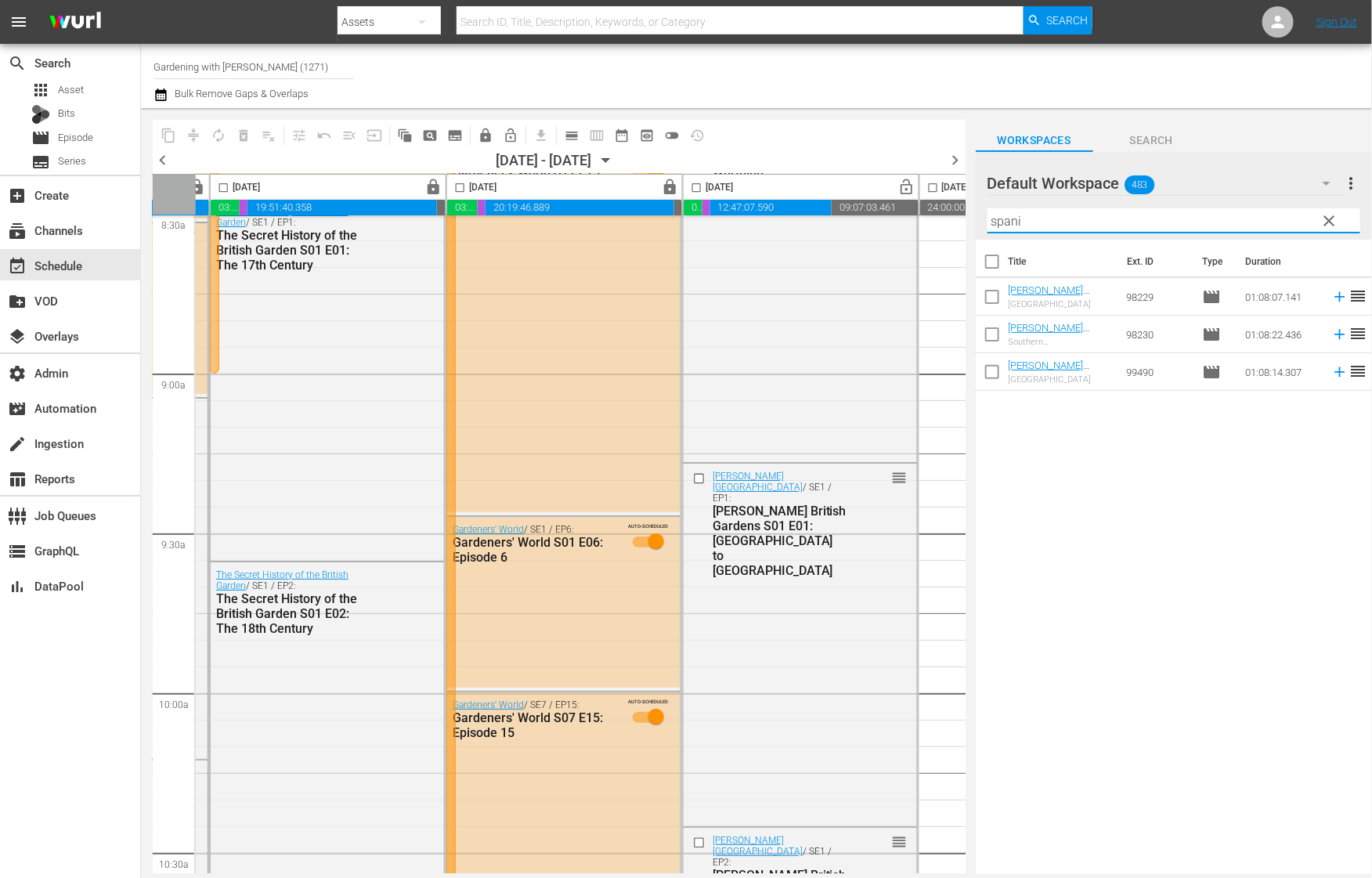
type input "spani"
click at [988, 256] on input "checkbox" at bounding box center [992, 264] width 33 height 33
checkbox input "true"
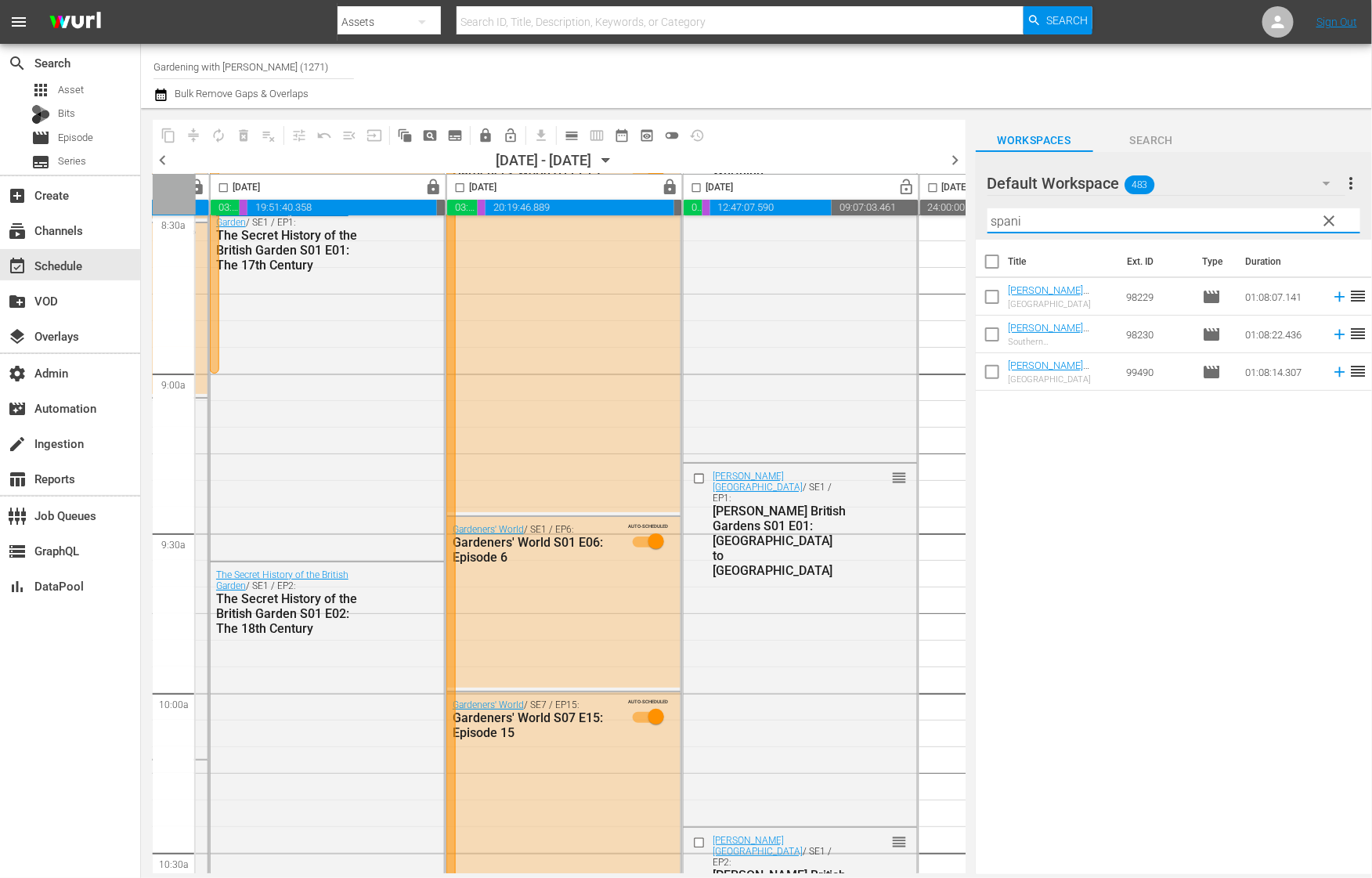
checkbox input "true"
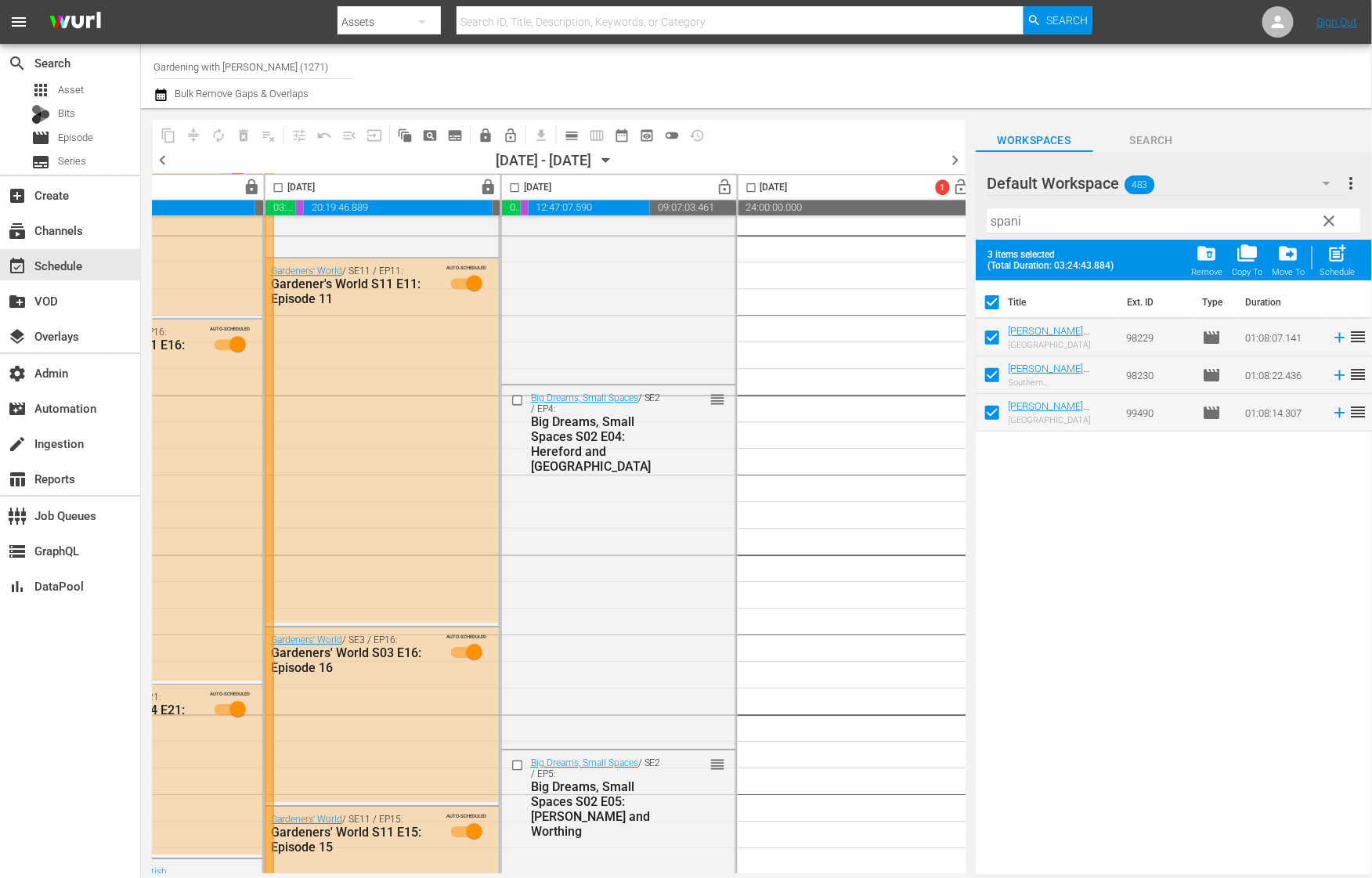
scroll to position [2061, 889]
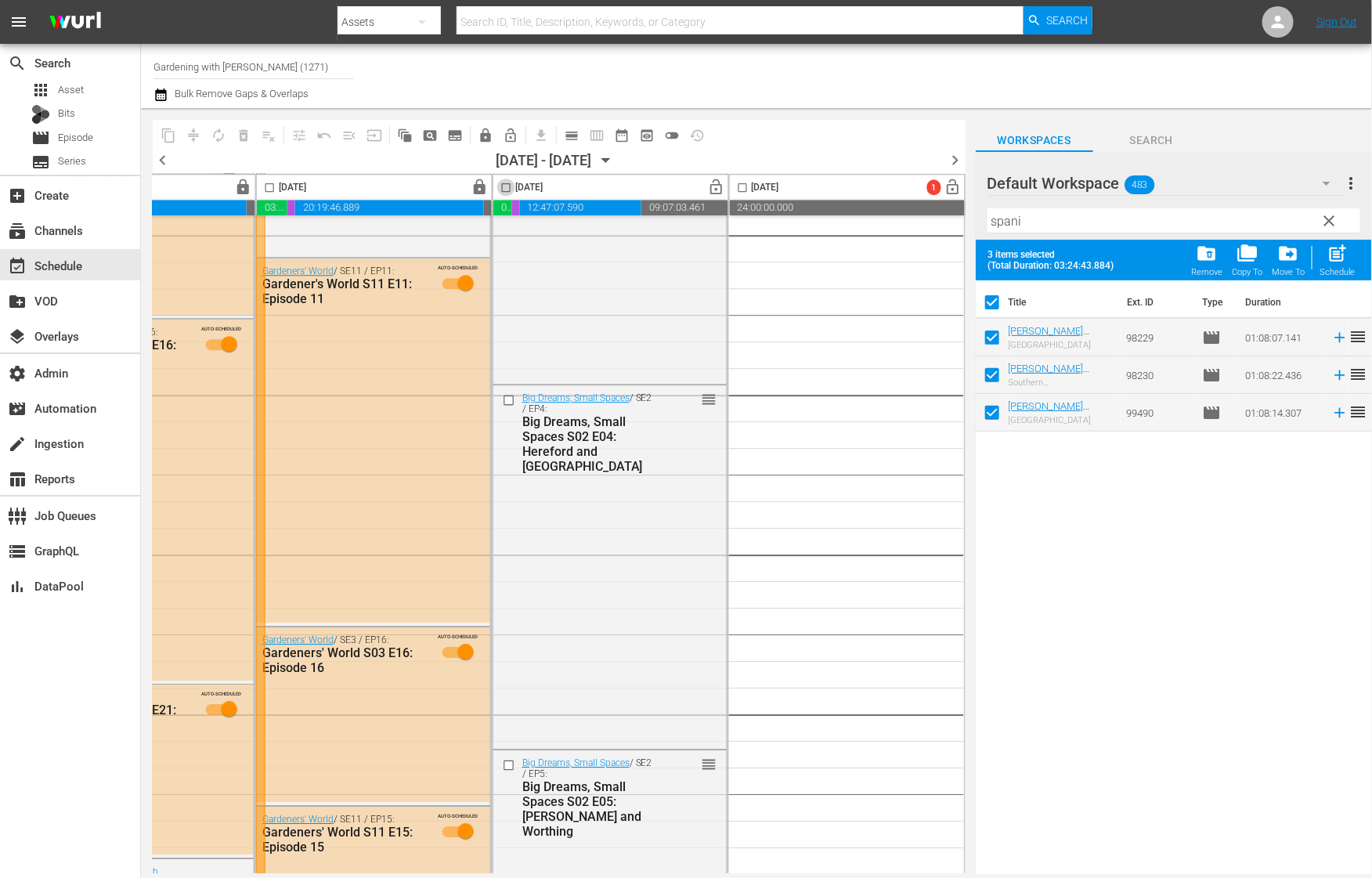
click at [503, 191] on input "checkbox" at bounding box center [507, 191] width 18 height 18
click at [266, 135] on span "playlist_remove_outlined" at bounding box center [268, 135] width 15 height 15
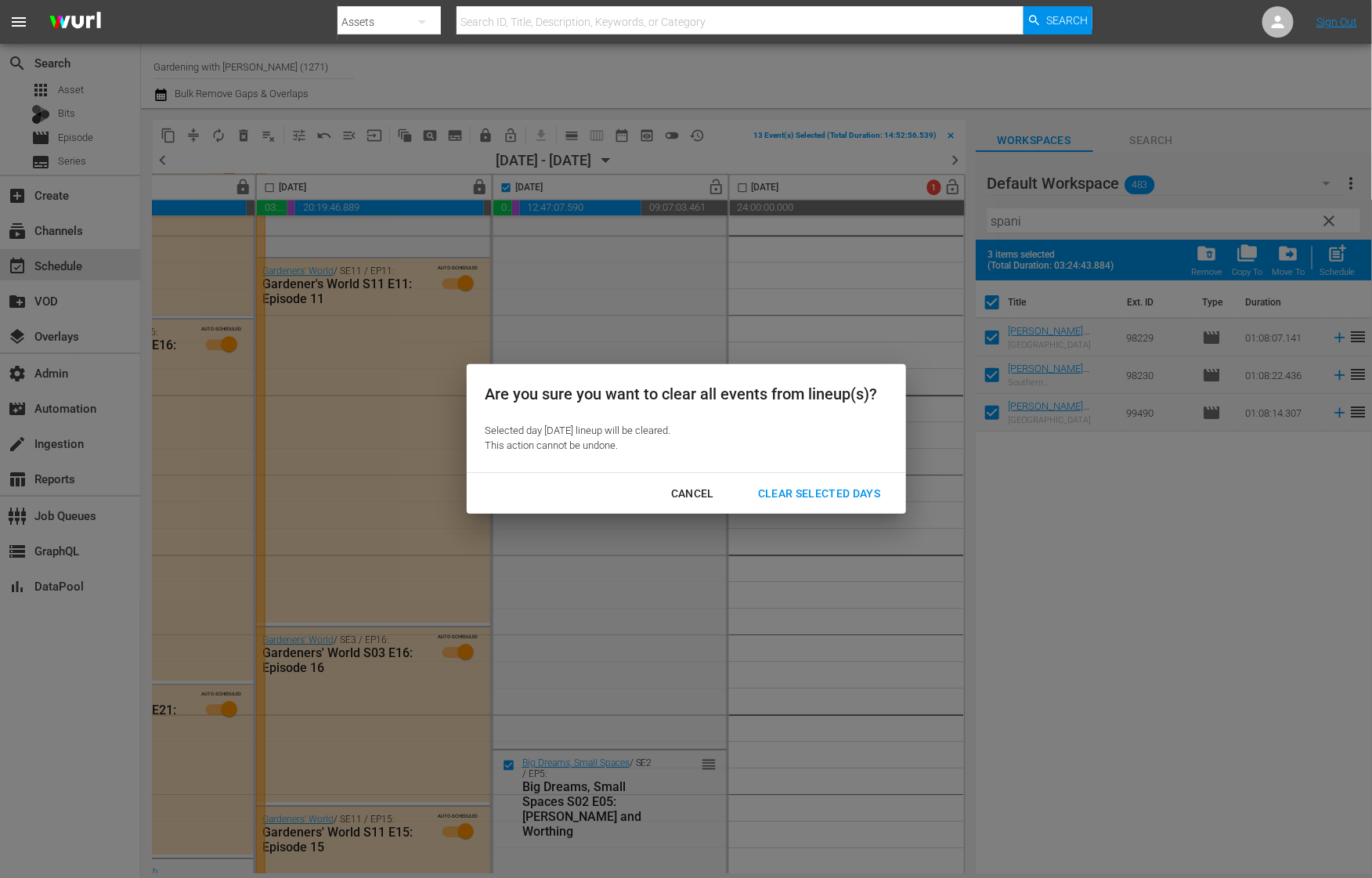
click at [845, 497] on div "Clear Selected Days" at bounding box center [819, 494] width 148 height 20
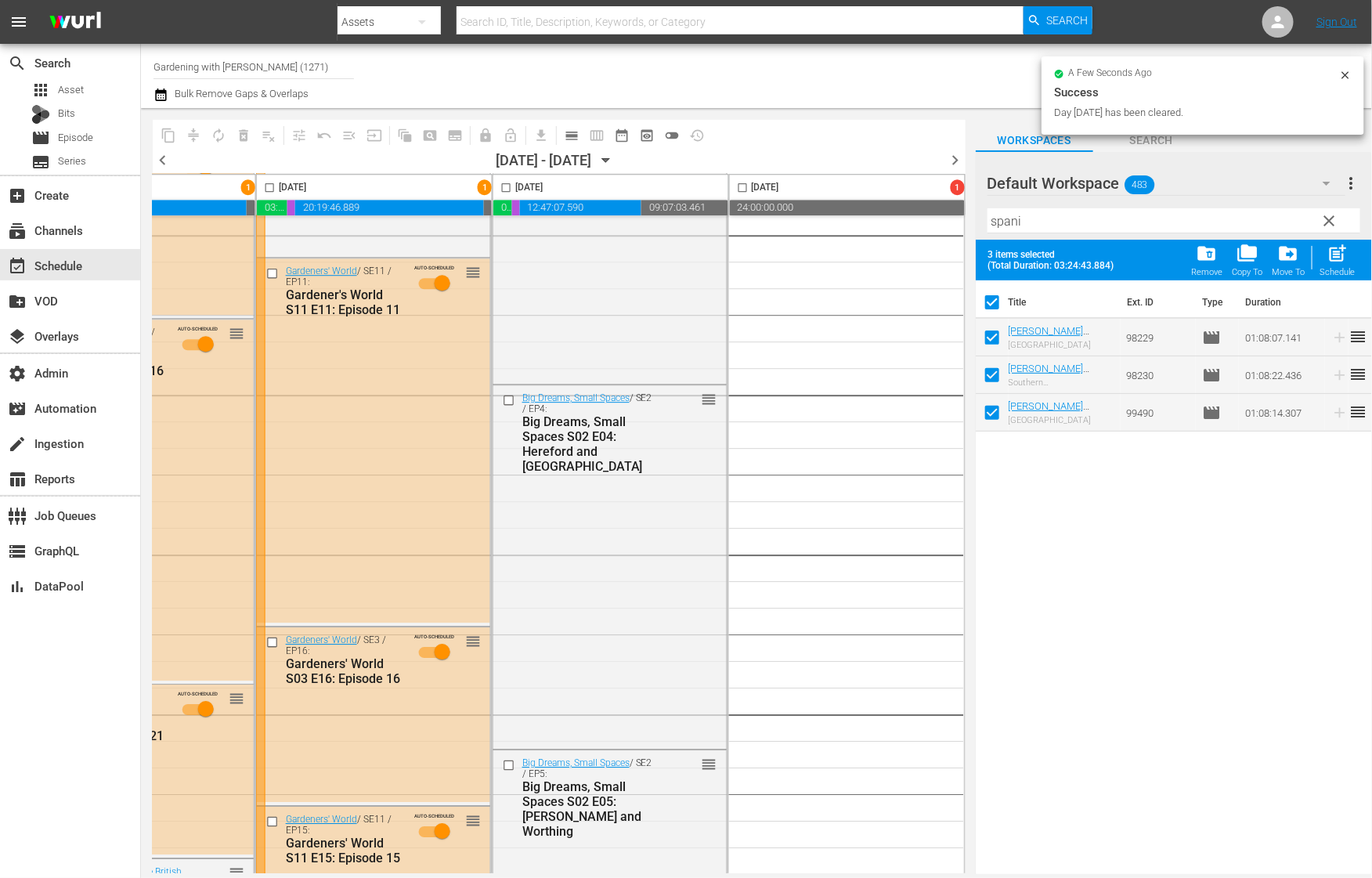
checkbox input "false"
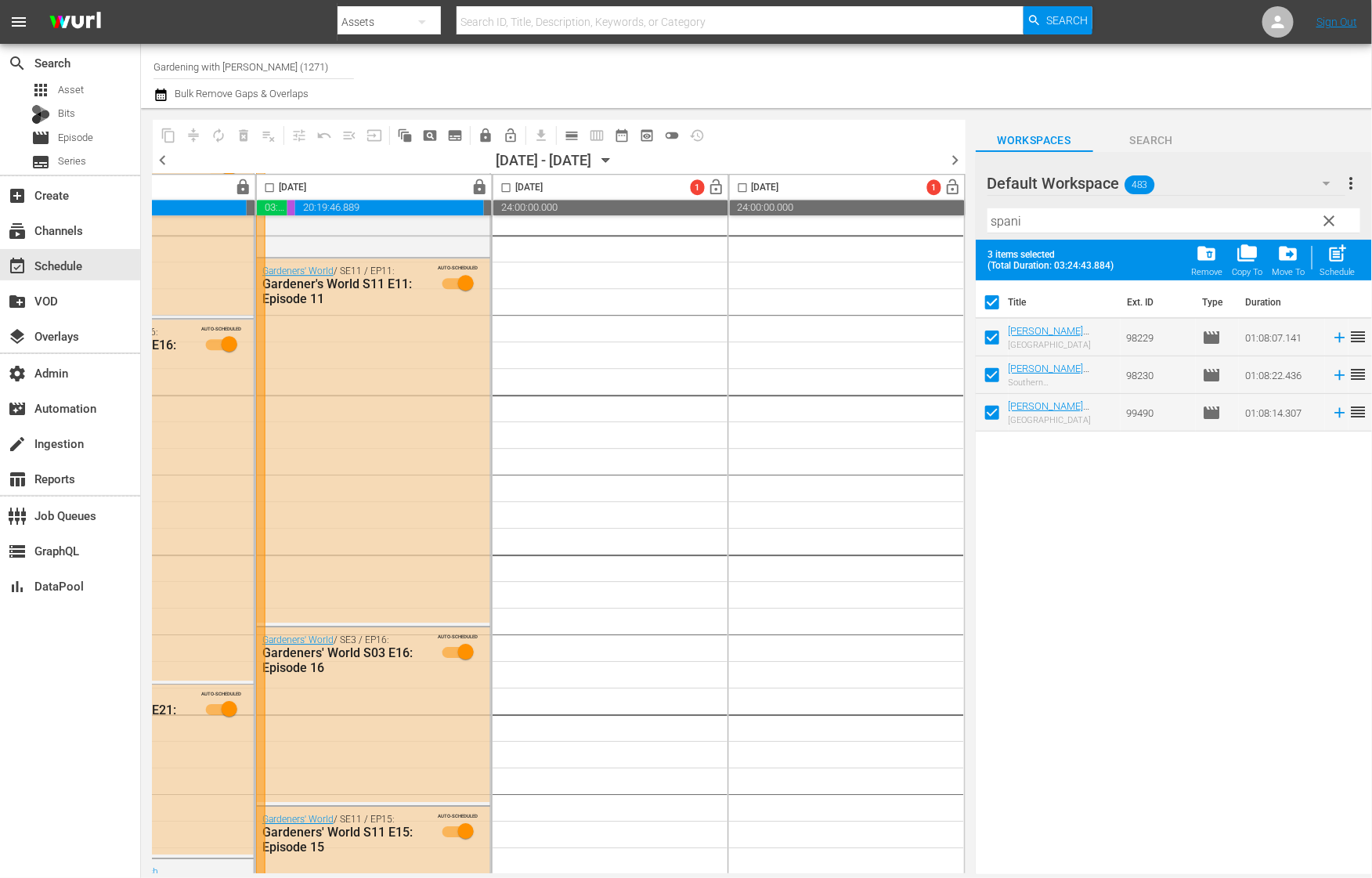
click at [429, 134] on span "pageview_outlined" at bounding box center [429, 135] width 15 height 15
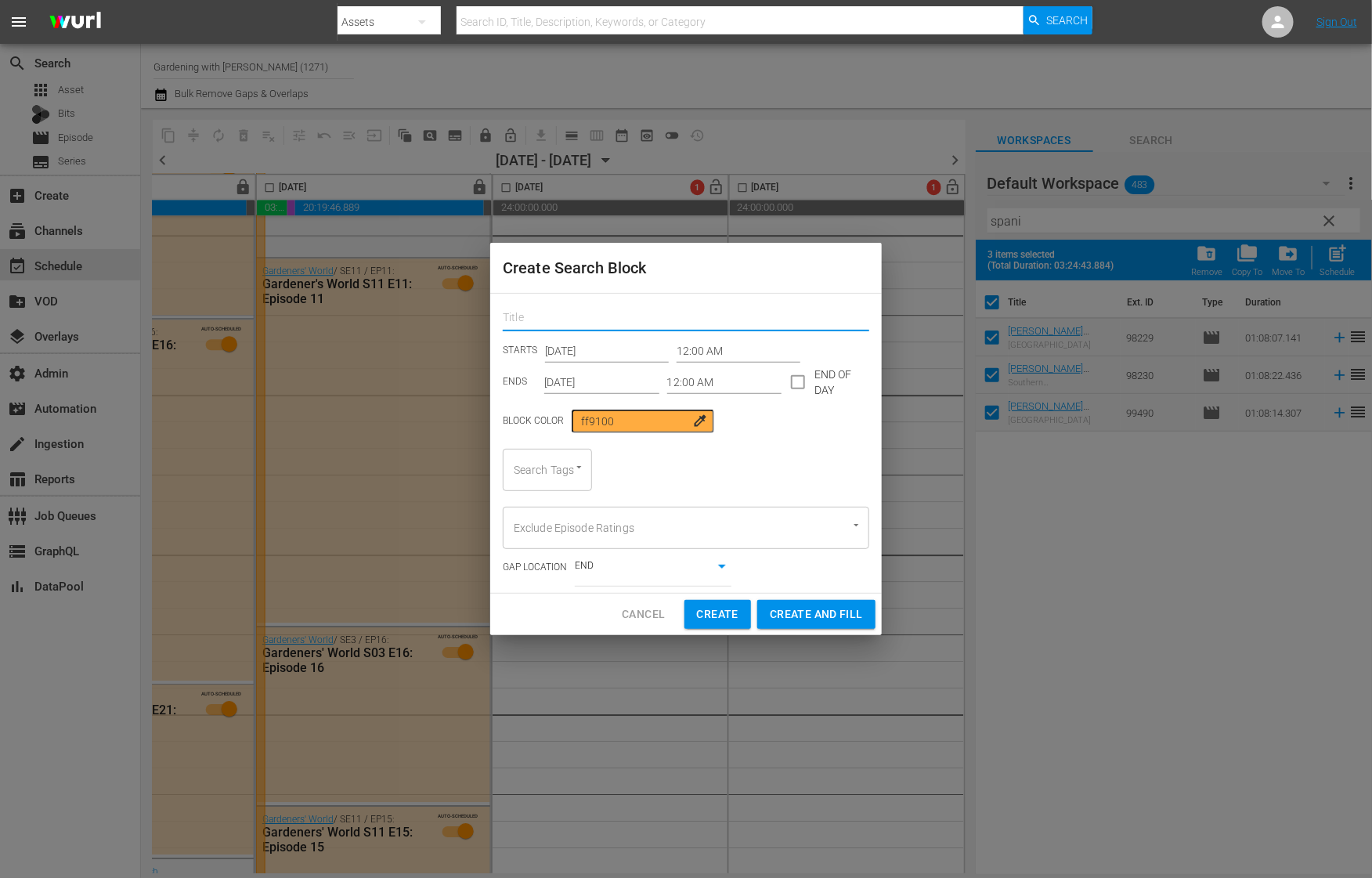
click at [559, 311] on input "text" at bounding box center [686, 319] width 367 height 25
type input "summer eps"
click at [676, 340] on input "12:00 AM" at bounding box center [738, 350] width 123 height 24
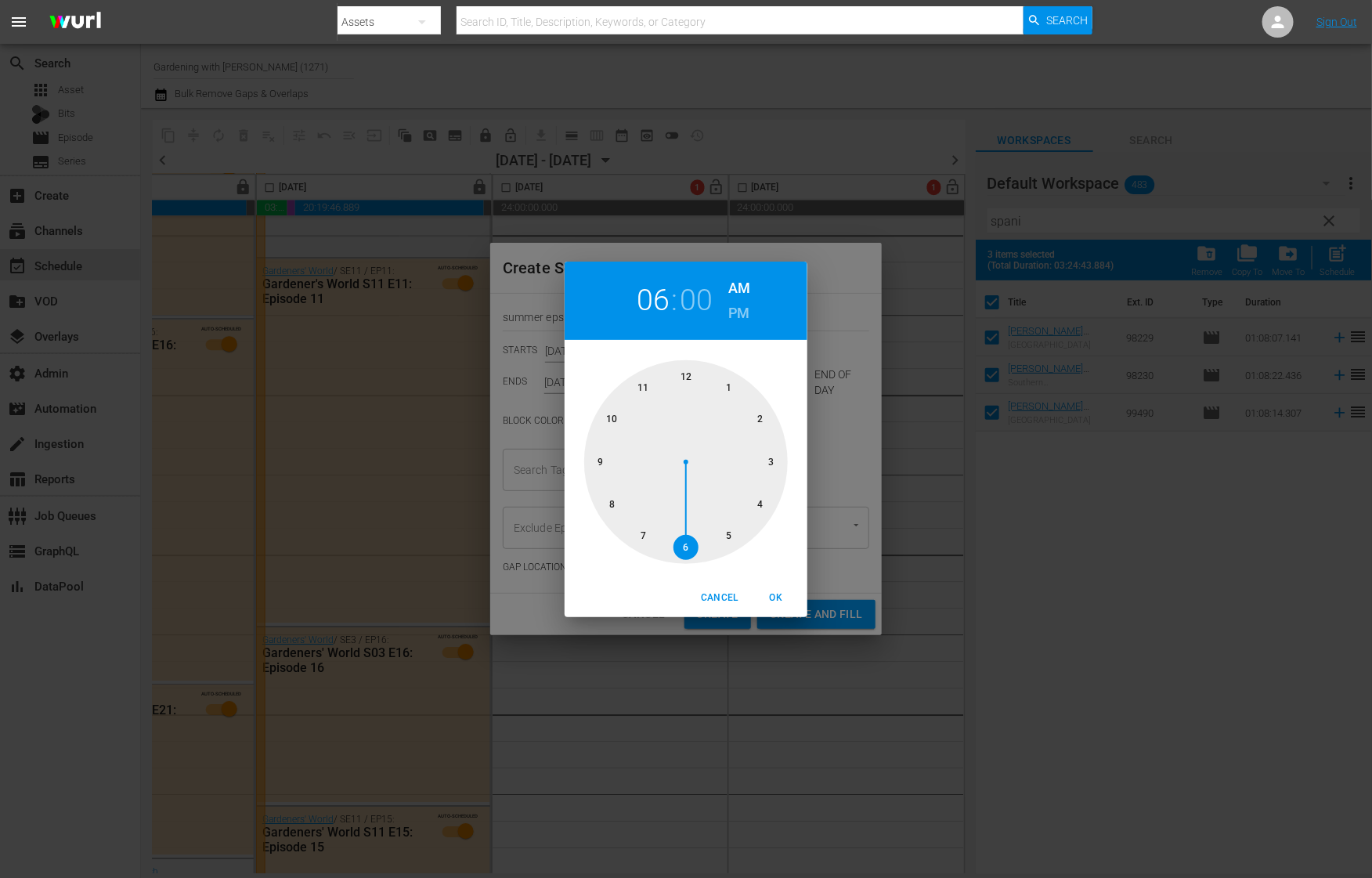
click at [679, 540] on div at bounding box center [686, 462] width 203 height 203
click at [779, 599] on span "OK" at bounding box center [775, 597] width 37 height 16
type input "06:00 AM"
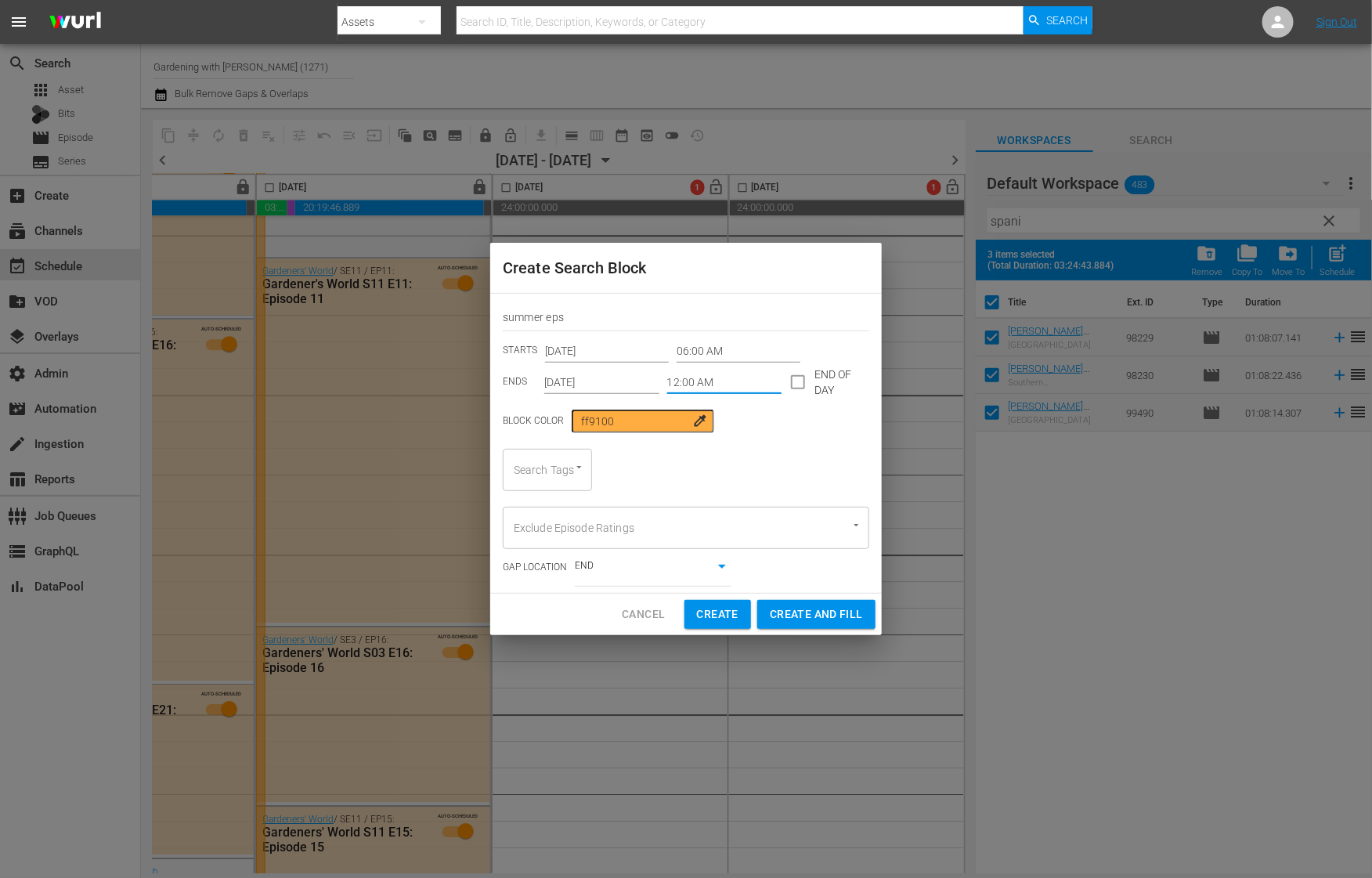
click at [679, 383] on input "12:00 AM" at bounding box center [725, 382] width 115 height 24
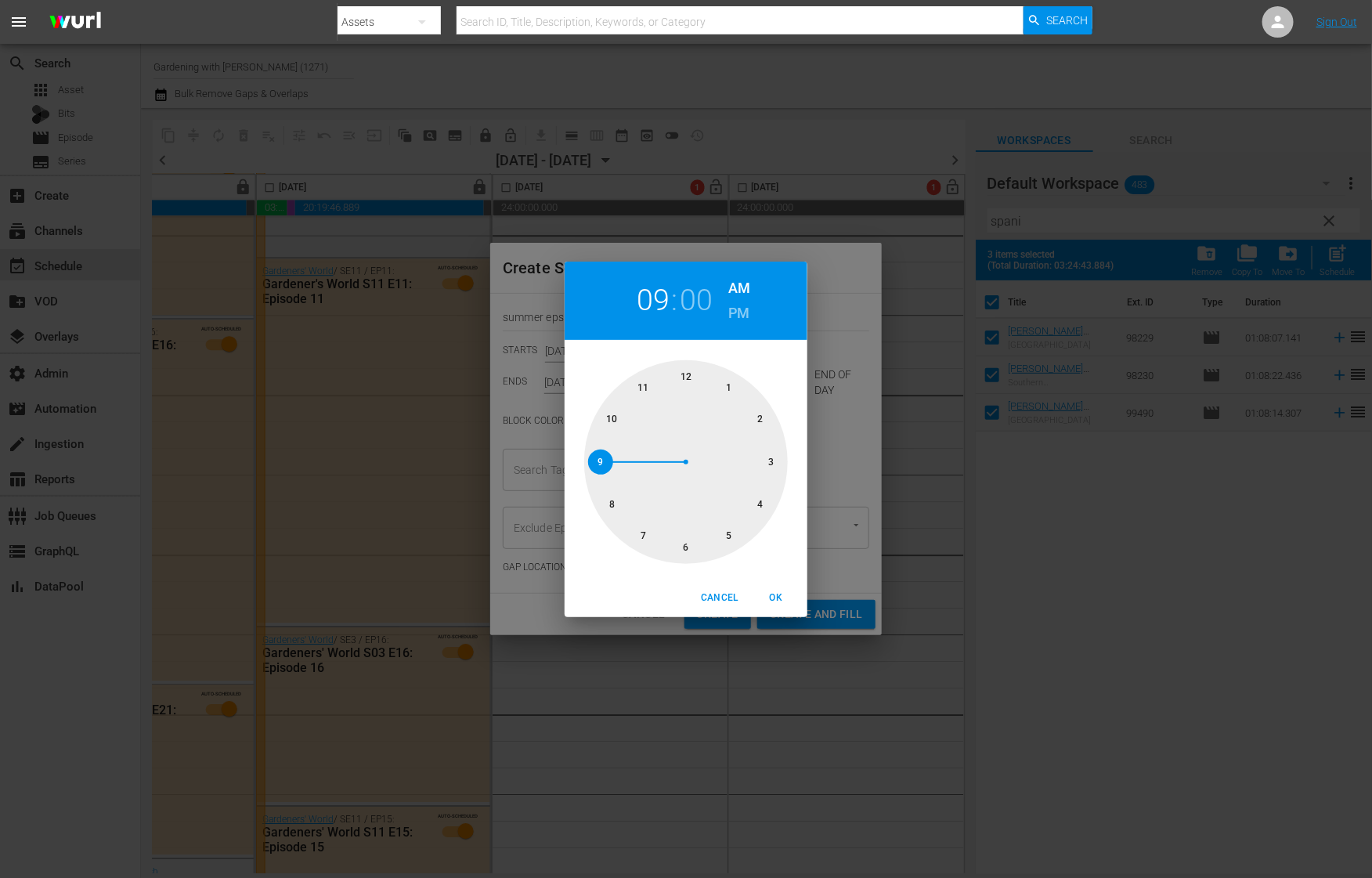
click at [601, 463] on div at bounding box center [686, 462] width 203 height 203
click at [775, 463] on div at bounding box center [686, 462] width 203 height 203
click at [775, 594] on span "OK" at bounding box center [775, 597] width 37 height 16
type input "09:15 AM"
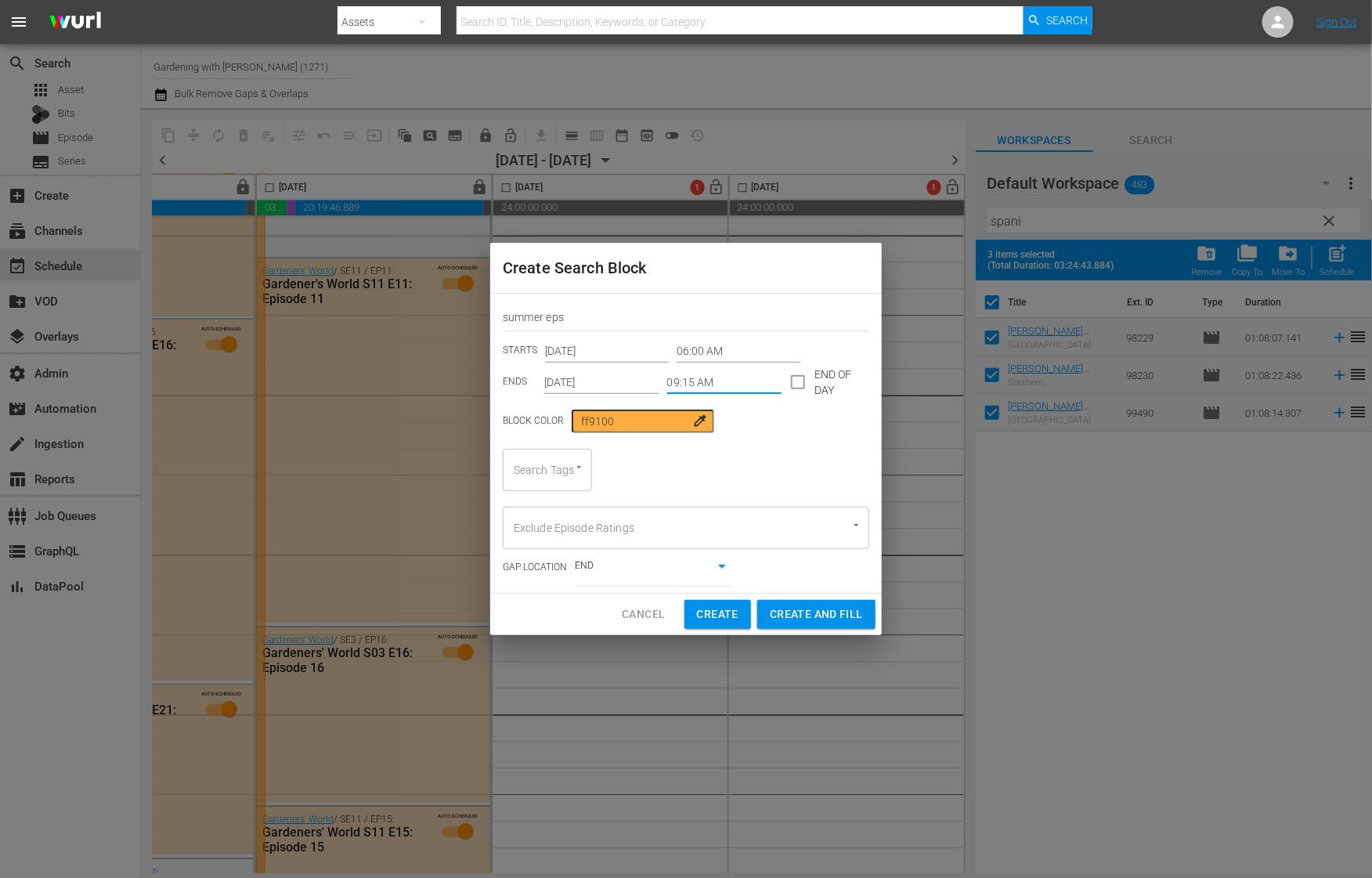
click at [560, 463] on div at bounding box center [571, 467] width 28 height 16
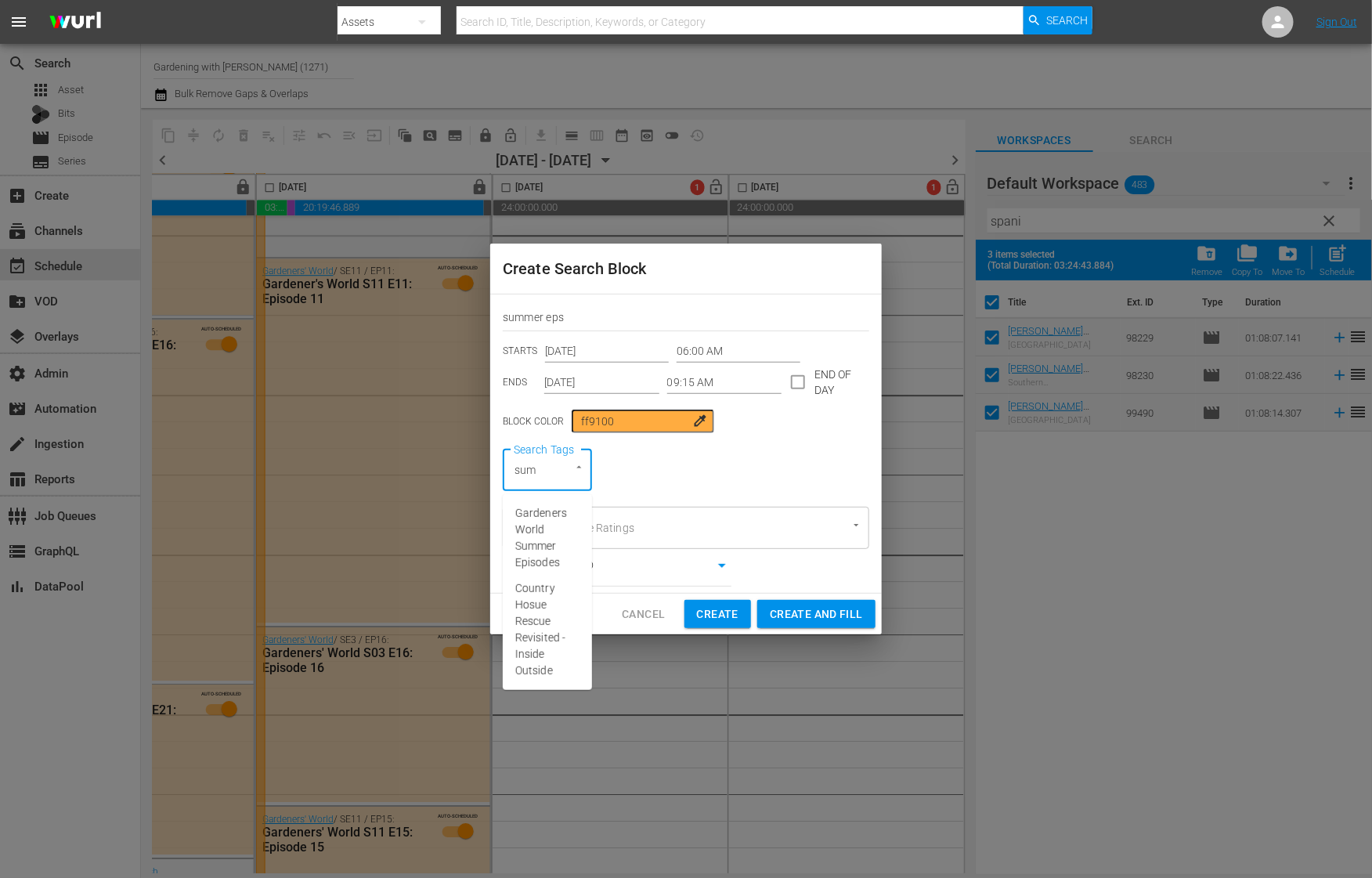
type input "summ"
click at [562, 523] on span "Gardeners World Summer Episodes" at bounding box center [547, 538] width 64 height 65
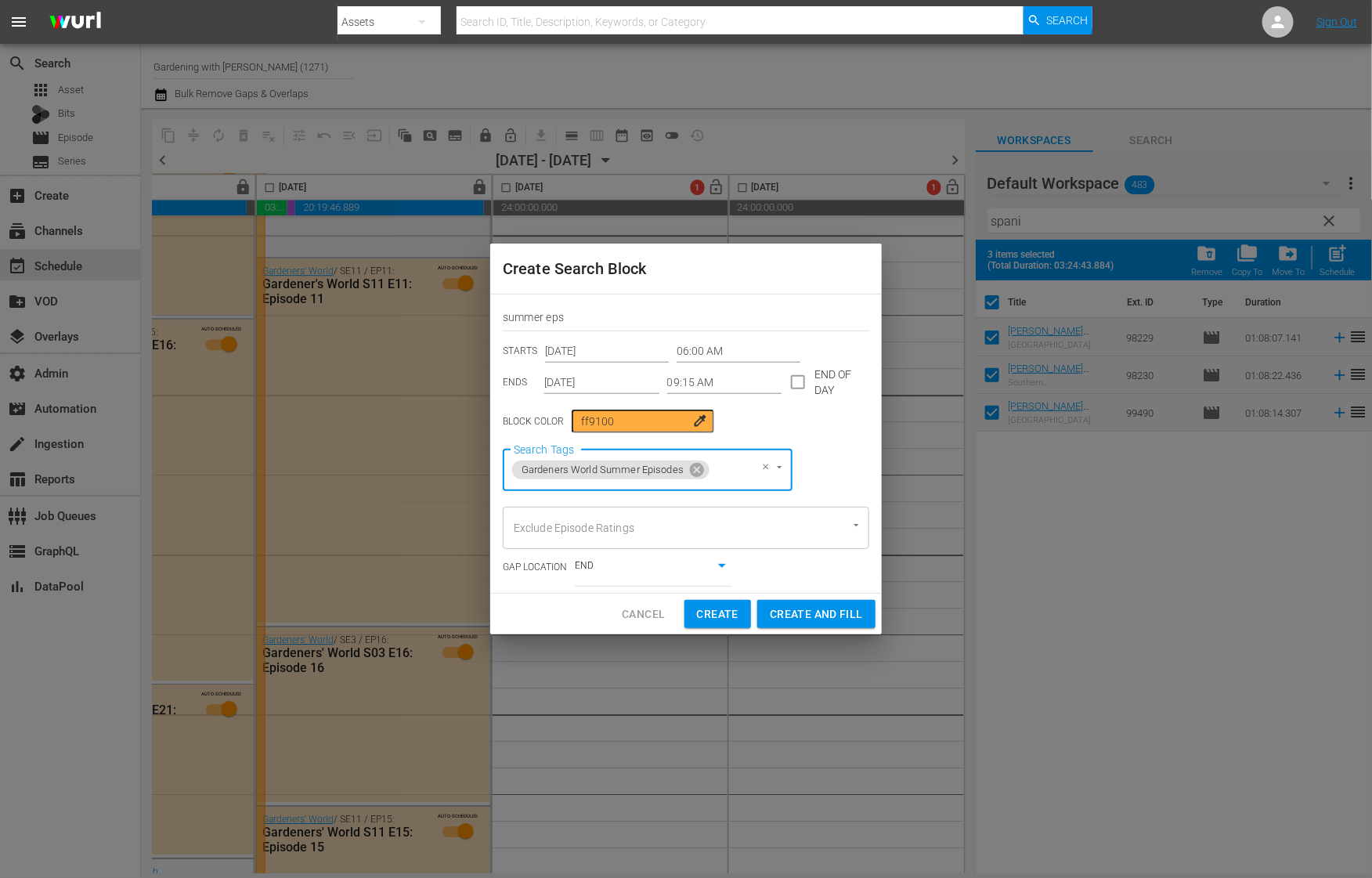
scroll to position [0, 0]
click at [558, 381] on input "Sep 10th 2025" at bounding box center [601, 382] width 115 height 24
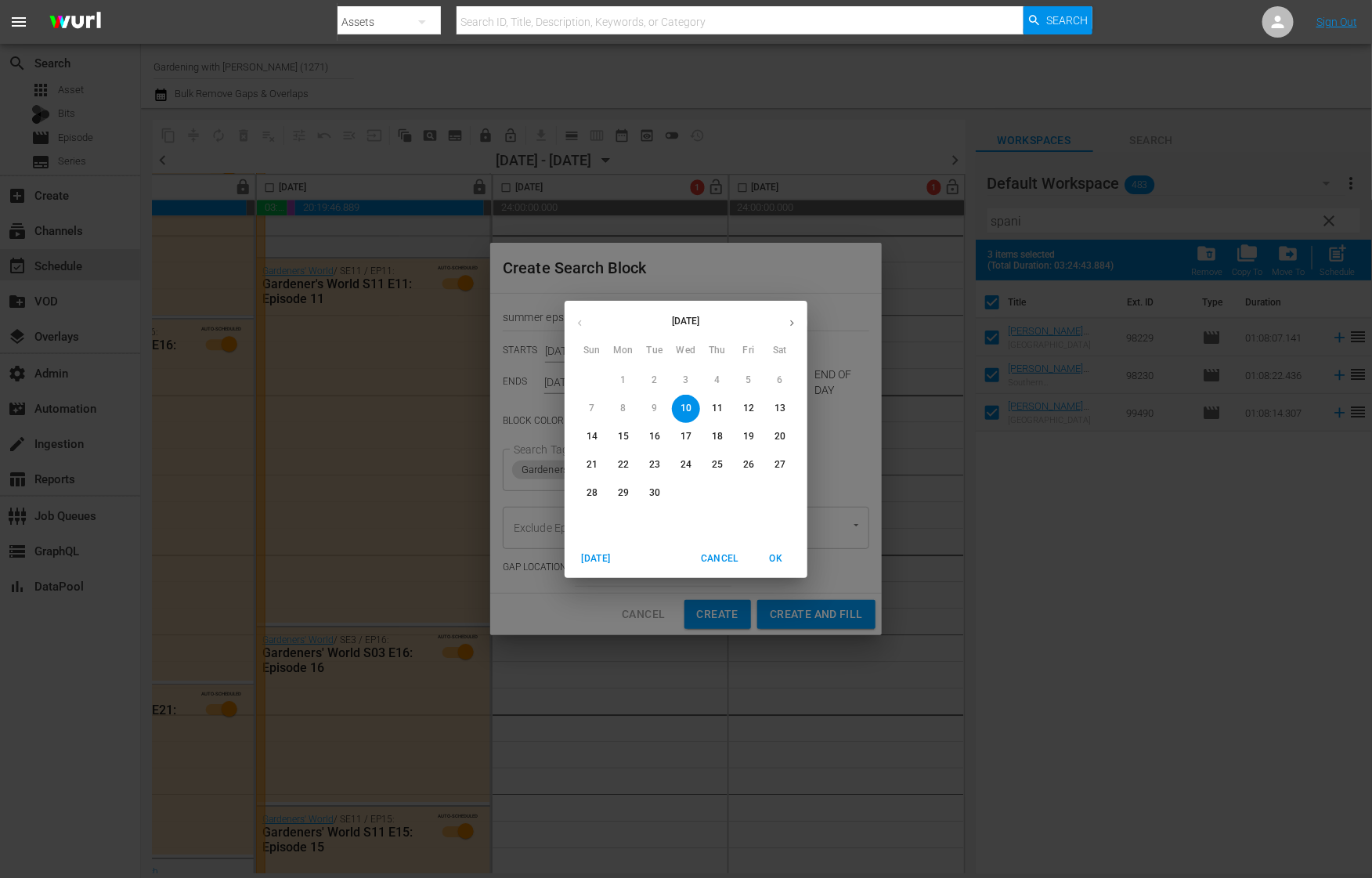
click at [625, 436] on p "15" at bounding box center [623, 436] width 11 height 14
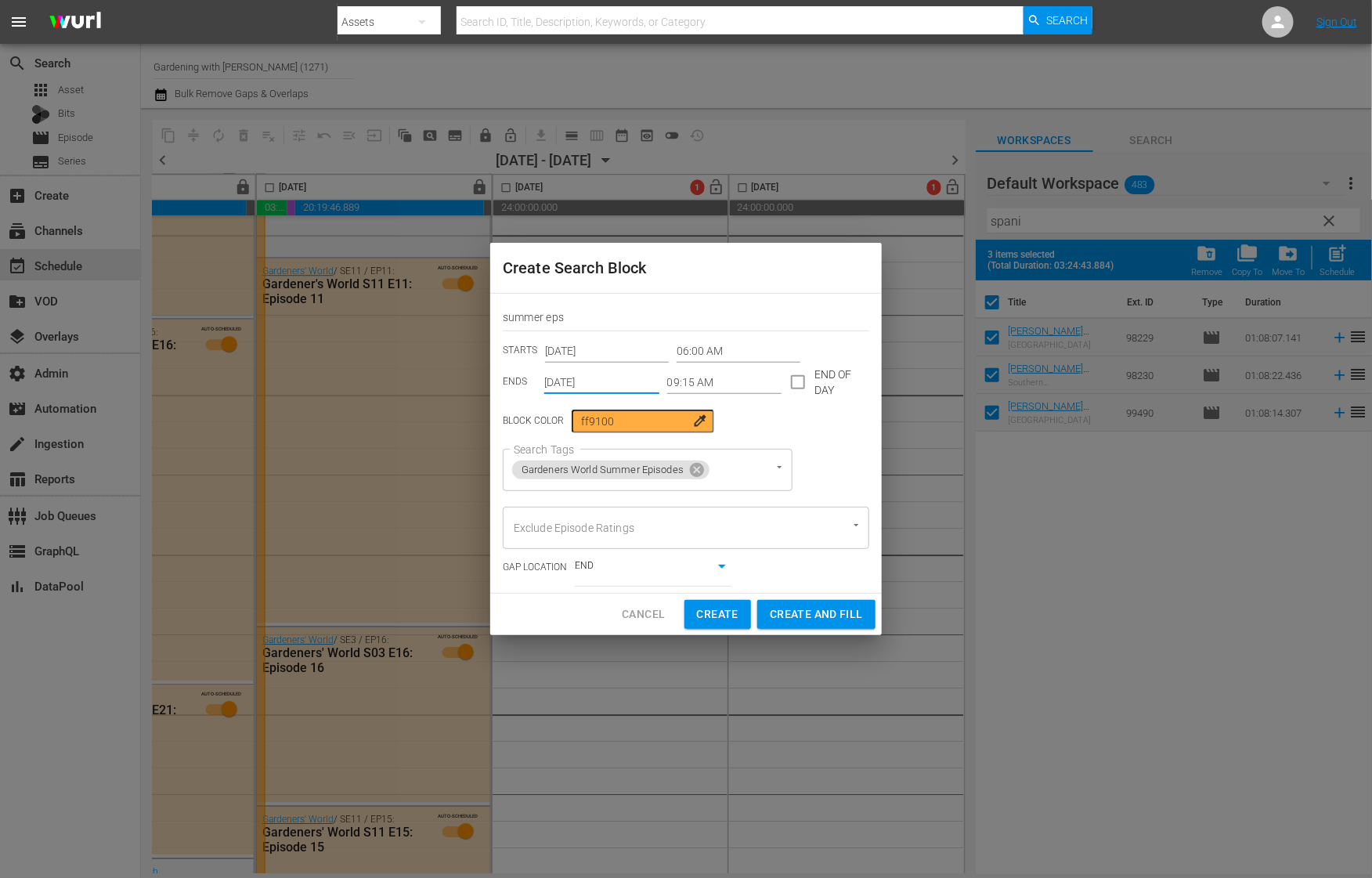
click at [600, 384] on input "Sep 15th 2025" at bounding box center [601, 382] width 115 height 24
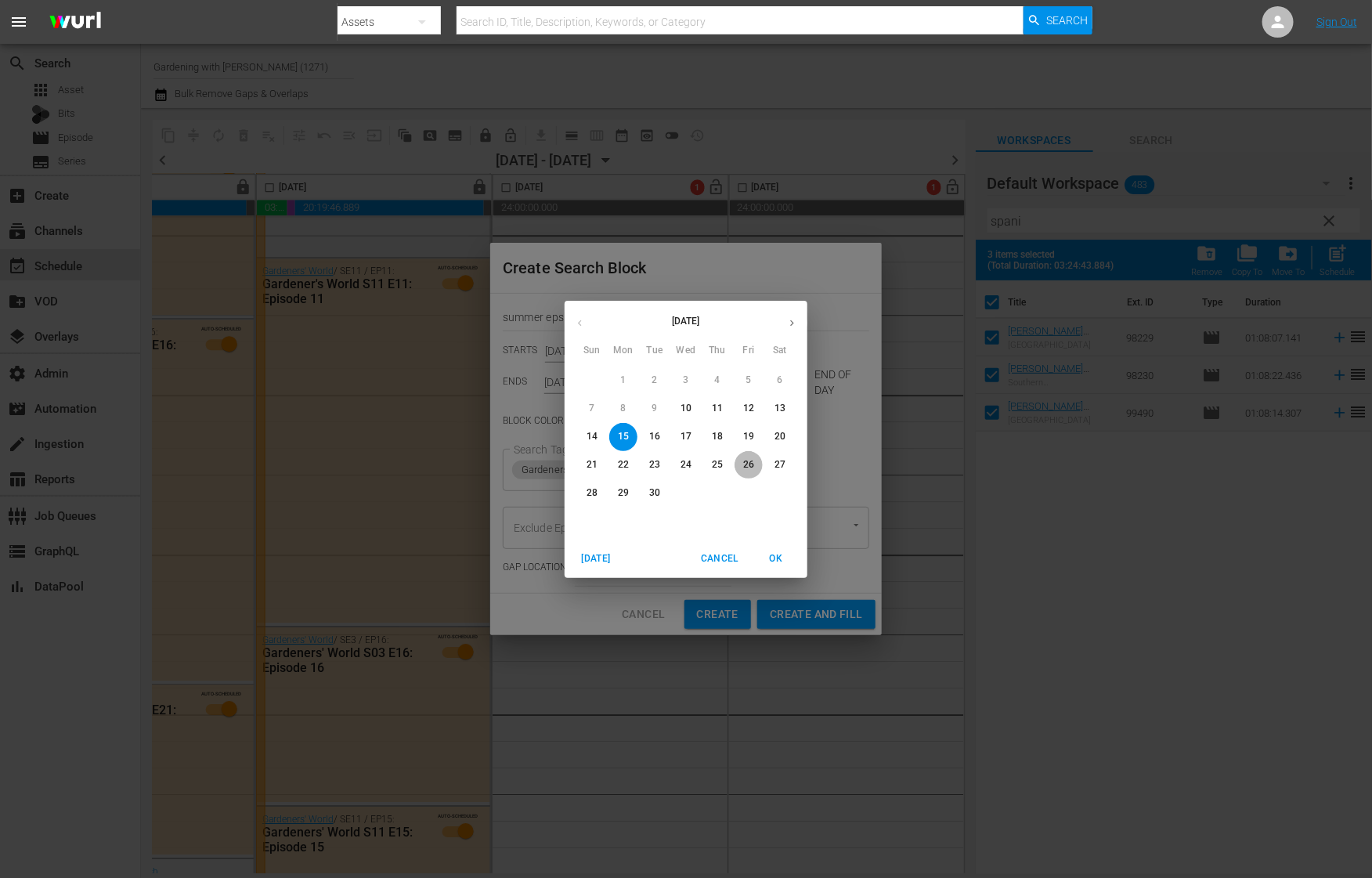
click at [755, 465] on span "26" at bounding box center [748, 464] width 28 height 14
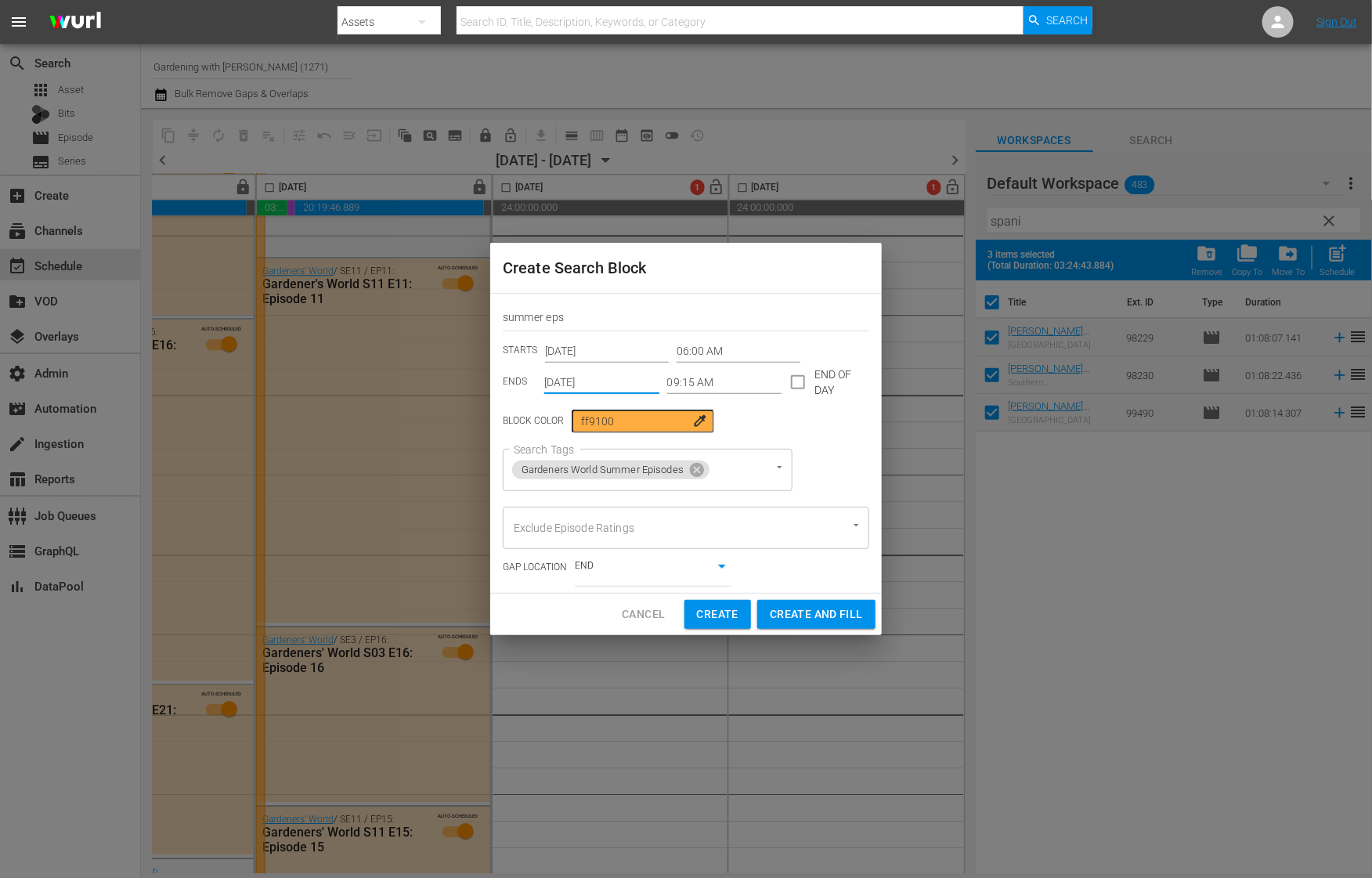
click at [610, 375] on input "Sep 26th 2025" at bounding box center [601, 382] width 115 height 24
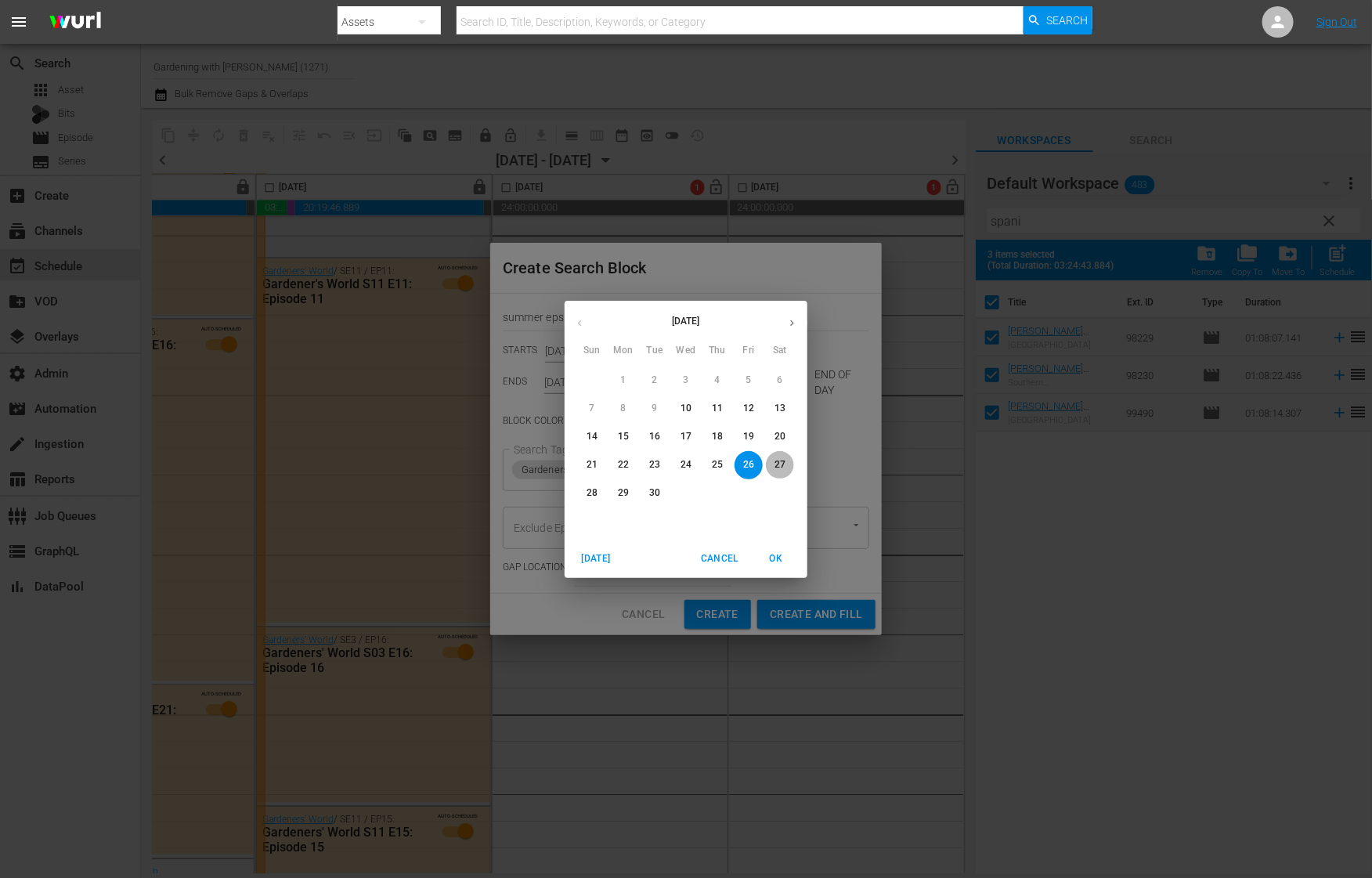
click at [779, 461] on p "27" at bounding box center [780, 464] width 11 height 14
type input "Sep 27th 2025"
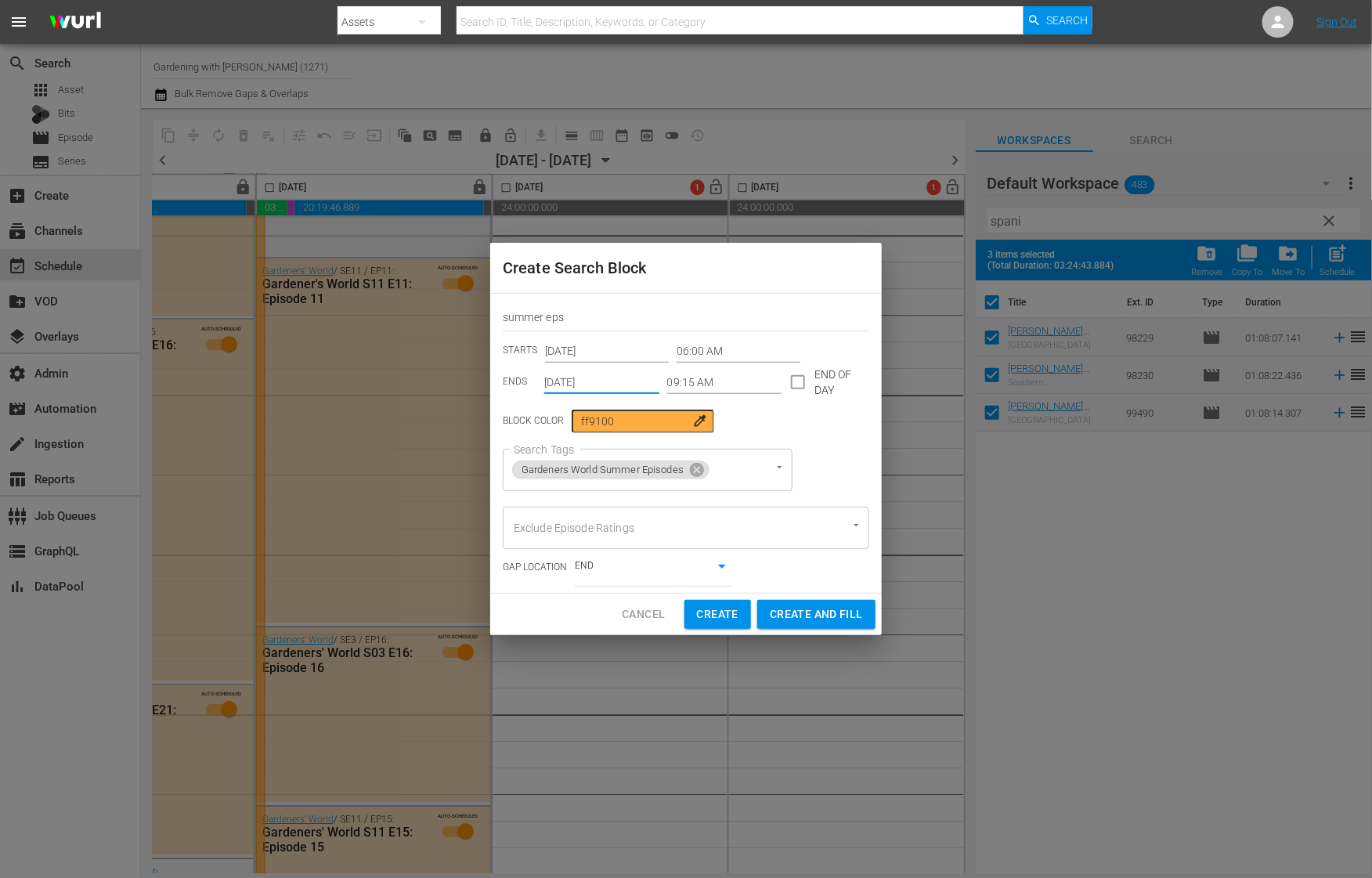
click at [813, 617] on span "Create and Fill" at bounding box center [816, 615] width 94 height 20
type input "12:00 AM"
type input "Sep 10th 2025"
type input "12:00 AM"
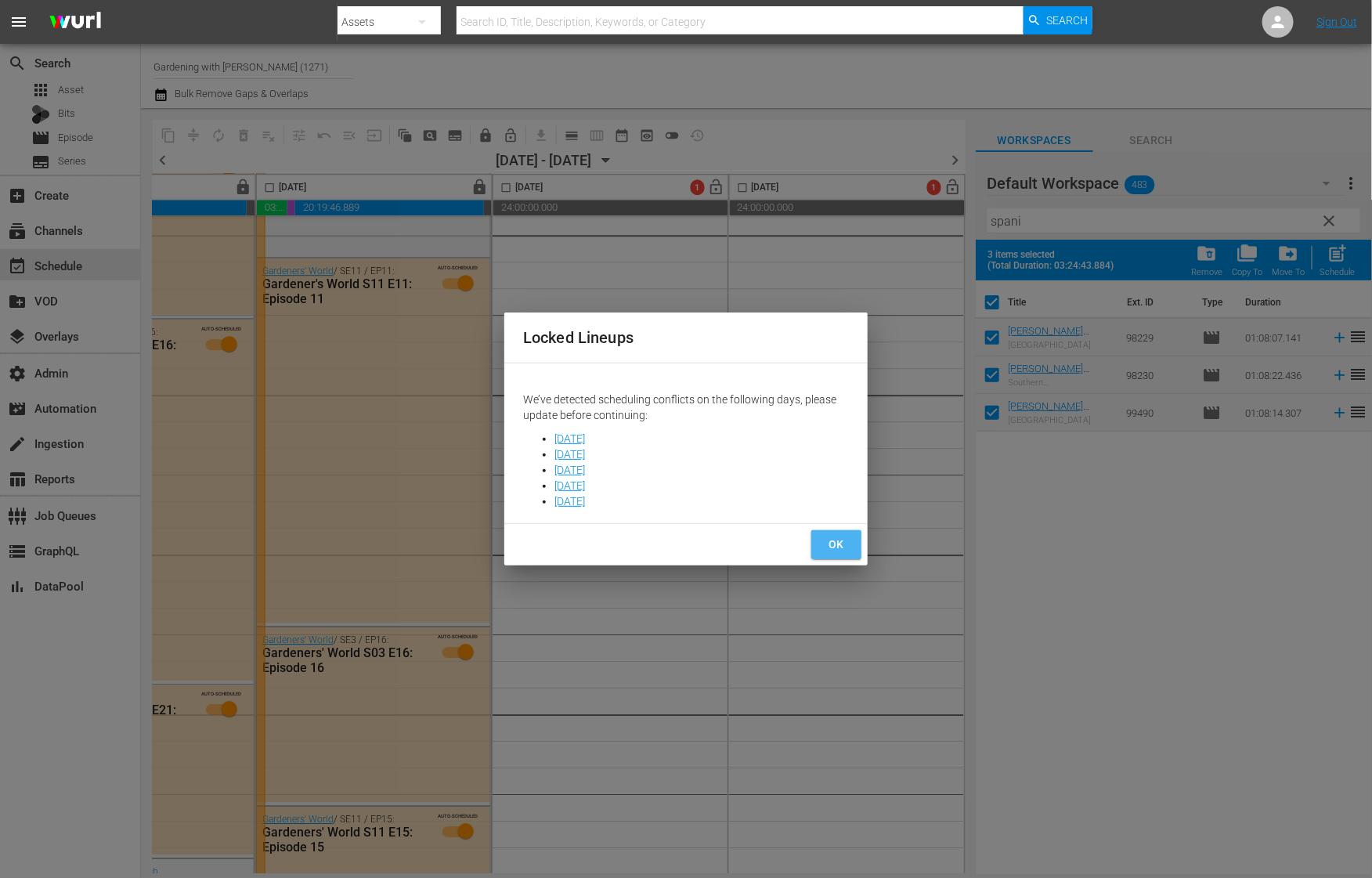
click at [834, 538] on span "OK" at bounding box center [836, 545] width 25 height 20
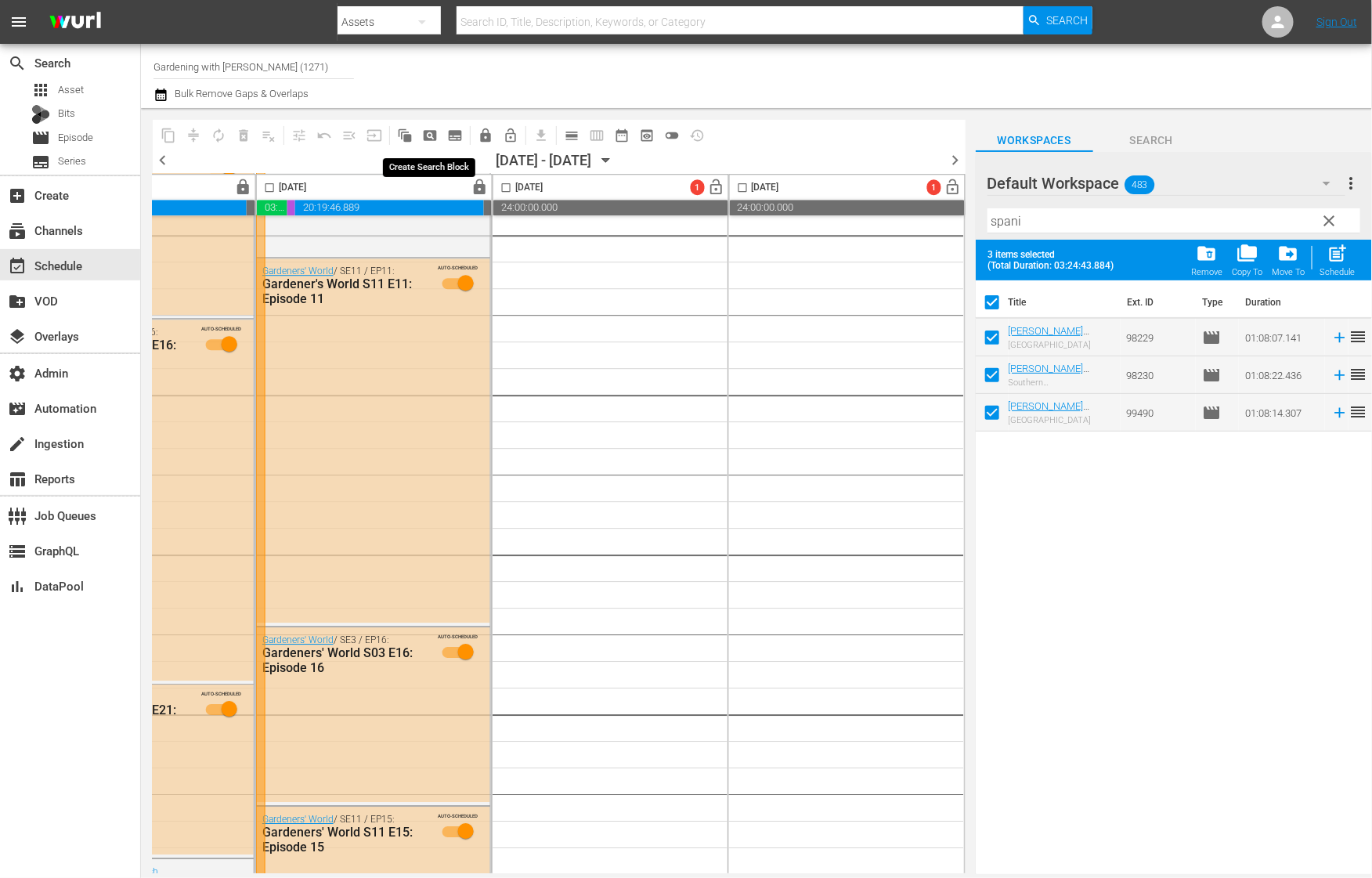
click at [432, 133] on span "pageview_outlined" at bounding box center [429, 135] width 15 height 15
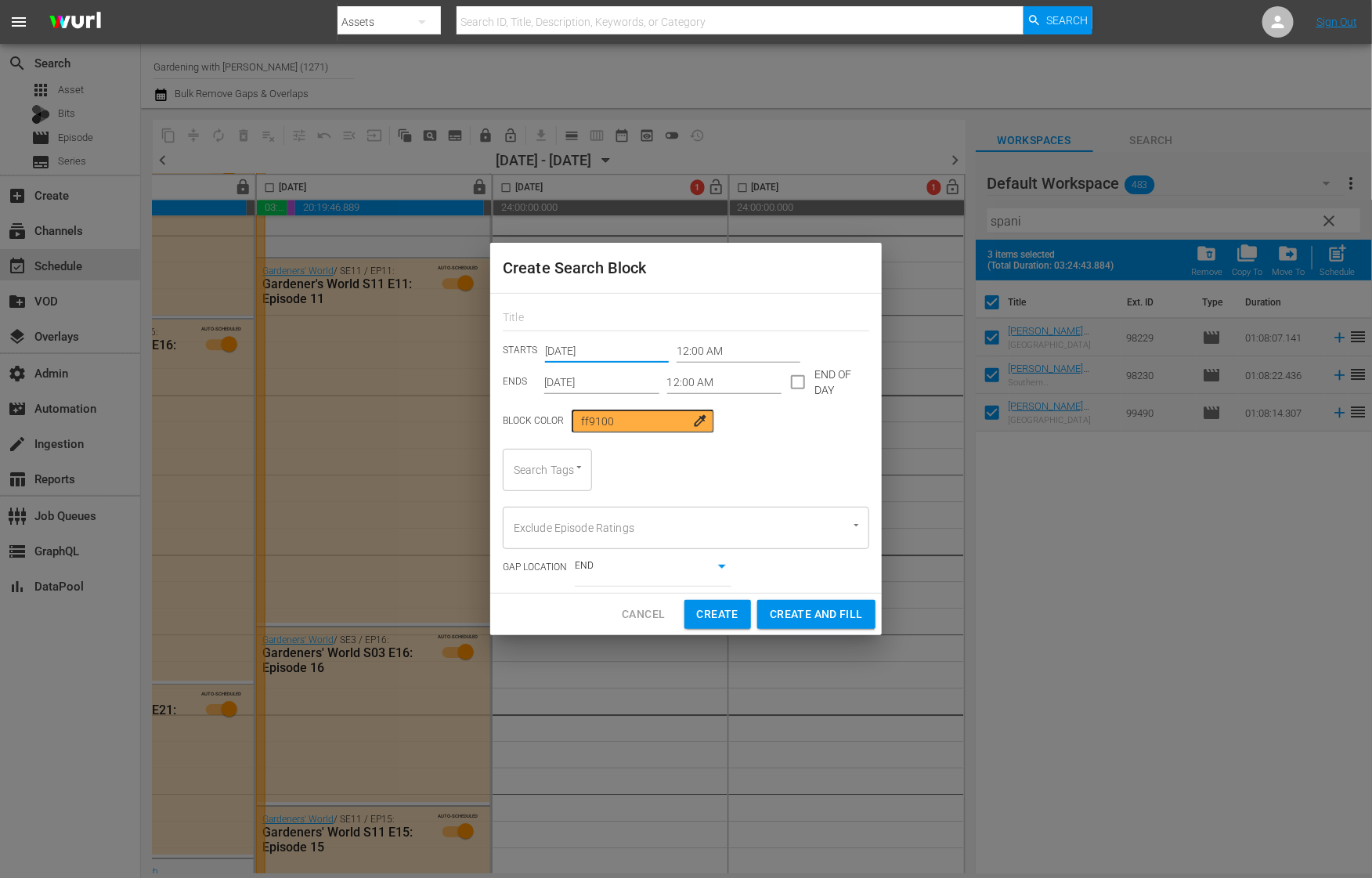
click at [585, 350] on input "Sep 10th 2025" at bounding box center [607, 350] width 123 height 24
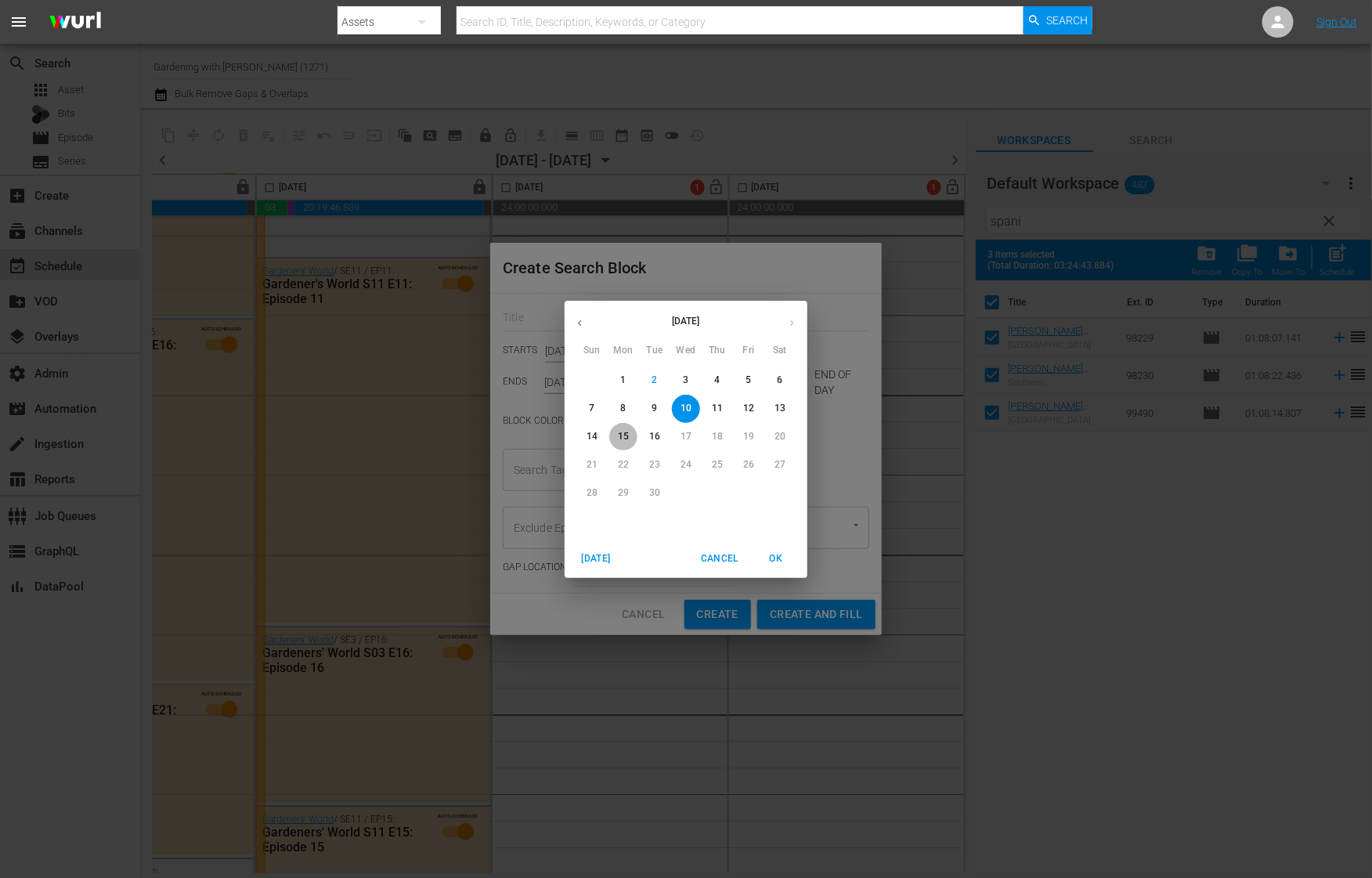
click at [622, 432] on p "15" at bounding box center [623, 436] width 11 height 14
type input "Sep 15th 2025"
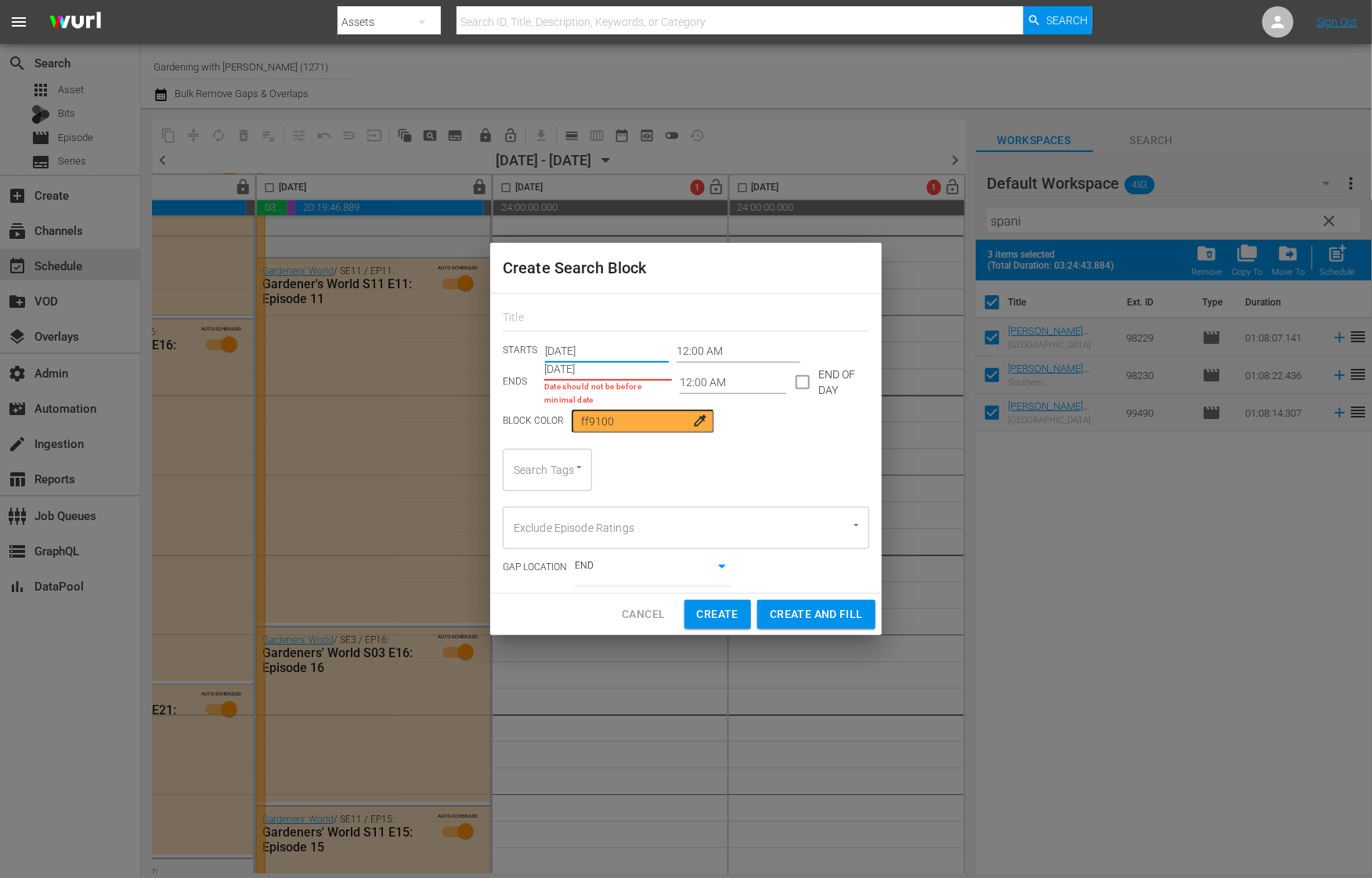
click at [606, 372] on input "Sep 10th 2025" at bounding box center [607, 370] width 128 height 24
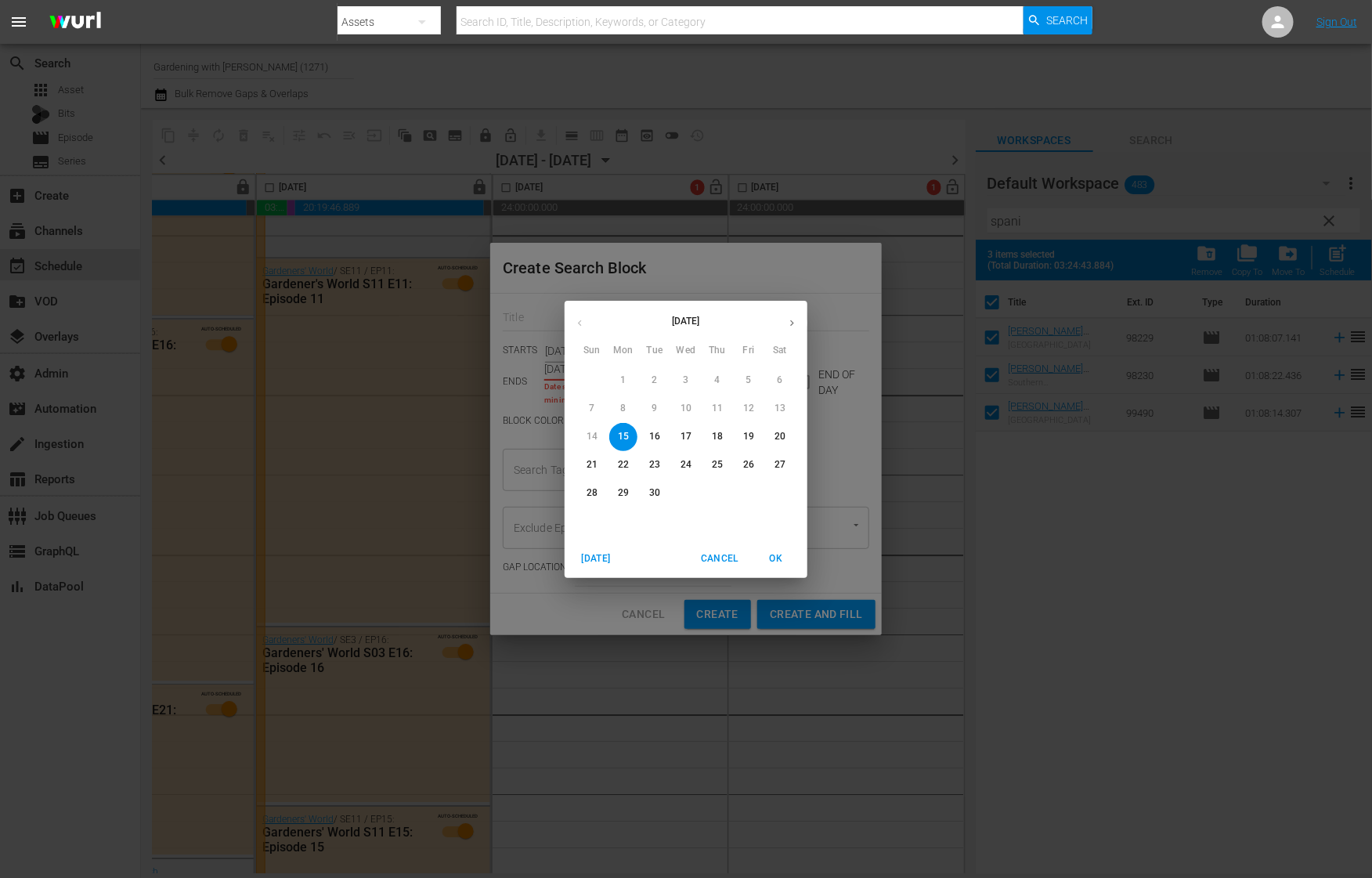
click at [779, 463] on p "27" at bounding box center [780, 464] width 11 height 14
type input "Sep 27th 2025"
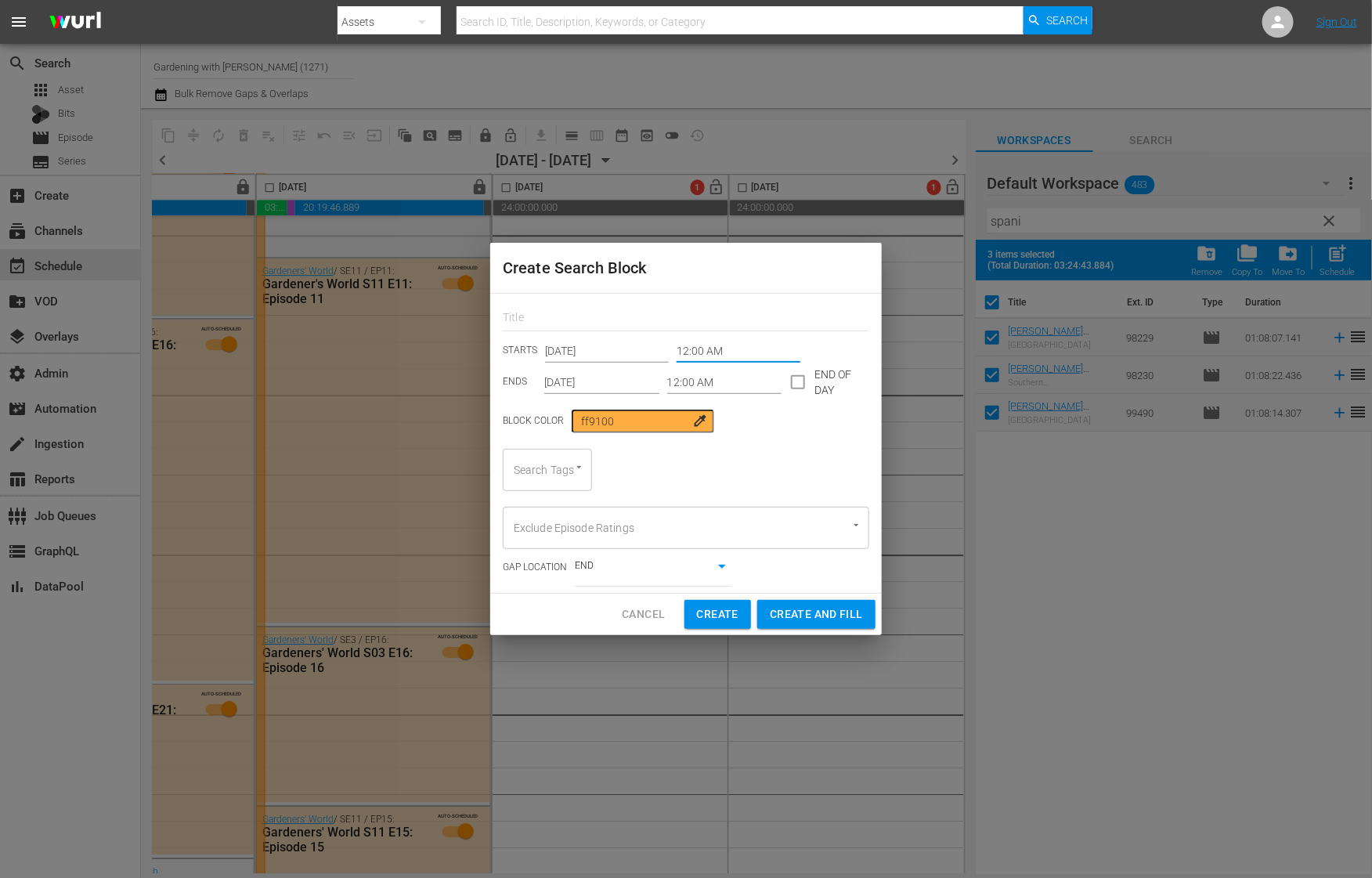
click at [691, 350] on input "12:00 AM" at bounding box center [738, 350] width 123 height 24
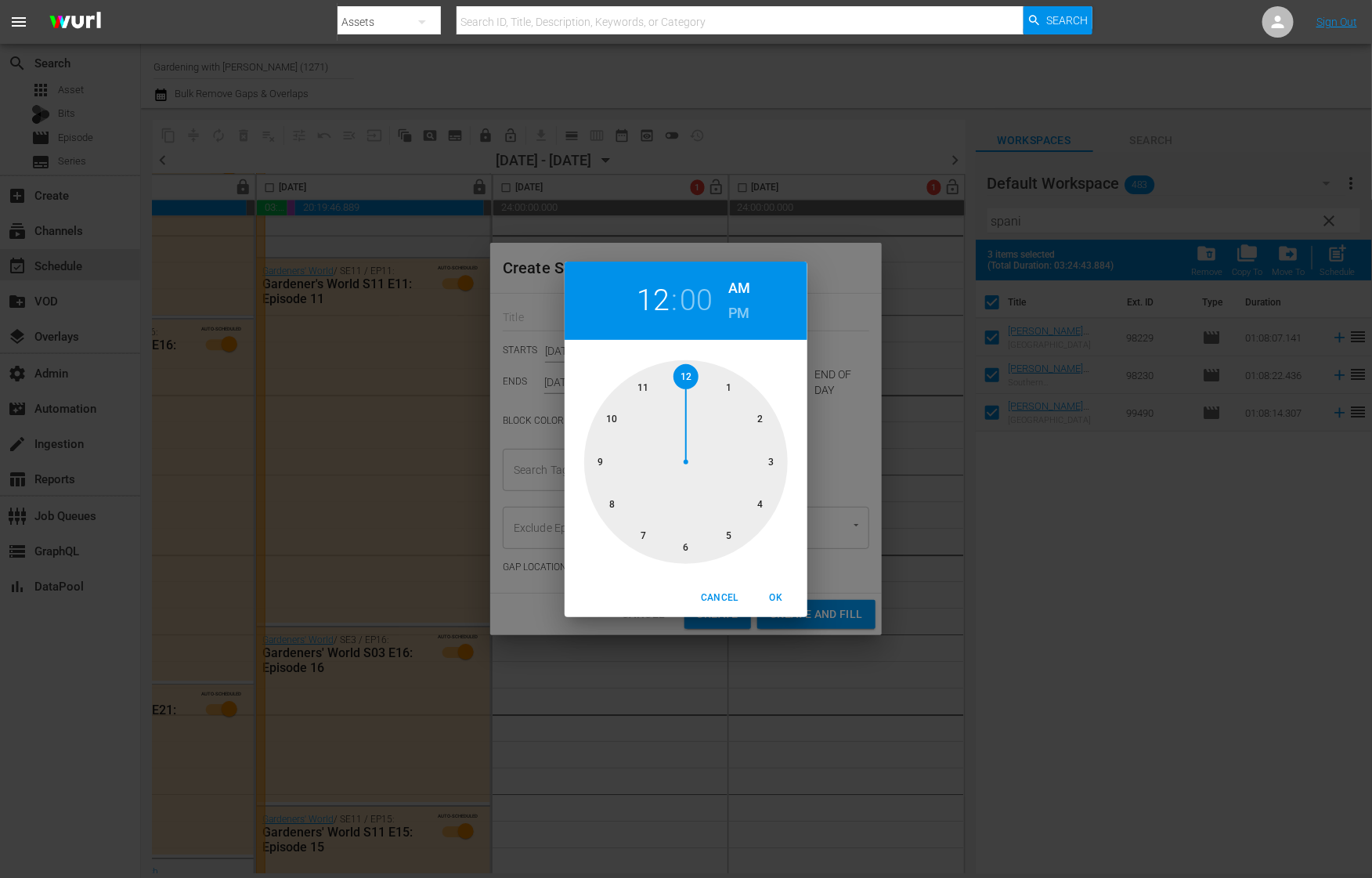
click at [686, 538] on div at bounding box center [686, 462] width 203 height 203
click at [776, 596] on span "OK" at bounding box center [775, 597] width 37 height 16
type input "06:00 AM"
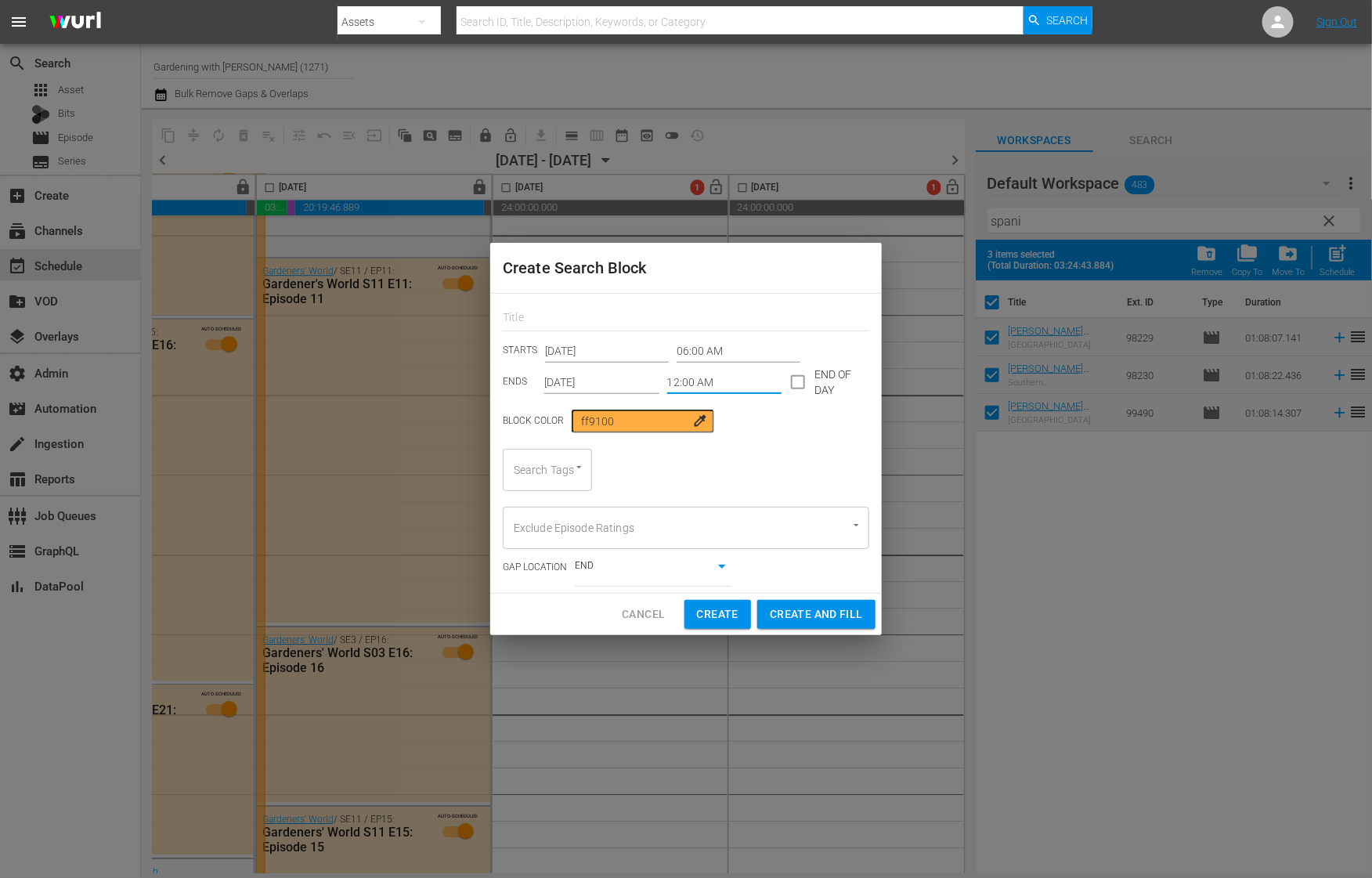
click at [706, 382] on input "12:00 AM" at bounding box center [725, 382] width 115 height 24
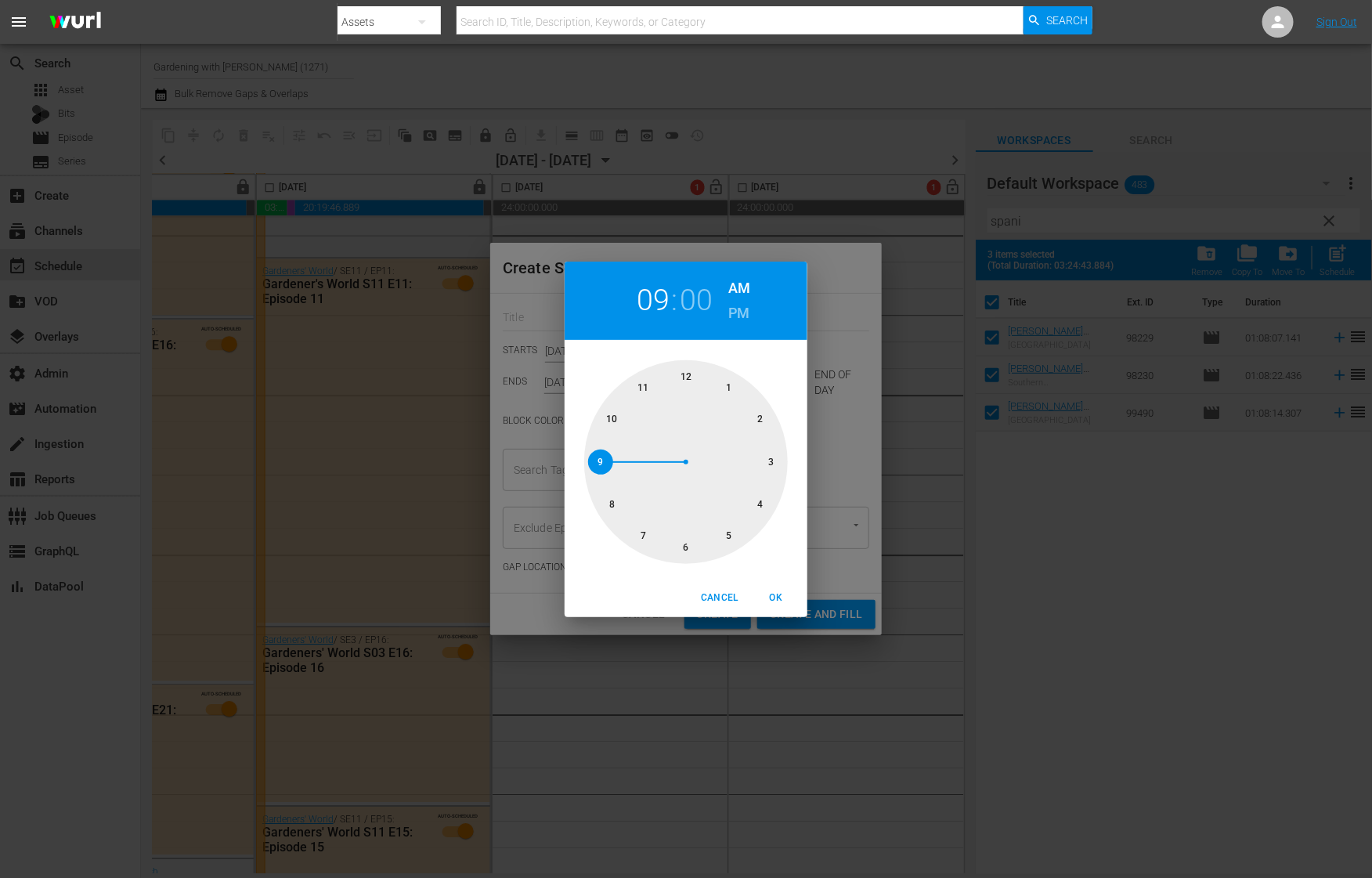
click at [606, 459] on div at bounding box center [686, 462] width 203 height 203
click at [774, 472] on div at bounding box center [686, 462] width 203 height 203
click at [771, 594] on span "OK" at bounding box center [775, 597] width 37 height 16
type input "09:15 AM"
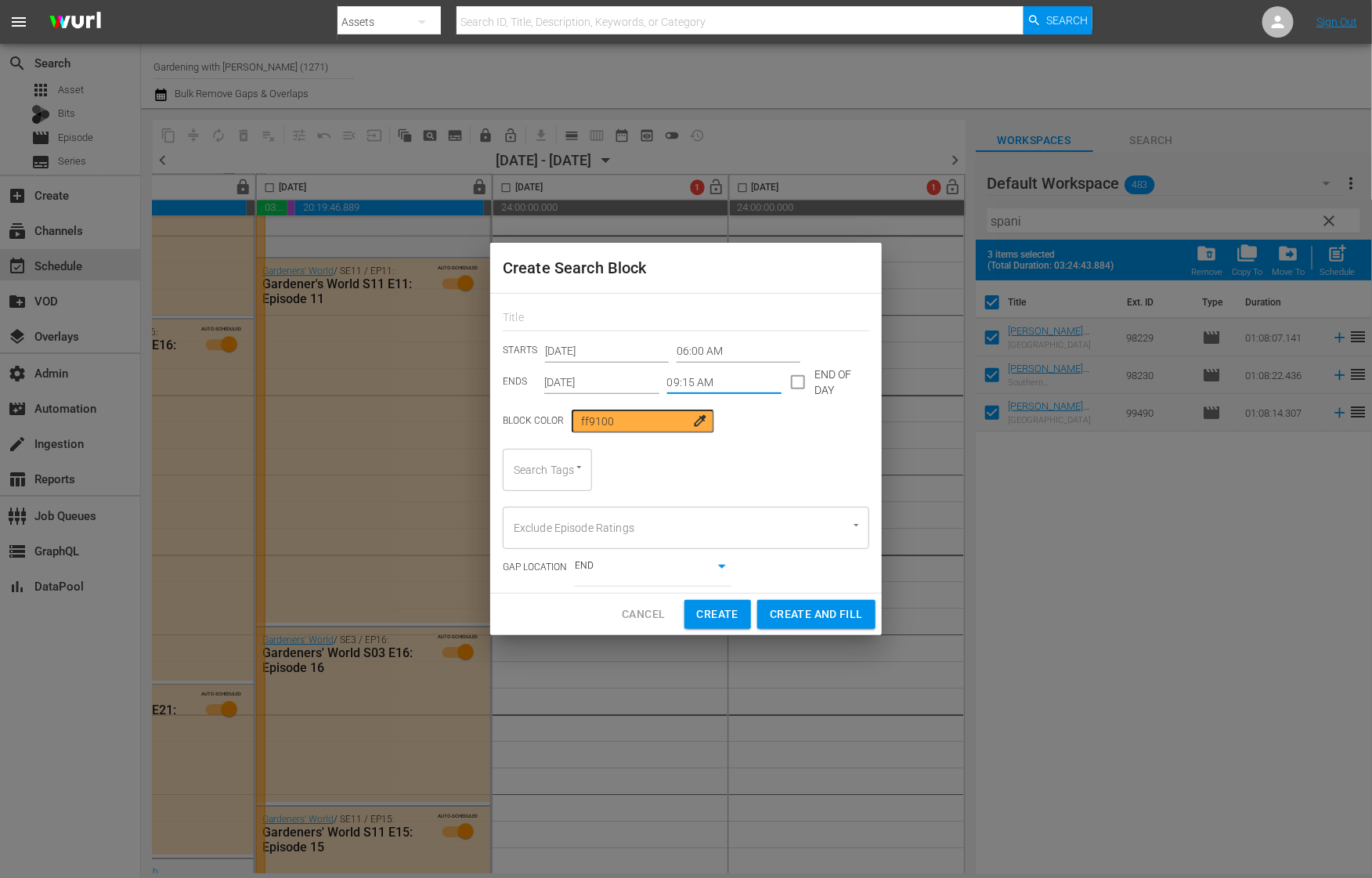
click at [543, 469] on div "Search Tags" at bounding box center [548, 469] width 89 height 43
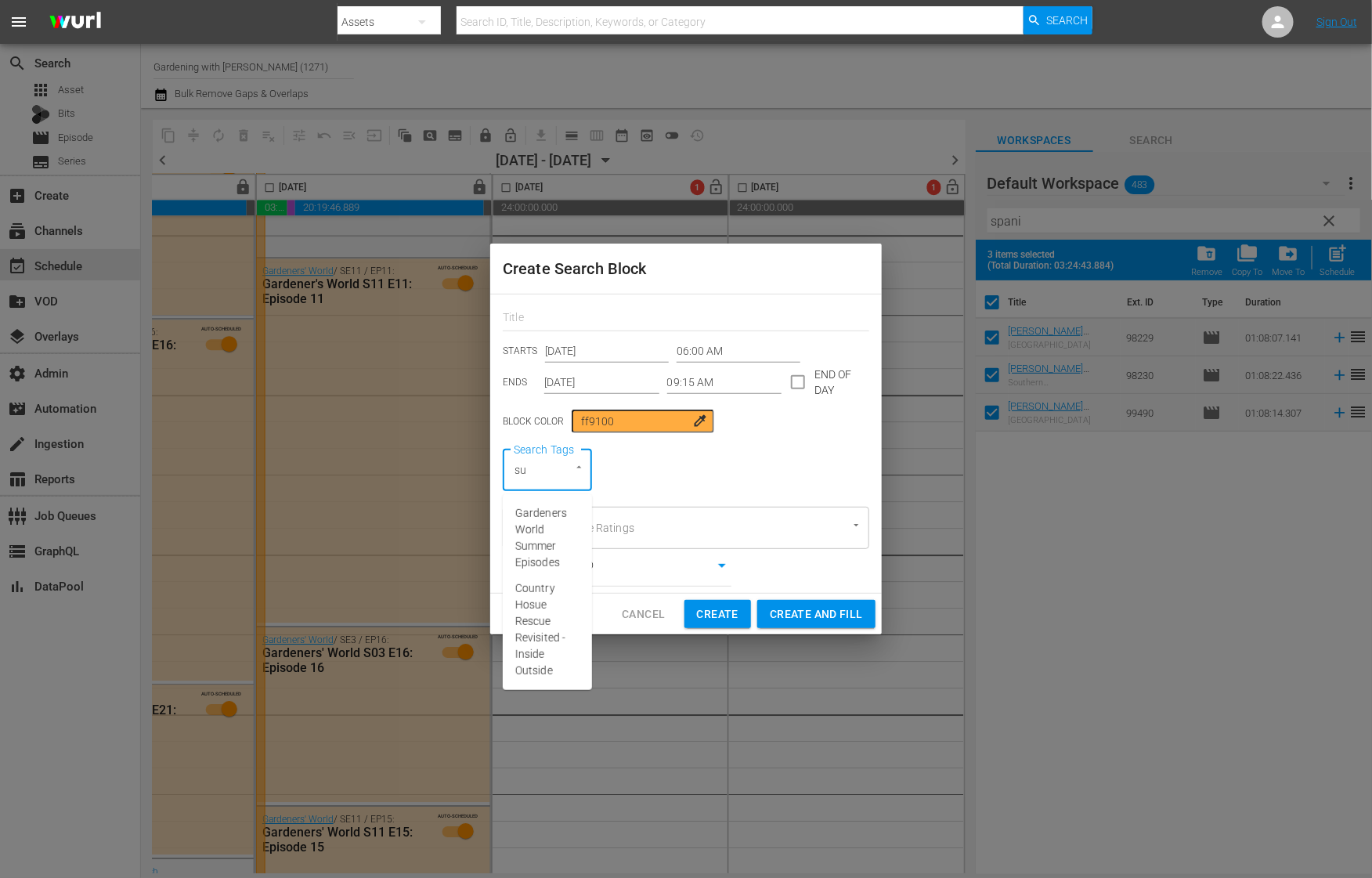
type input "sum"
click at [540, 533] on span "Gardeners World Summer Episodes" at bounding box center [547, 538] width 64 height 65
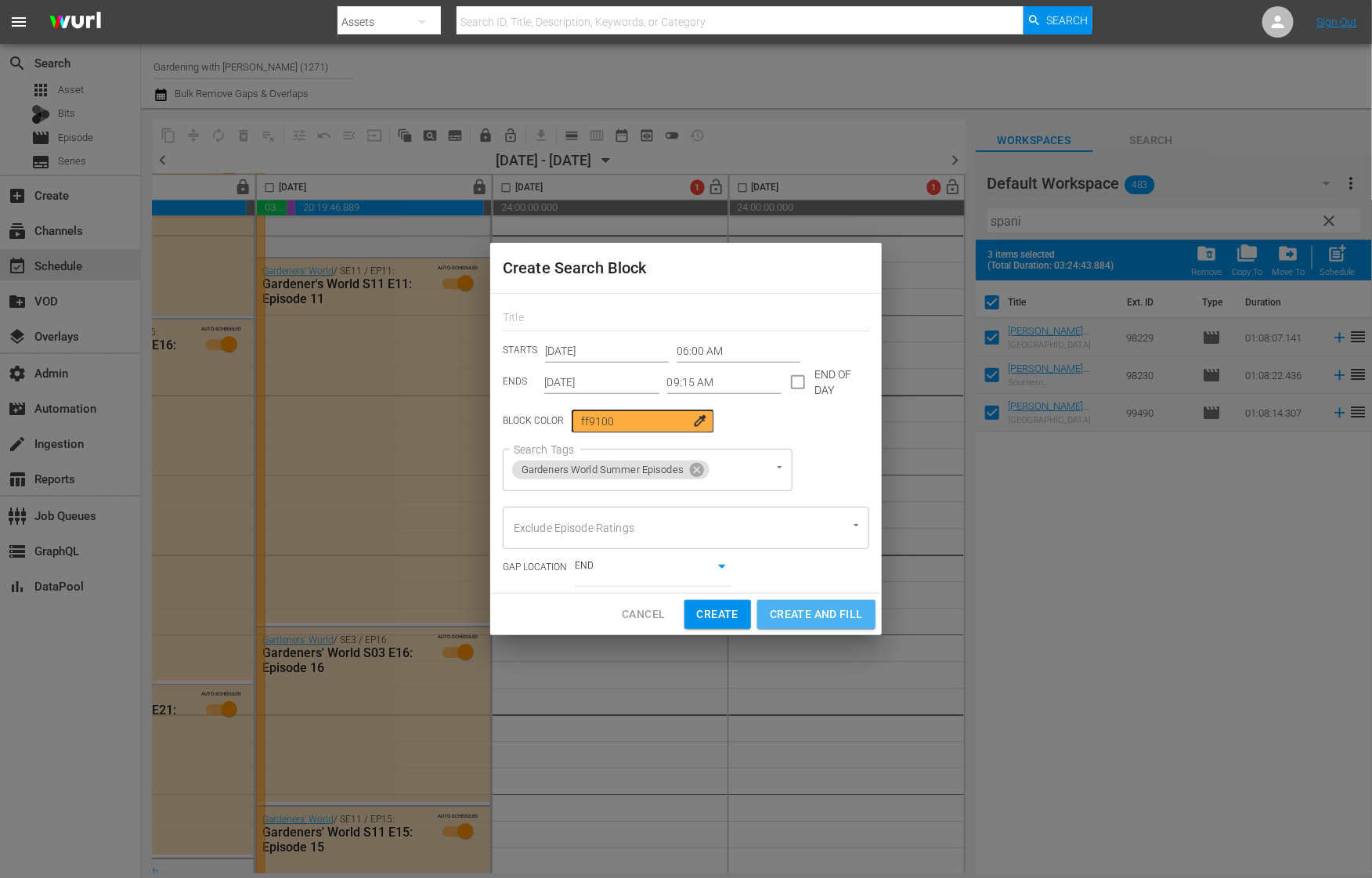
click at [816, 608] on span "Create and Fill" at bounding box center [816, 615] width 94 height 20
type input "Sep 10th 2025"
type input "12:00 AM"
type input "Sep 10th 2025"
type input "12:00 AM"
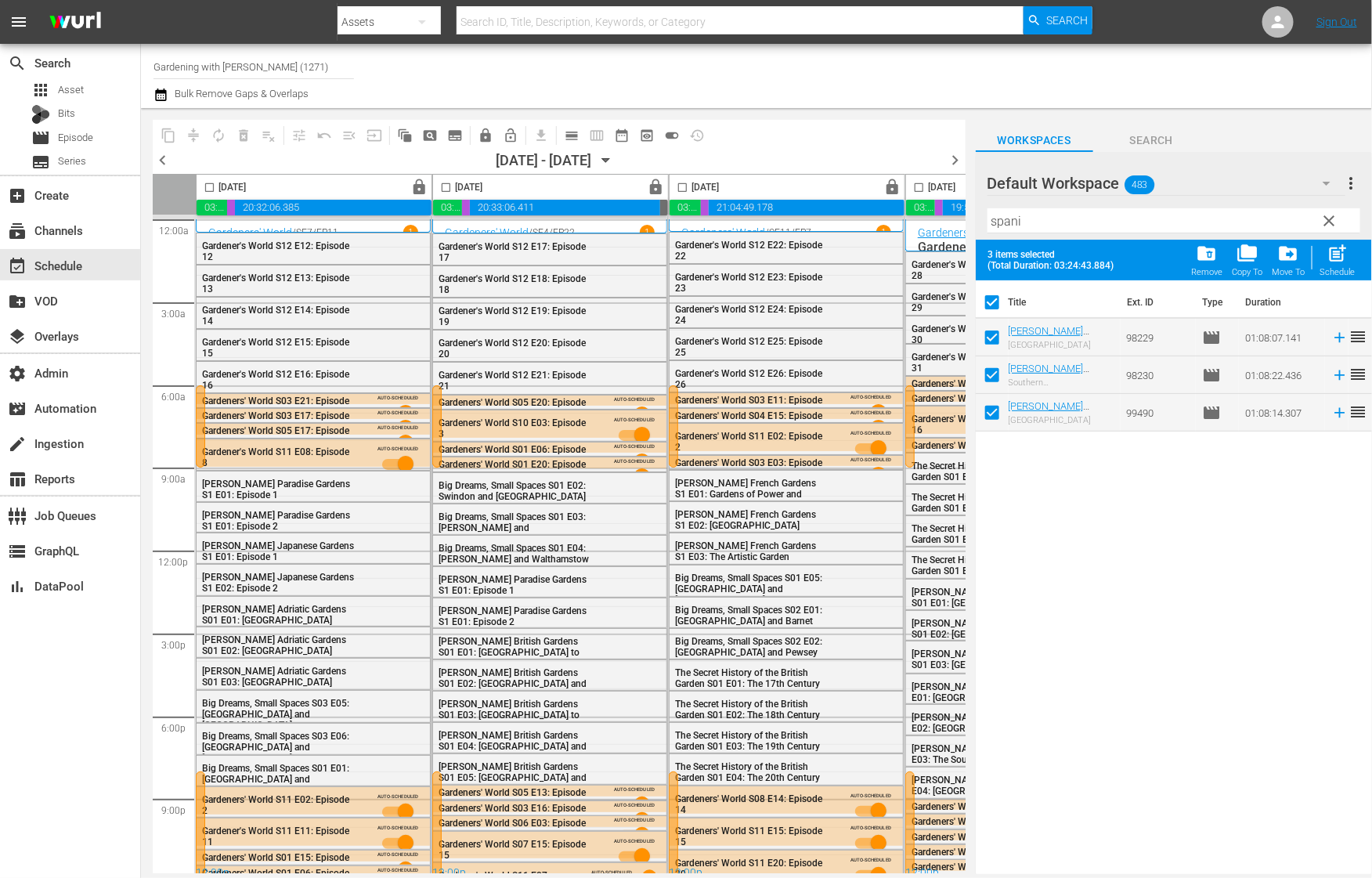
scroll to position [15, 889]
